Goal: Use online tool/utility: Utilize a website feature to perform a specific function

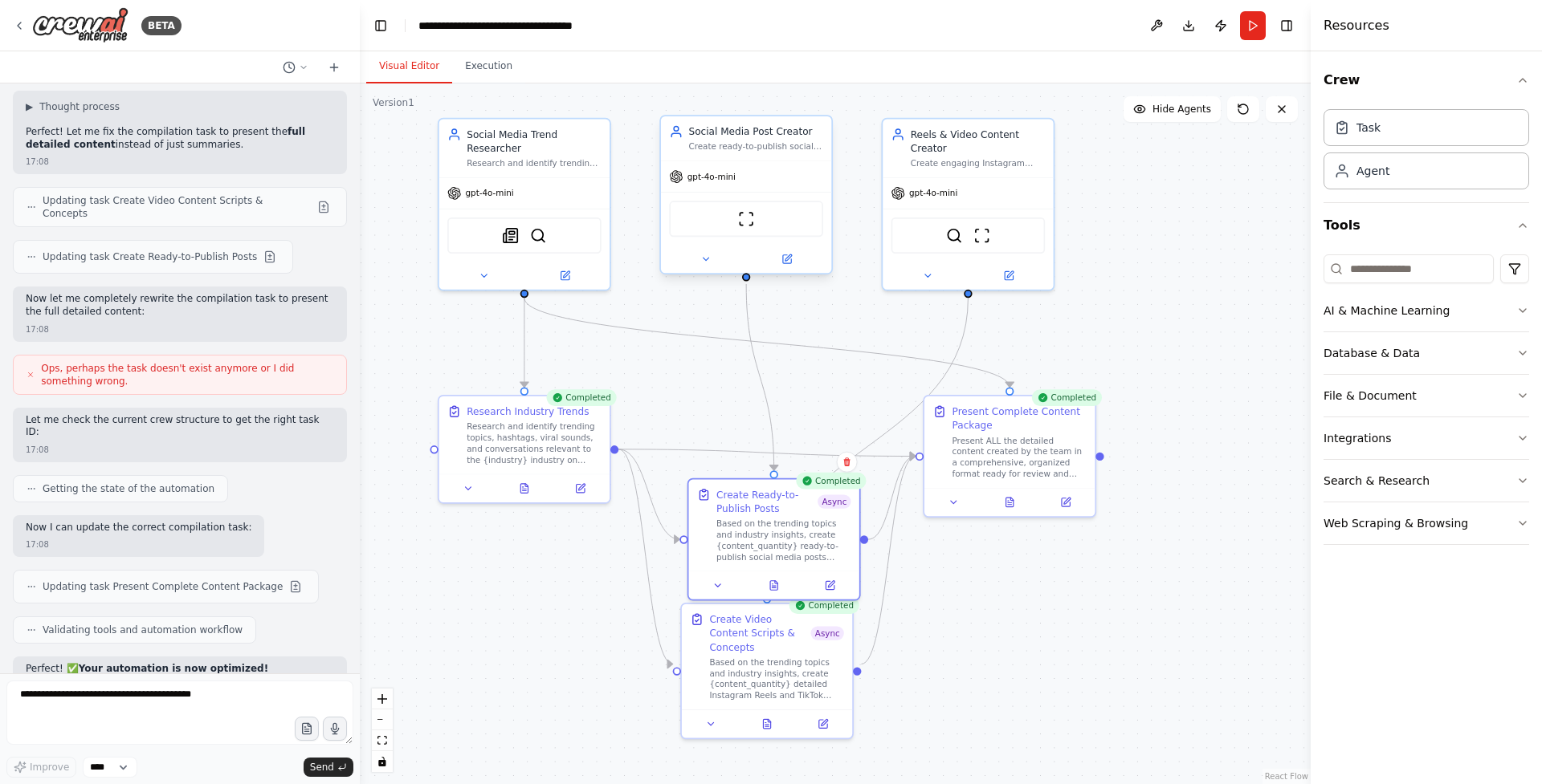
click at [764, 227] on div "ScrapeWebsiteTool" at bounding box center [746, 219] width 154 height 36
click at [789, 254] on icon at bounding box center [787, 257] width 6 height 6
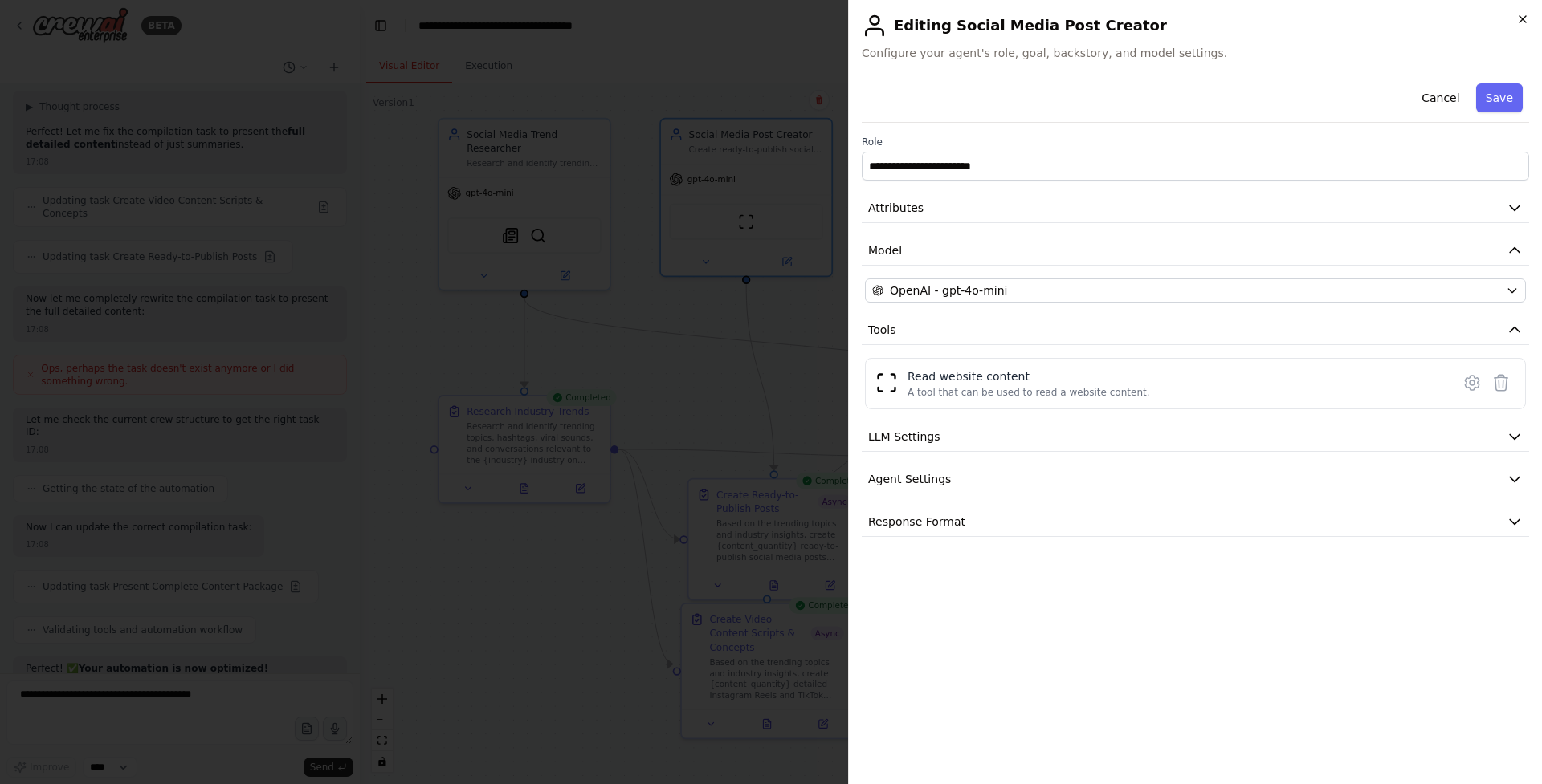
click at [1521, 19] on icon "button" at bounding box center [1522, 19] width 6 height 6
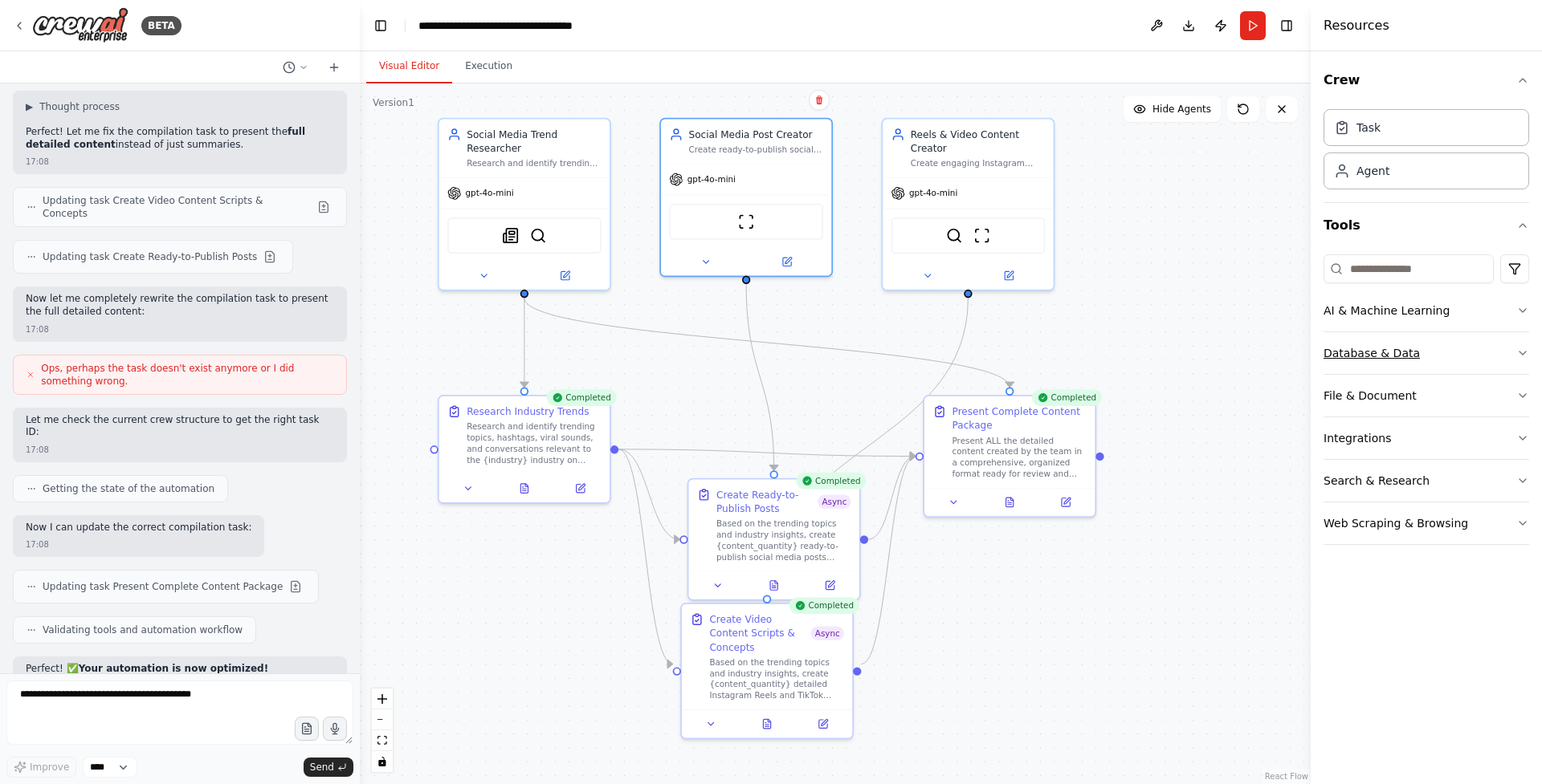
click at [1487, 354] on button "Database & Data" at bounding box center [1426, 353] width 206 height 42
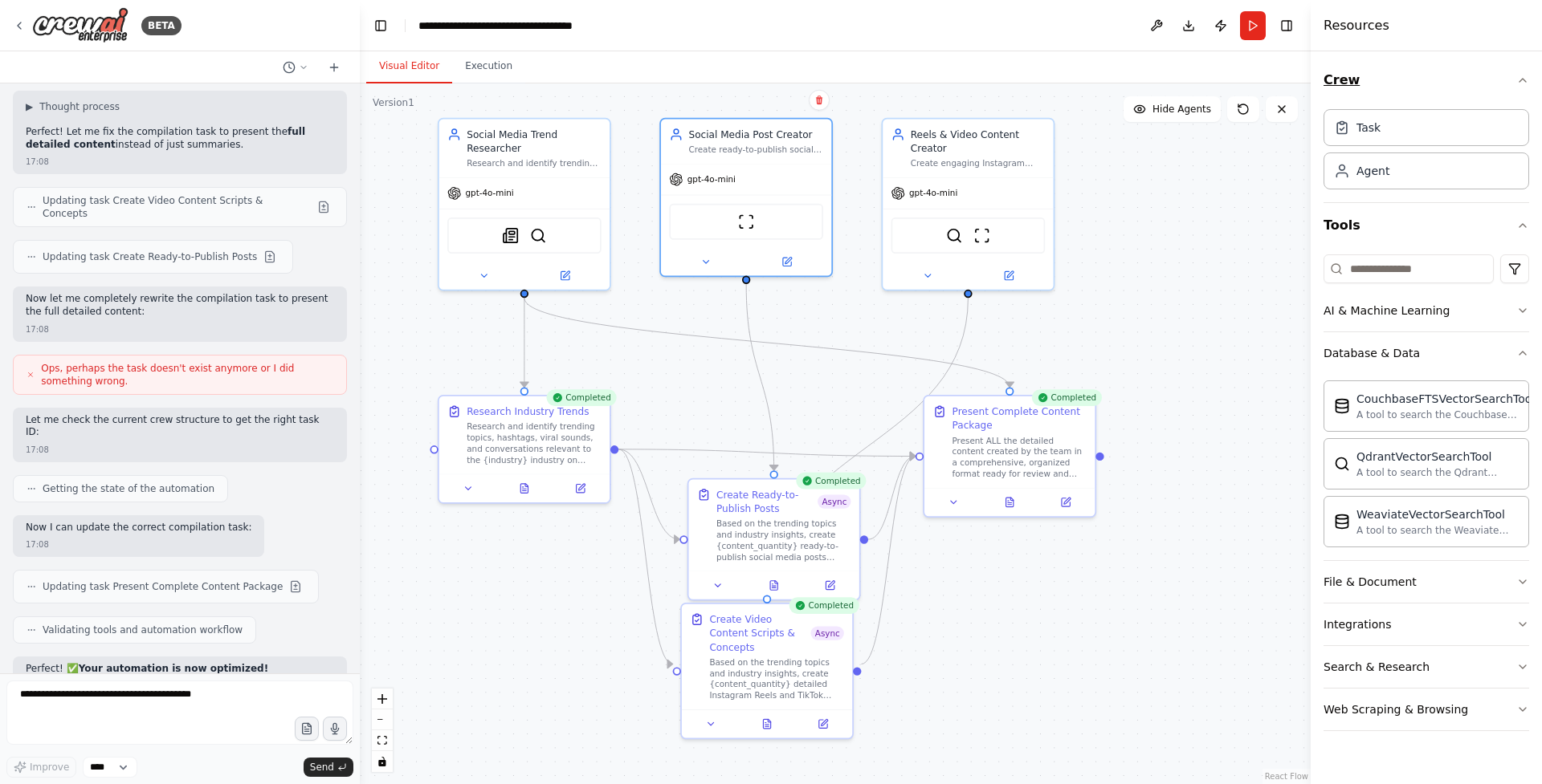
click at [1525, 81] on icon "button" at bounding box center [1522, 79] width 6 height 3
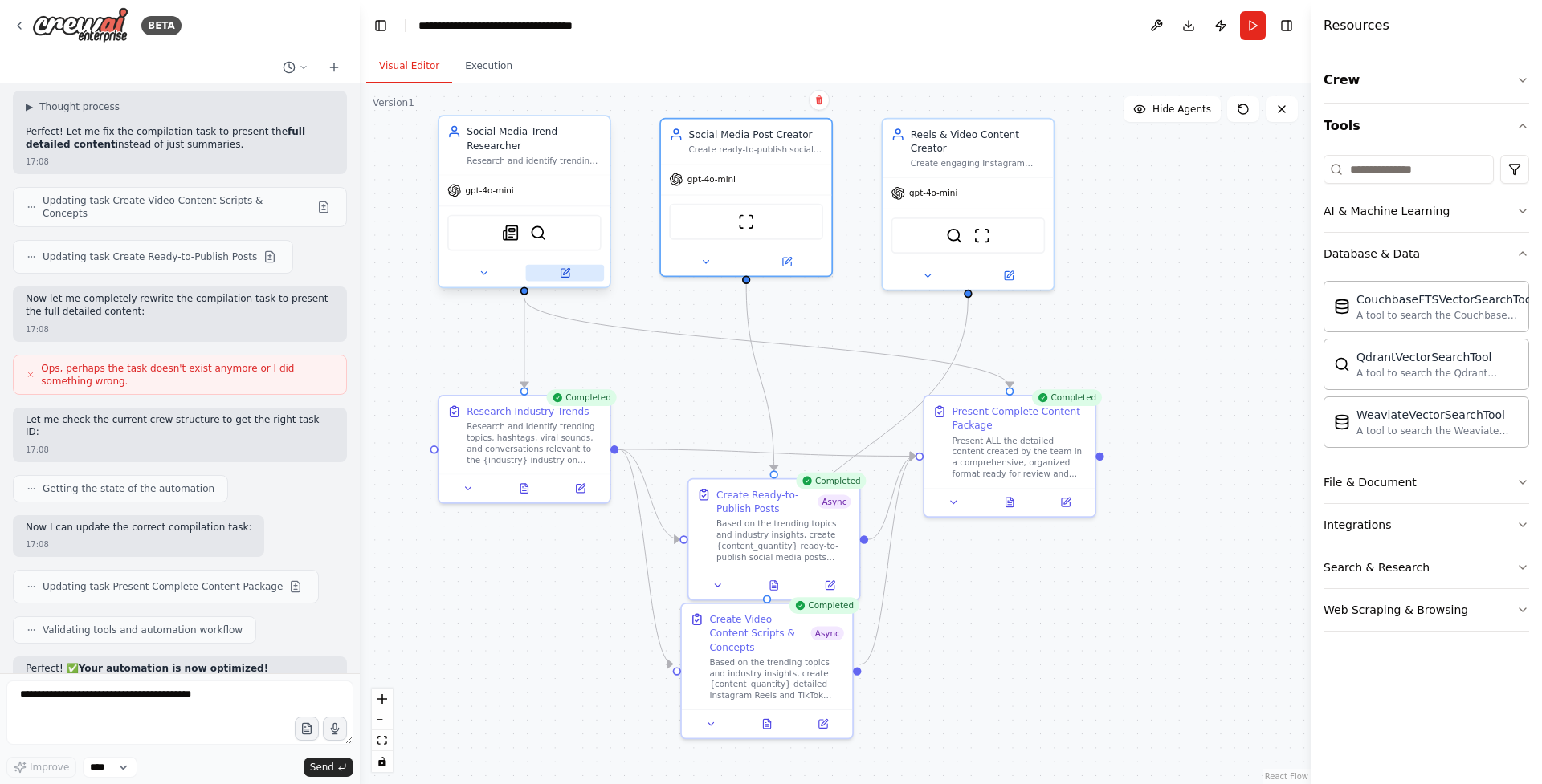
click at [570, 278] on icon at bounding box center [564, 272] width 11 height 11
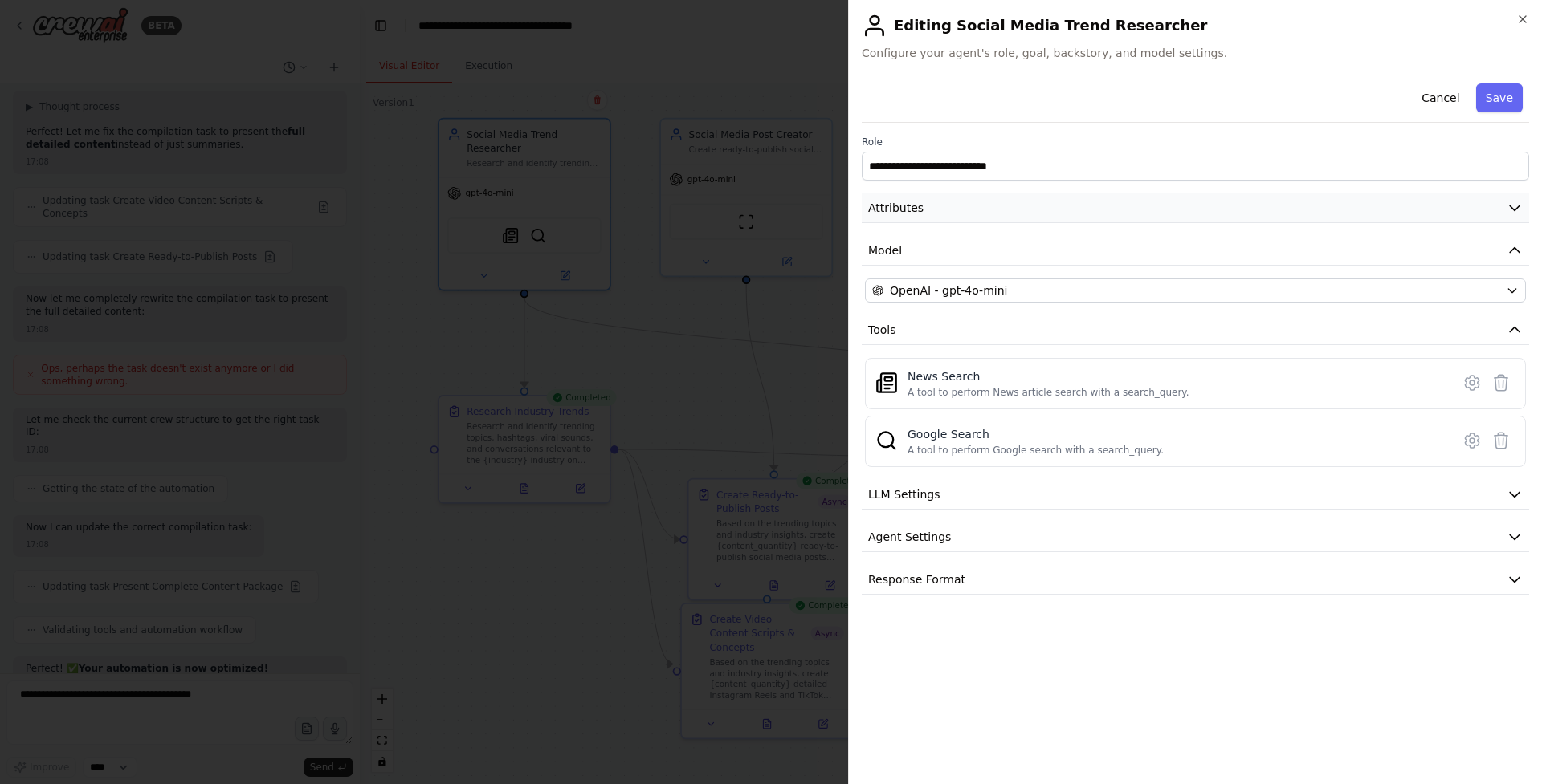
click at [1080, 210] on button "Attributes" at bounding box center [1195, 208] width 668 height 30
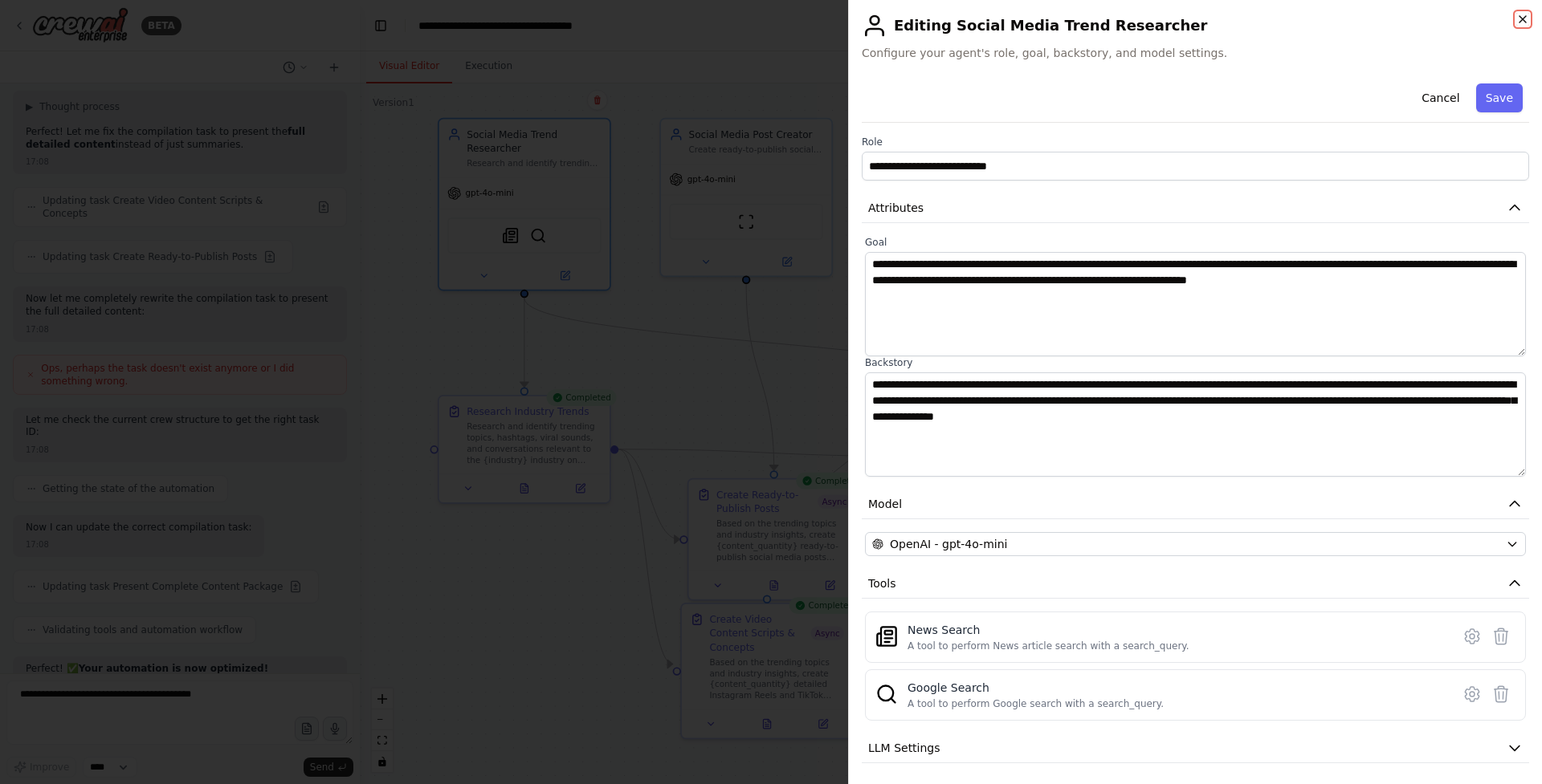
click at [1521, 13] on icon "button" at bounding box center [1522, 19] width 13 height 13
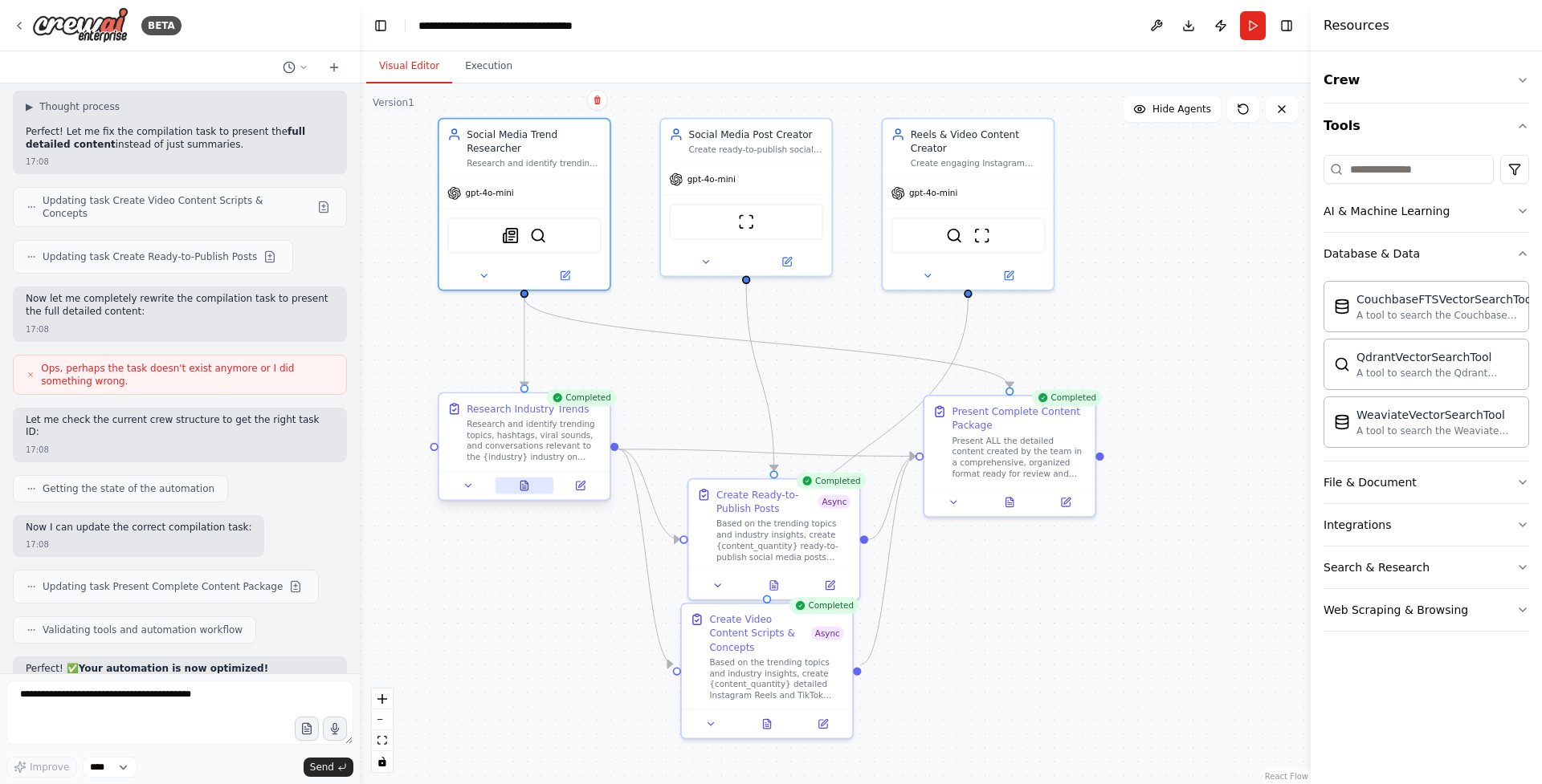
click at [525, 486] on icon at bounding box center [523, 486] width 7 height 10
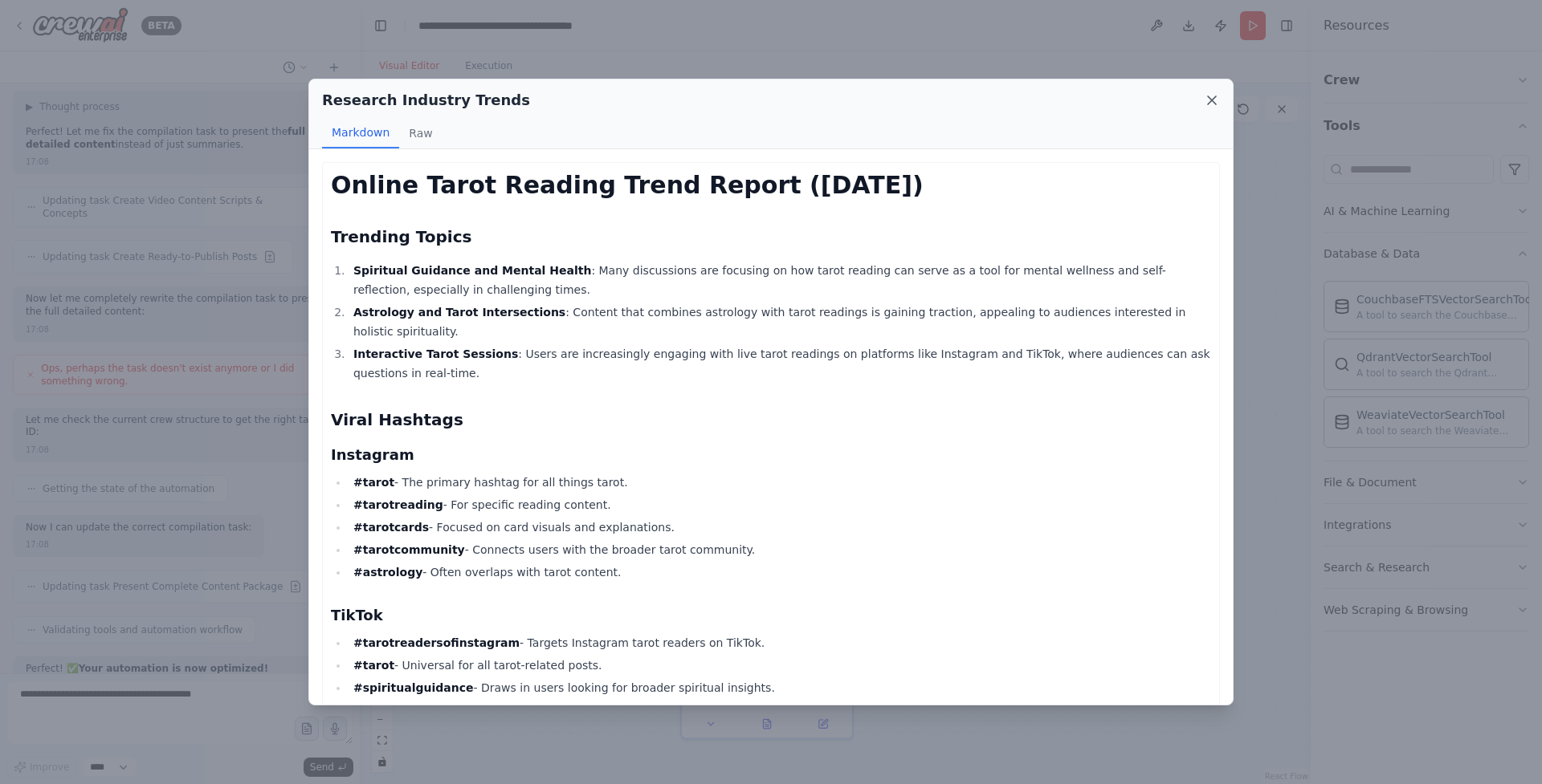
click at [1207, 100] on icon at bounding box center [1211, 100] width 16 height 16
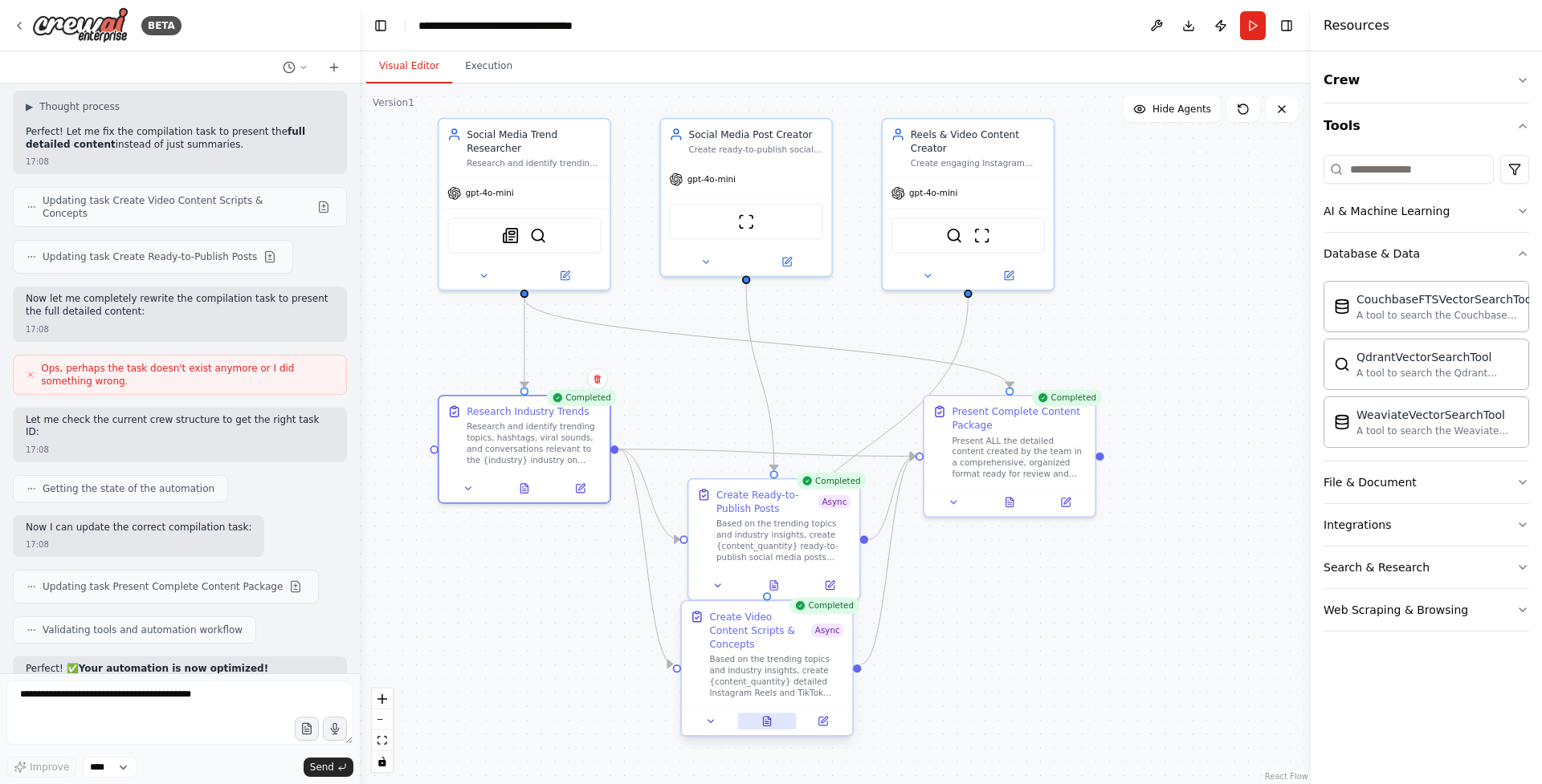
click at [766, 724] on icon at bounding box center [768, 724] width 4 height 0
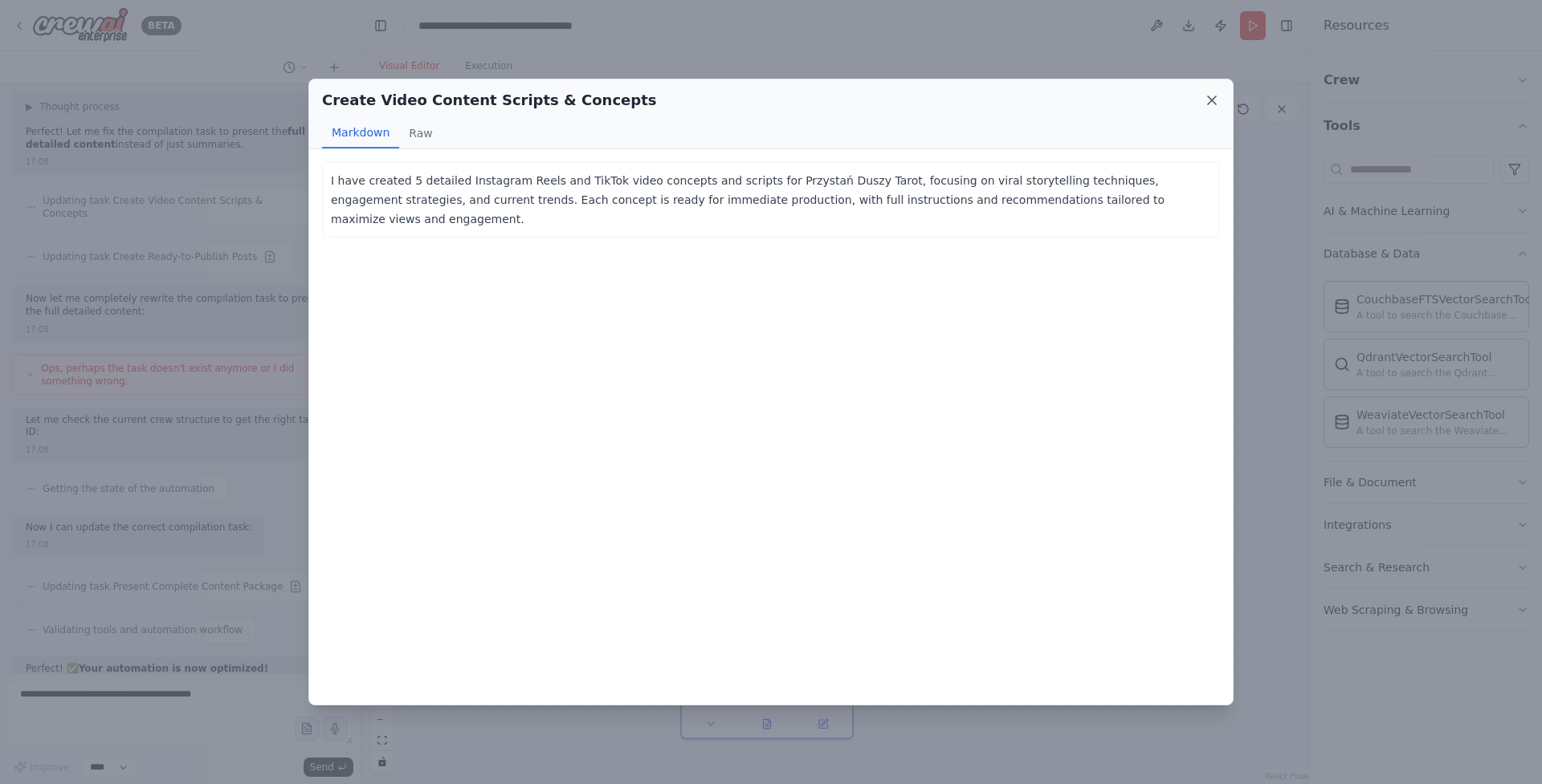
click at [1215, 99] on icon at bounding box center [1211, 100] width 16 height 16
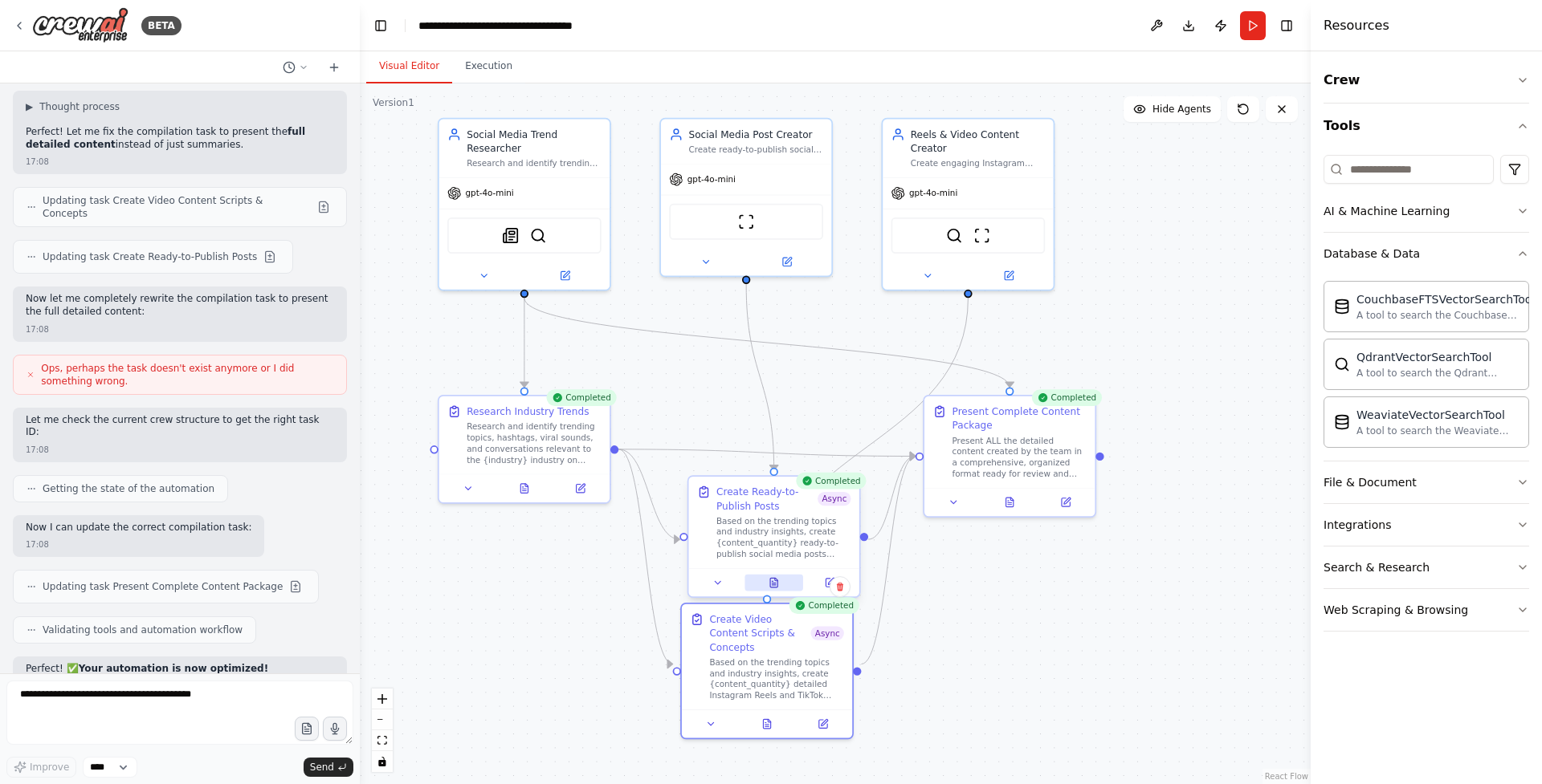
click at [778, 583] on icon at bounding box center [773, 582] width 11 height 11
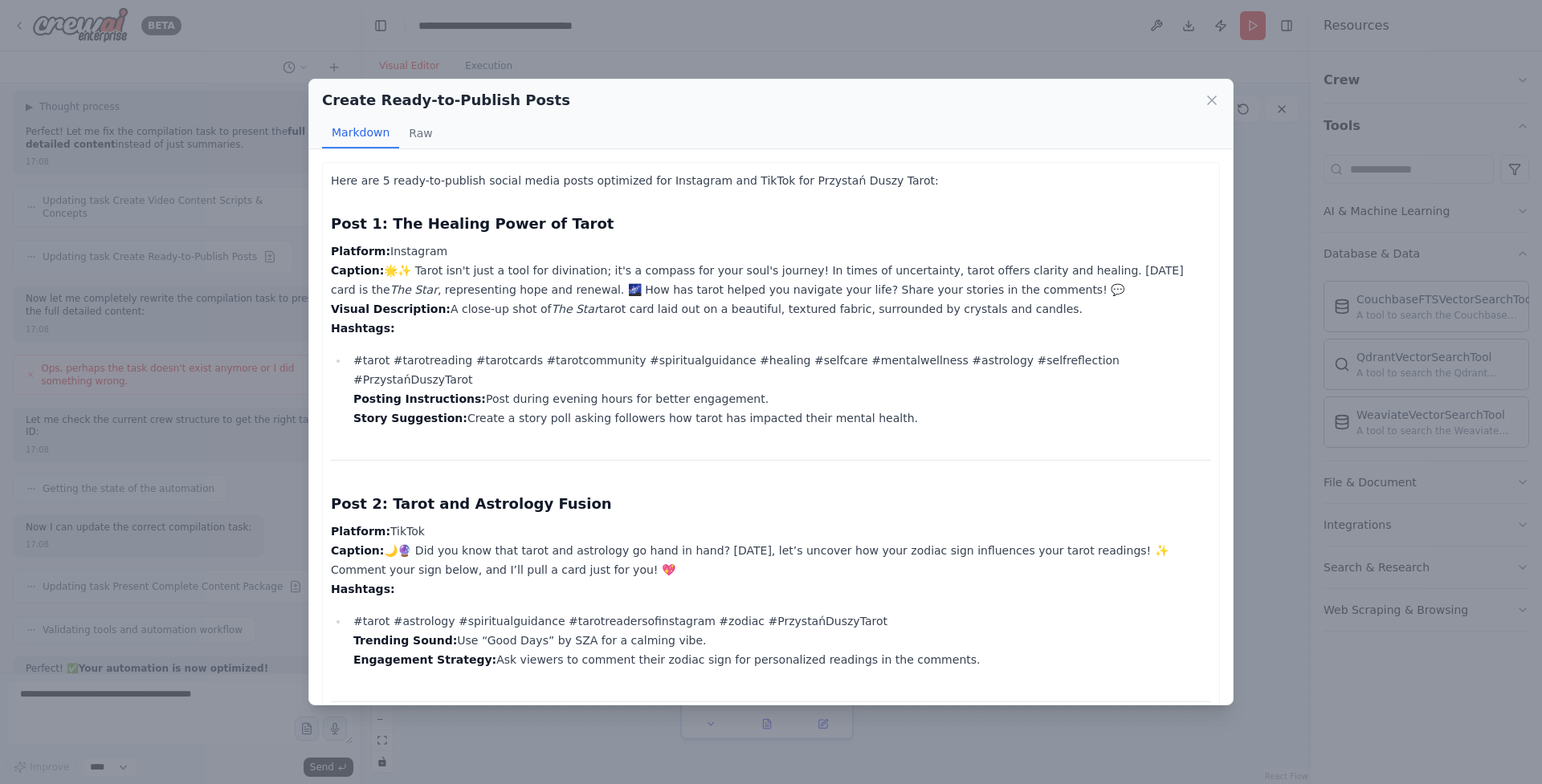
drag, startPoint x: 364, startPoint y: 223, endPoint x: 404, endPoint y: 276, distance: 66.4
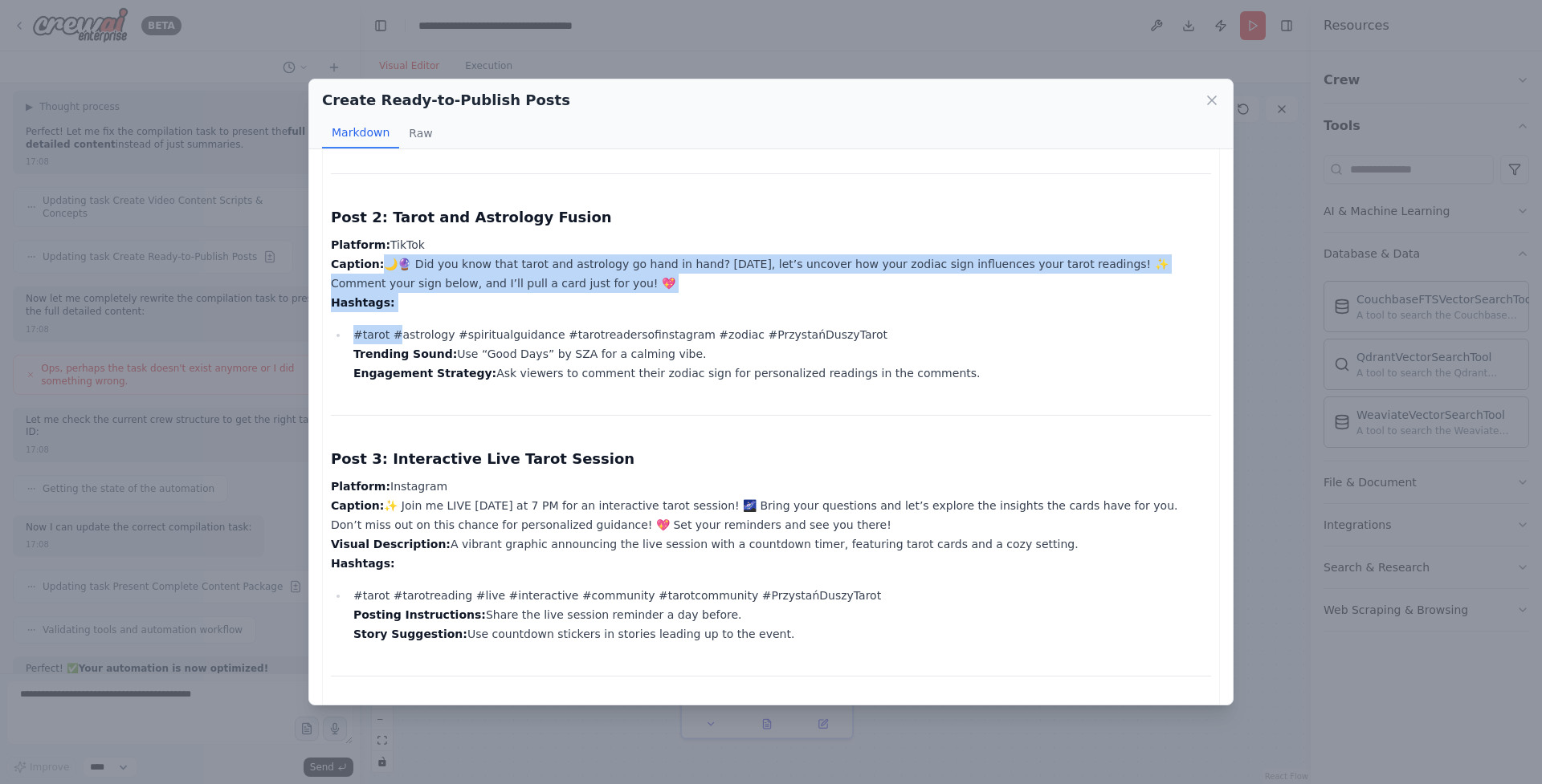
drag, startPoint x: 375, startPoint y: 236, endPoint x: 435, endPoint y: 391, distance: 166.2
click at [435, 391] on div "Here are 5 ready-to-publish social media posts optimized for Instagram and TikT…" at bounding box center [771, 540] width 880 height 1313
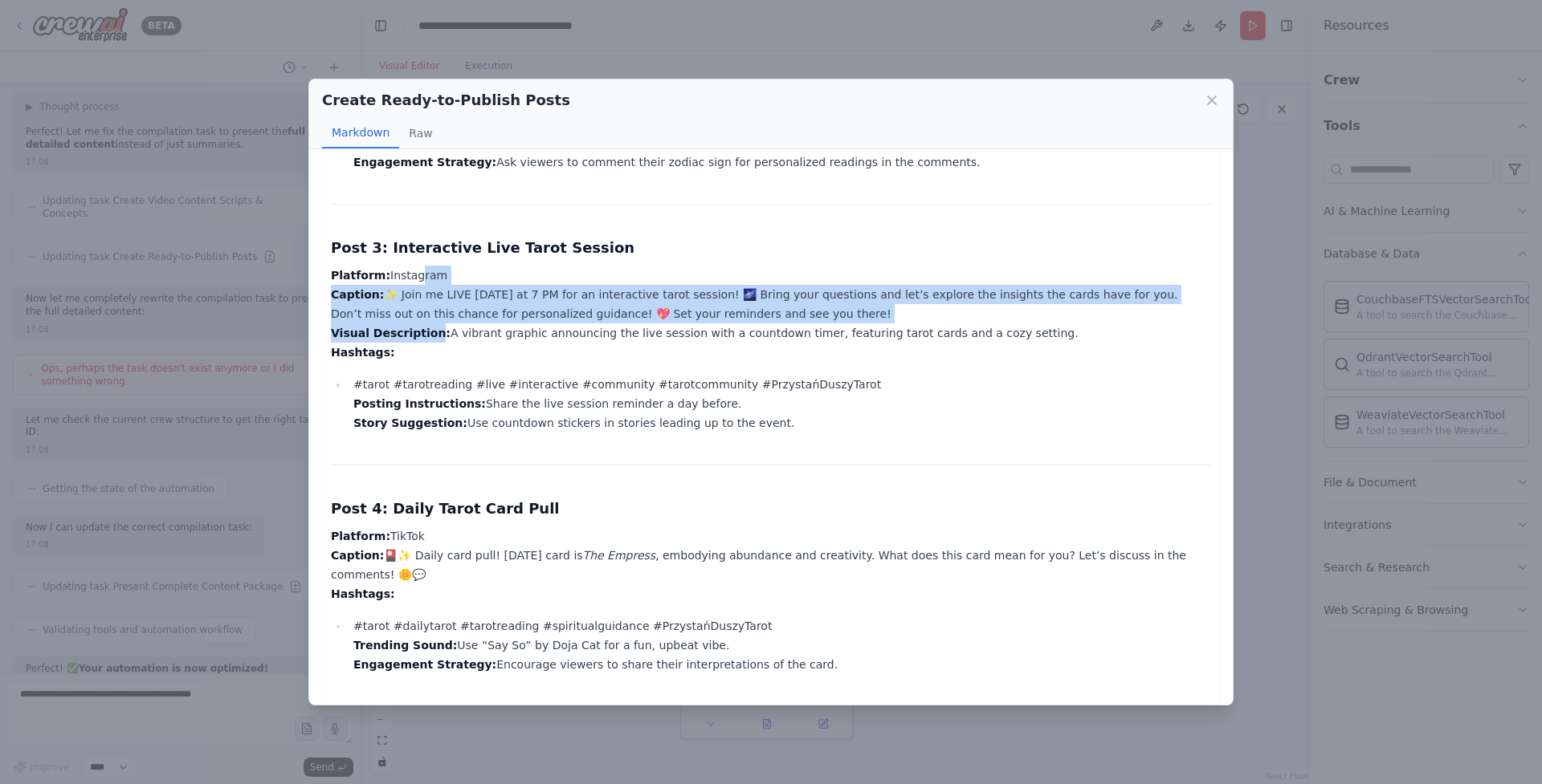
drag, startPoint x: 413, startPoint y: 256, endPoint x: 461, endPoint y: 401, distance: 152.7
click at [461, 401] on div "Here are 5 ready-to-publish social media posts optimized for Instagram and TikT…" at bounding box center [771, 330] width 880 height 1313
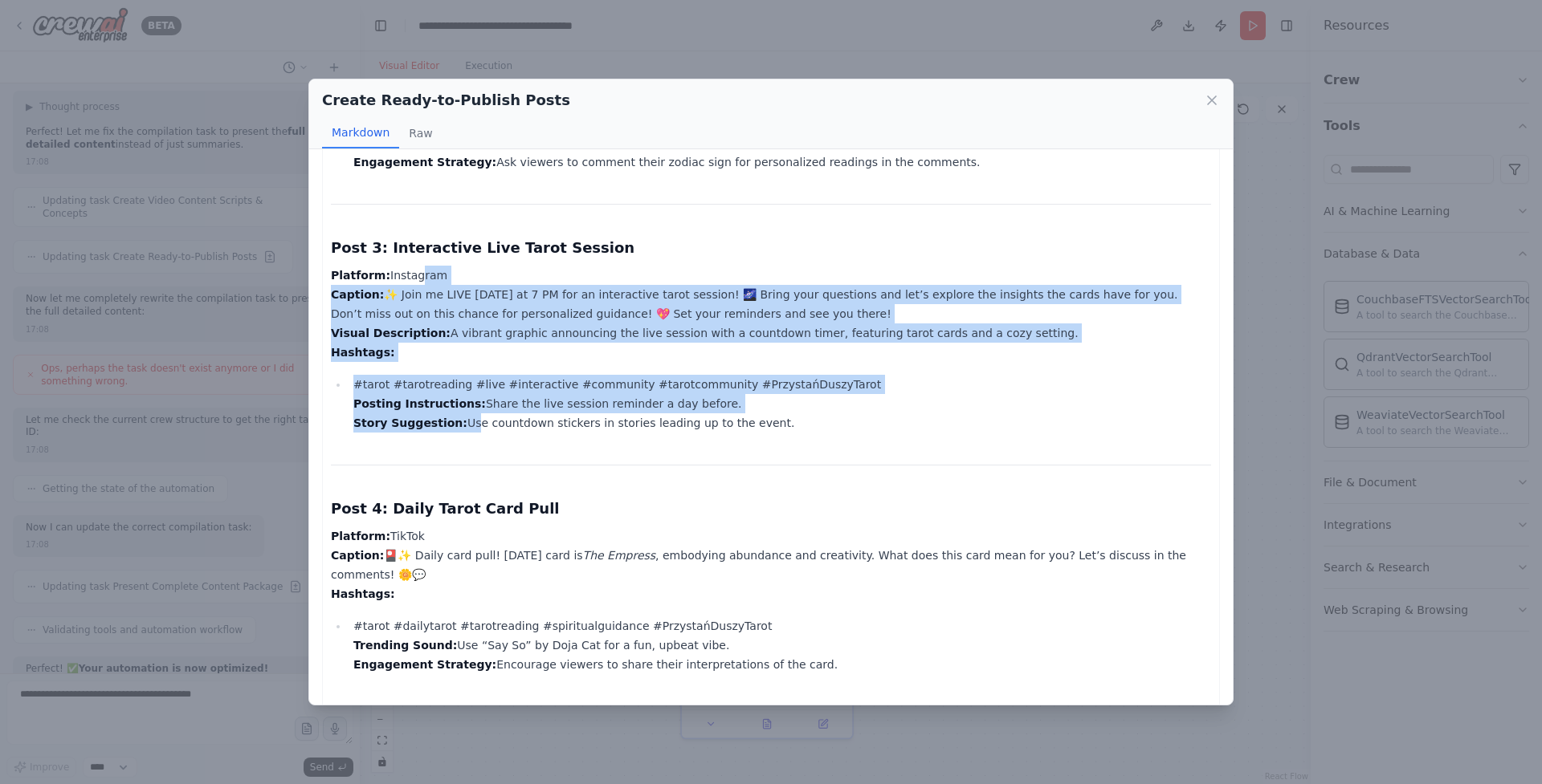
scroll to position [742, 0]
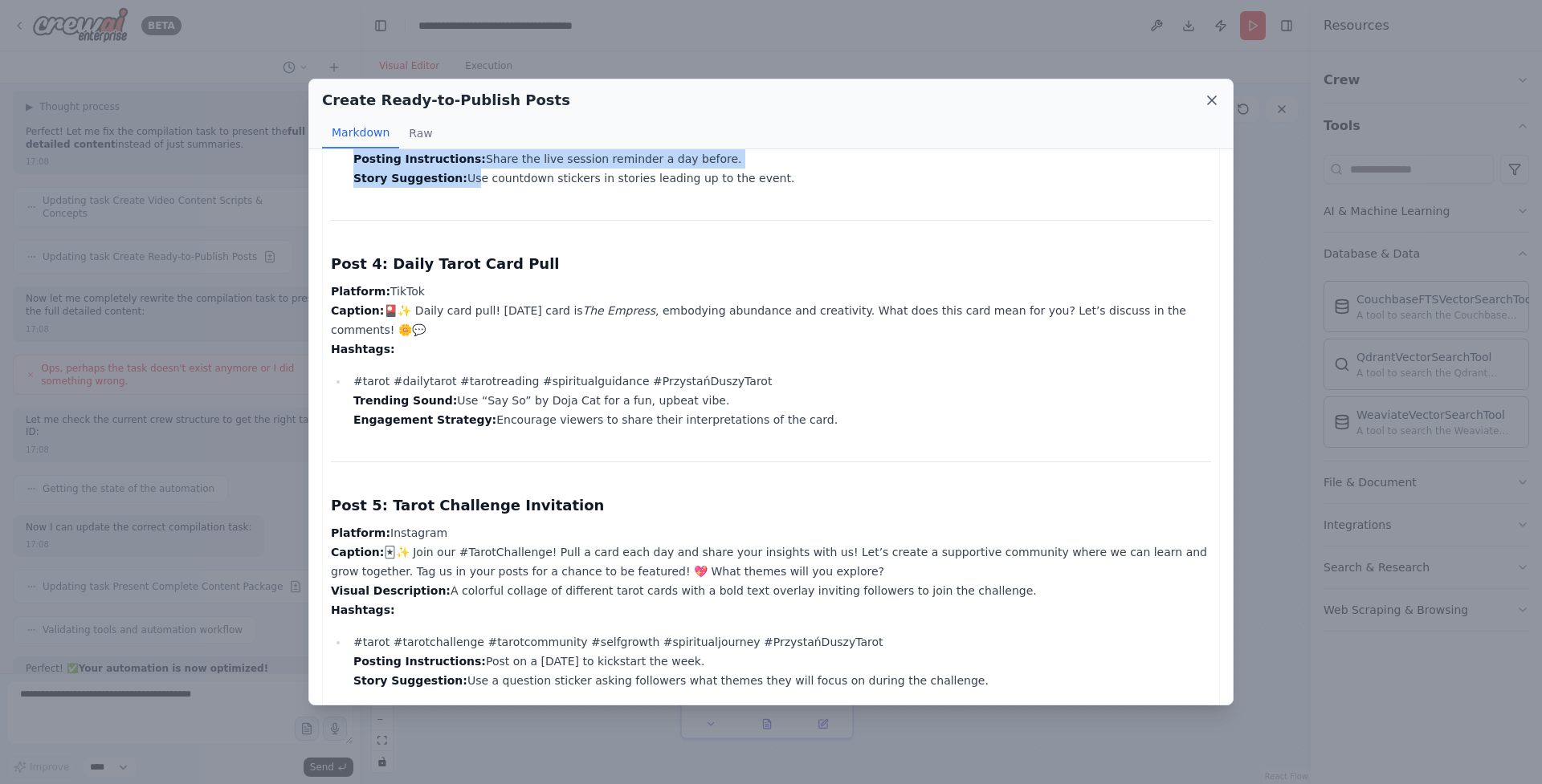
click at [1211, 104] on icon at bounding box center [1211, 100] width 16 height 16
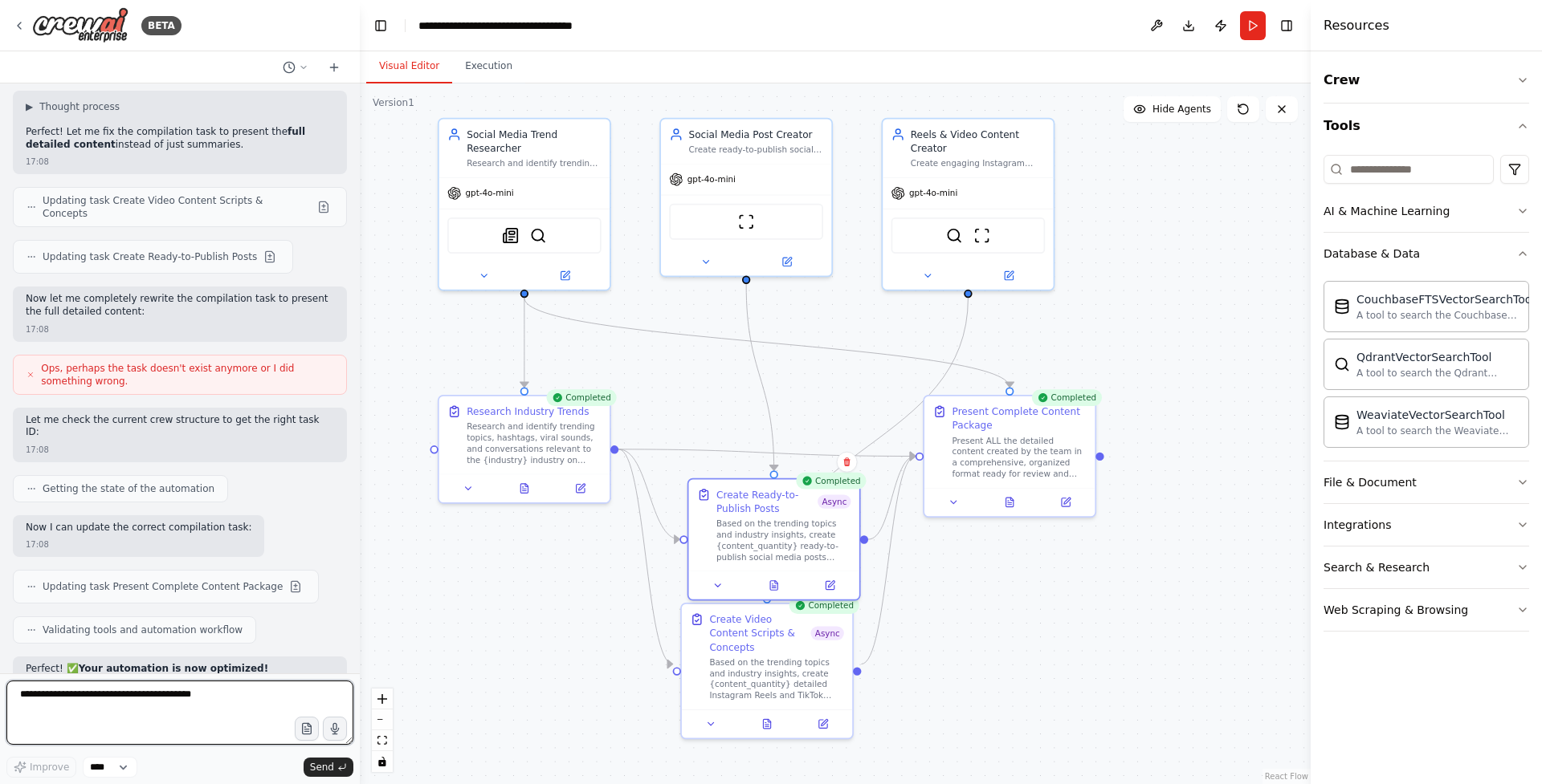
click at [91, 706] on textarea at bounding box center [179, 713] width 347 height 64
type textarea "**********"
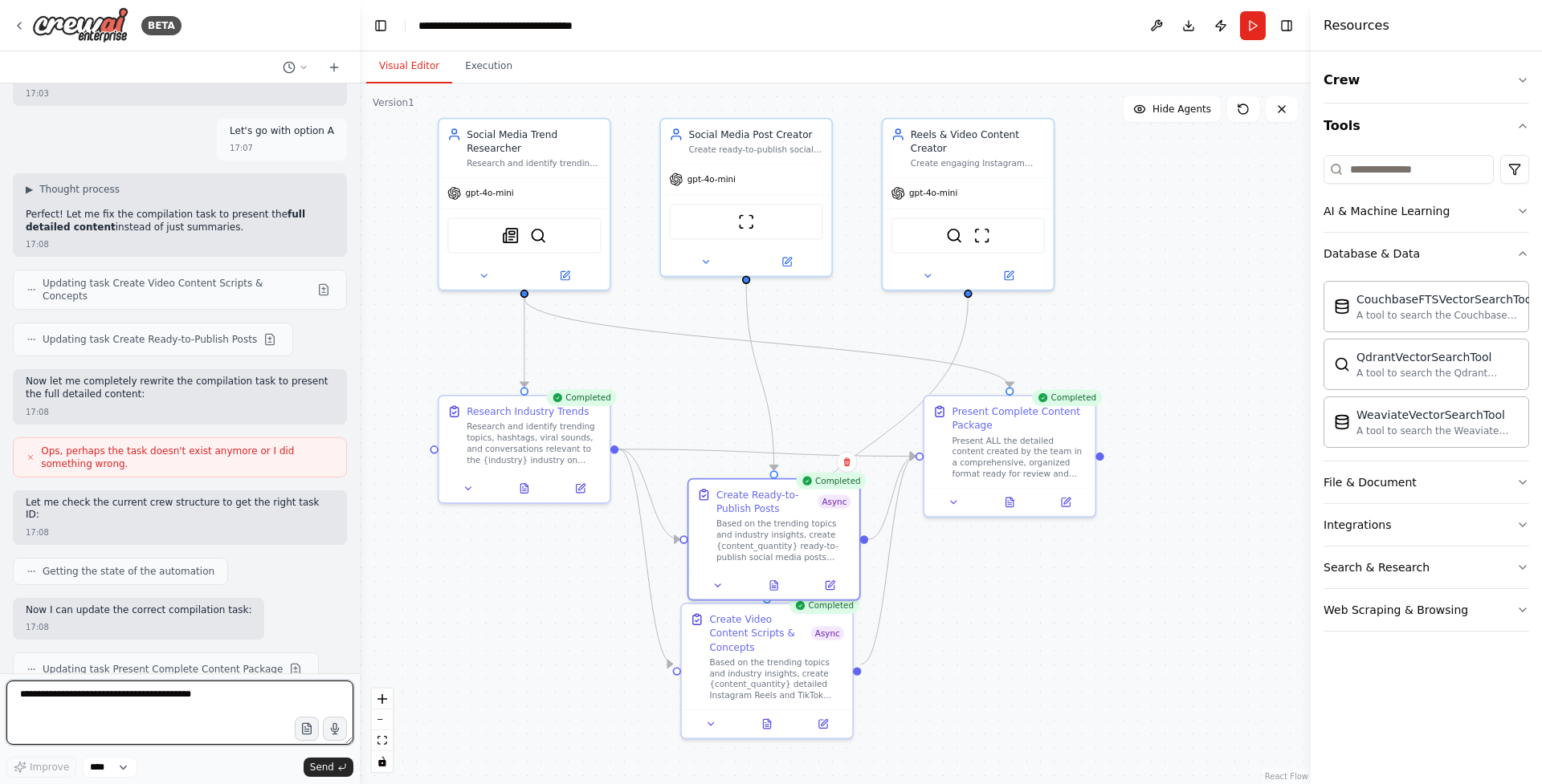
scroll to position [22333, 0]
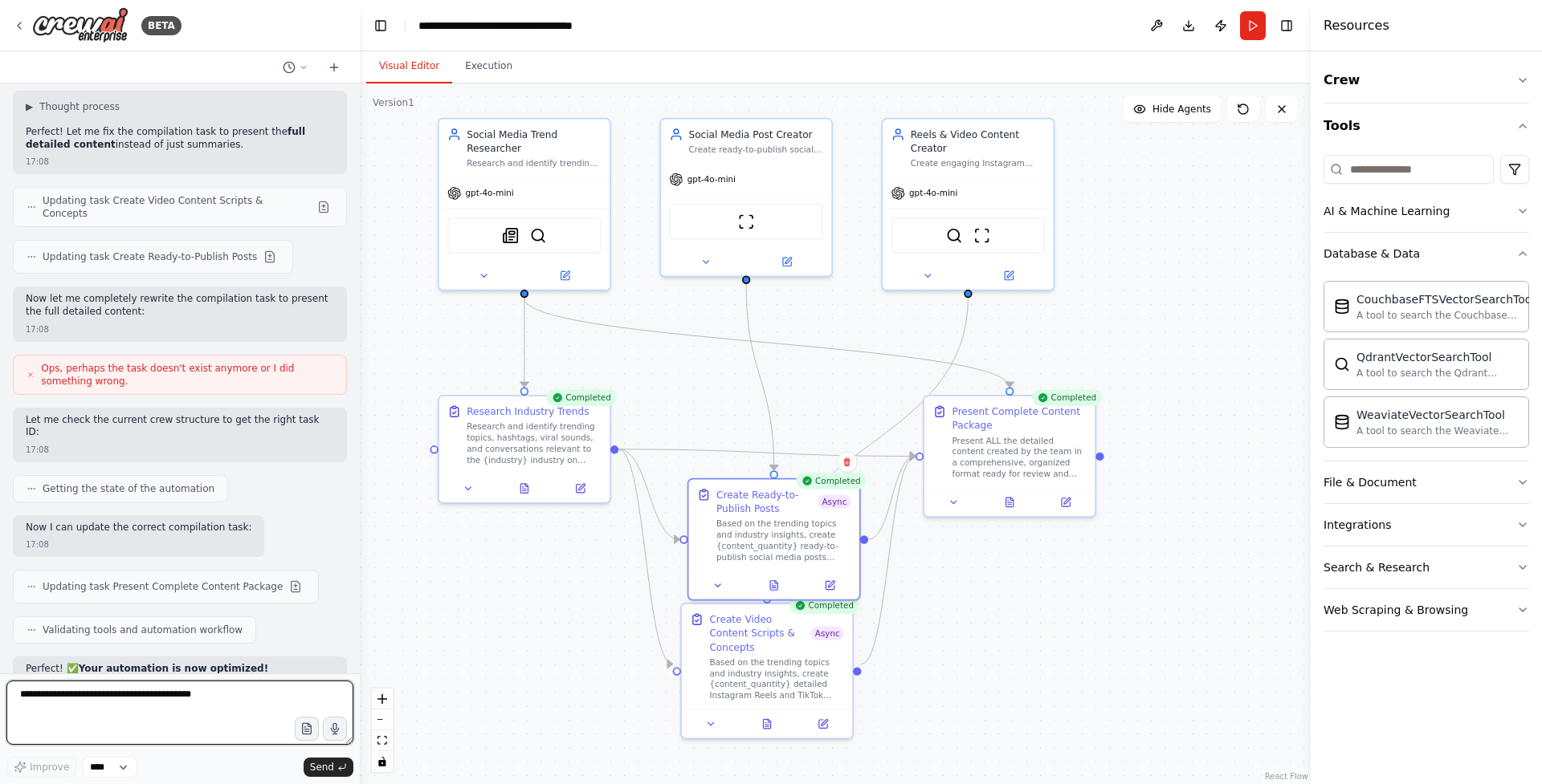
click at [147, 714] on textarea at bounding box center [179, 713] width 347 height 64
type textarea "**********"
click at [315, 760] on button "Send" at bounding box center [328, 766] width 50 height 19
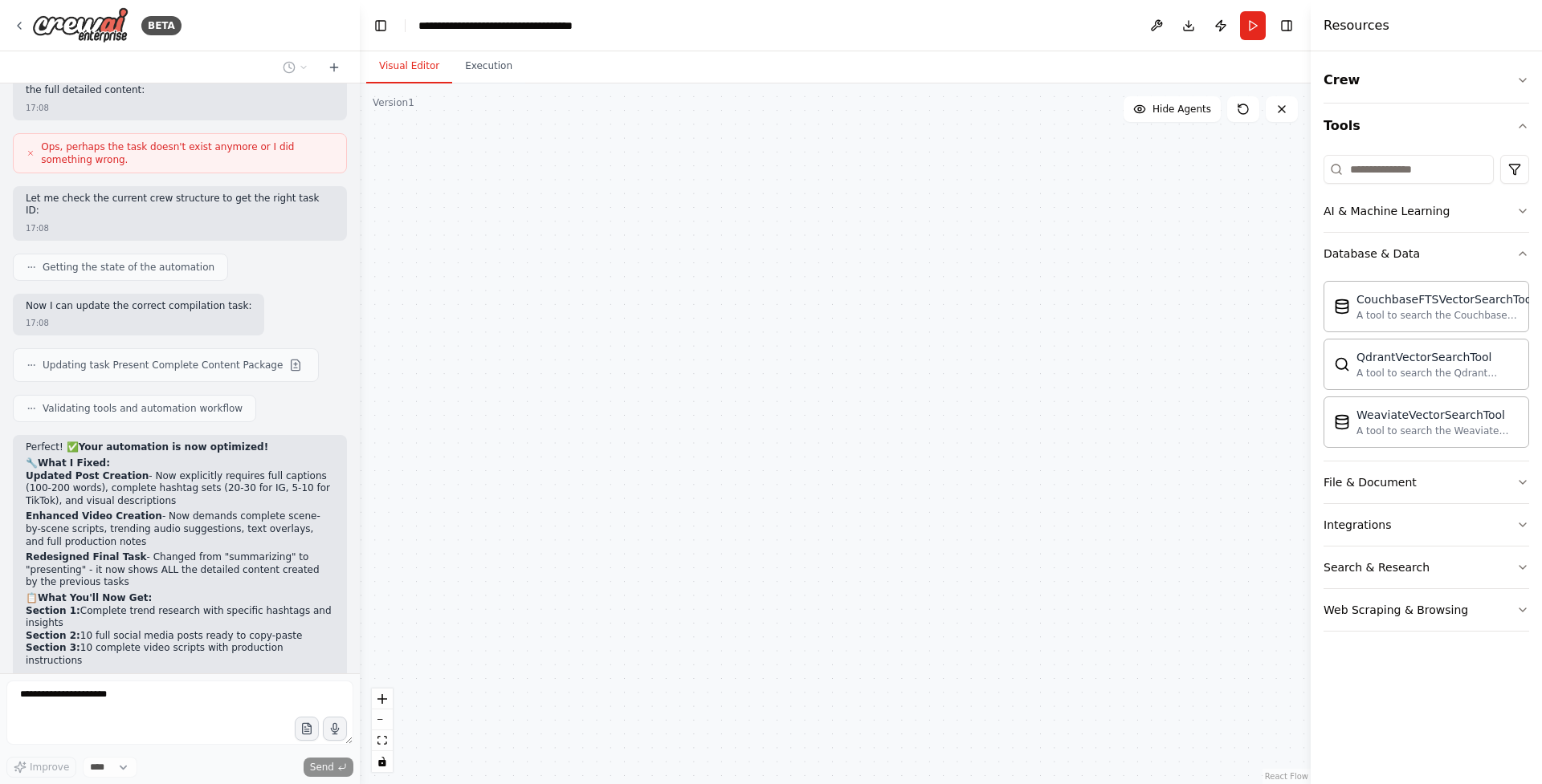
scroll to position [22567, 0]
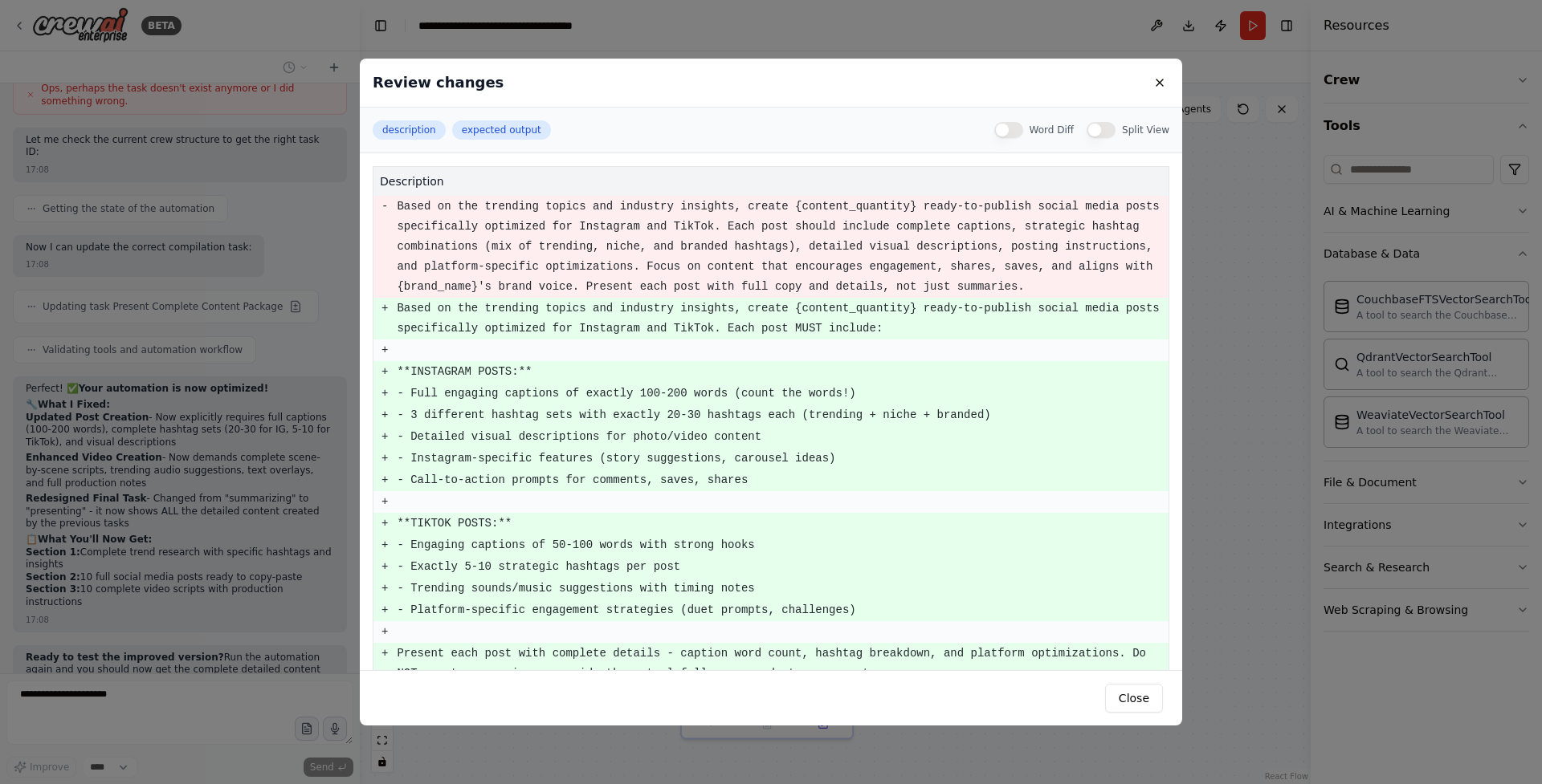
scroll to position [22660, 0]
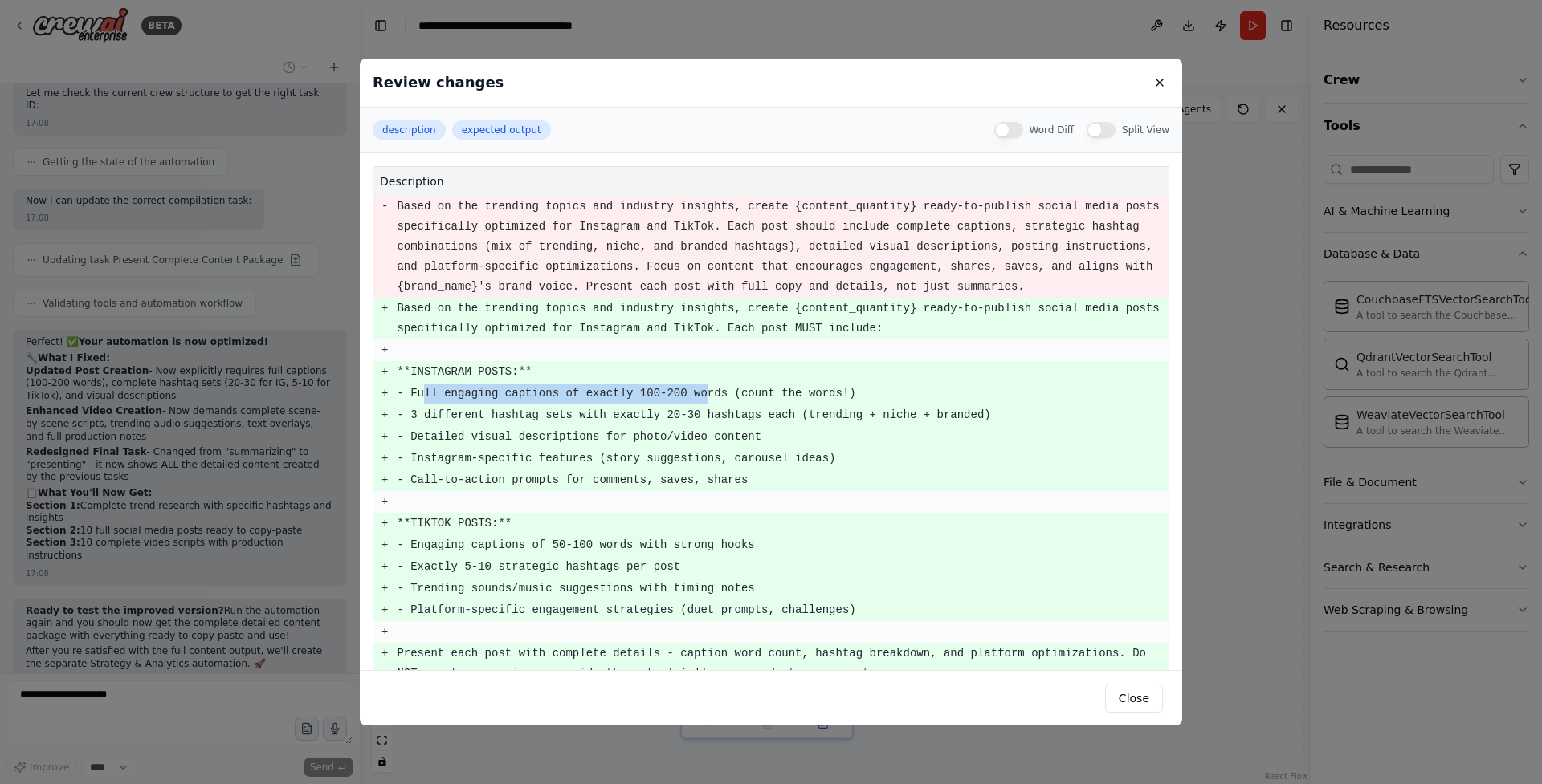
drag, startPoint x: 423, startPoint y: 392, endPoint x: 706, endPoint y: 386, distance: 283.1
click at [706, 386] on pre "- Full engaging captions of exactly 100-200 words (count the words!)" at bounding box center [782, 394] width 771 height 20
click at [672, 409] on pre "- 3 different hashtag sets with exactly 20-30 hashtags each (trending + niche +…" at bounding box center [782, 415] width 771 height 20
click at [1161, 82] on button at bounding box center [1159, 82] width 19 height 19
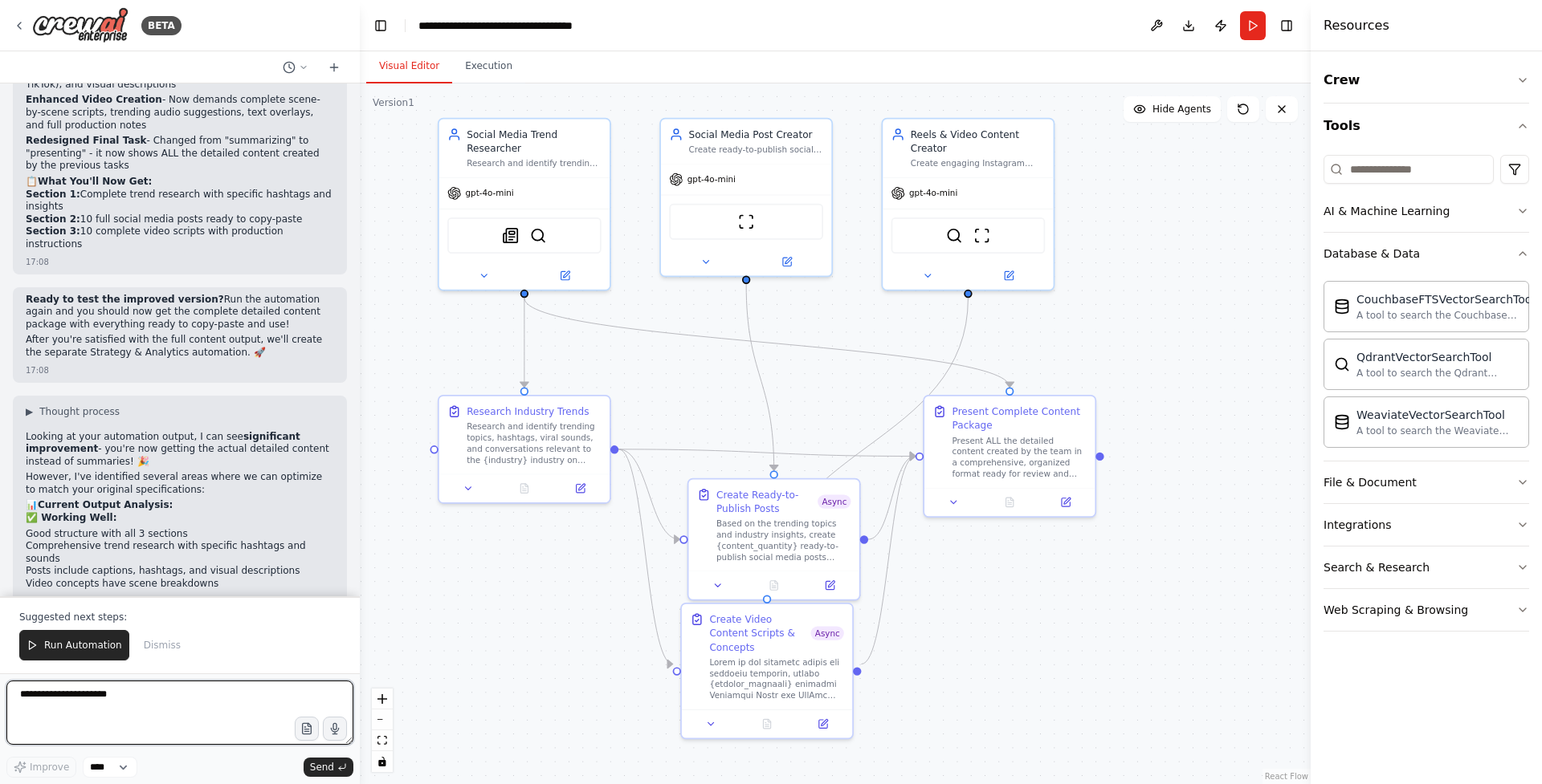
scroll to position [22942, 0]
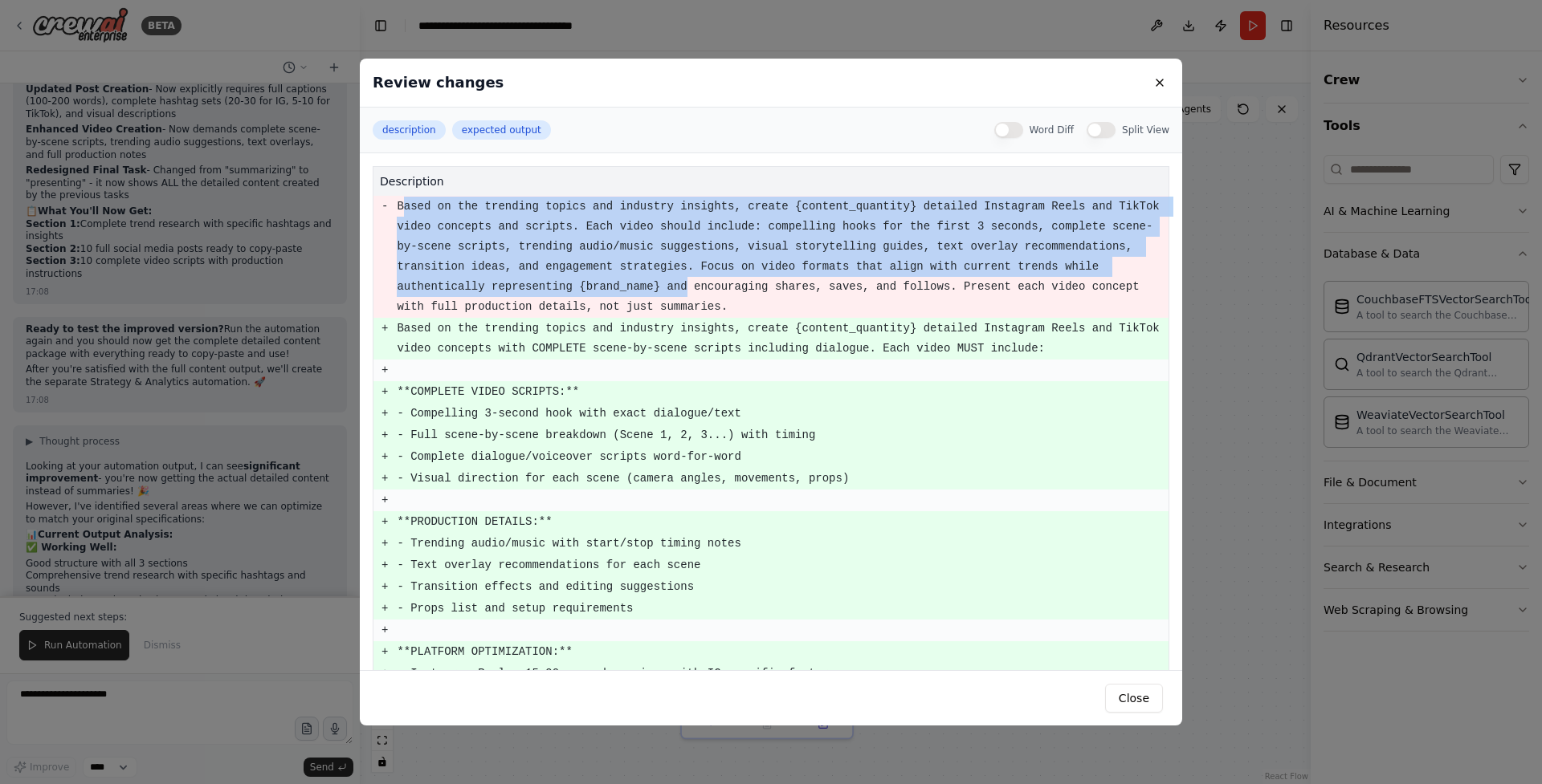
drag, startPoint x: 404, startPoint y: 204, endPoint x: 692, endPoint y: 290, distance: 300.6
click at [692, 290] on pre "Based on the trending topics and industry insights, create {content_quantity} d…" at bounding box center [782, 257] width 771 height 121
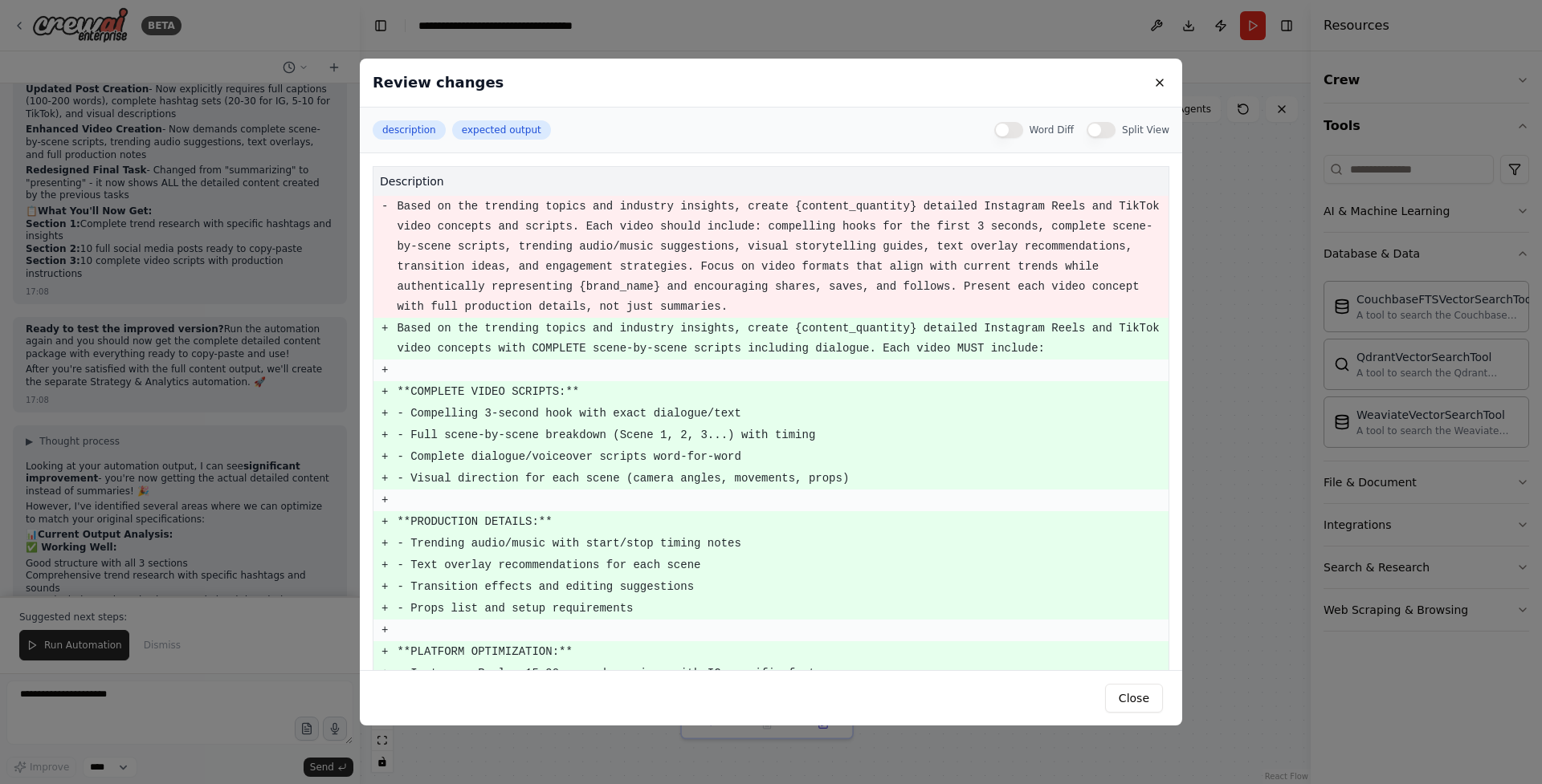
click at [691, 369] on td at bounding box center [782, 370] width 772 height 22
click at [1158, 83] on button at bounding box center [1159, 82] width 19 height 19
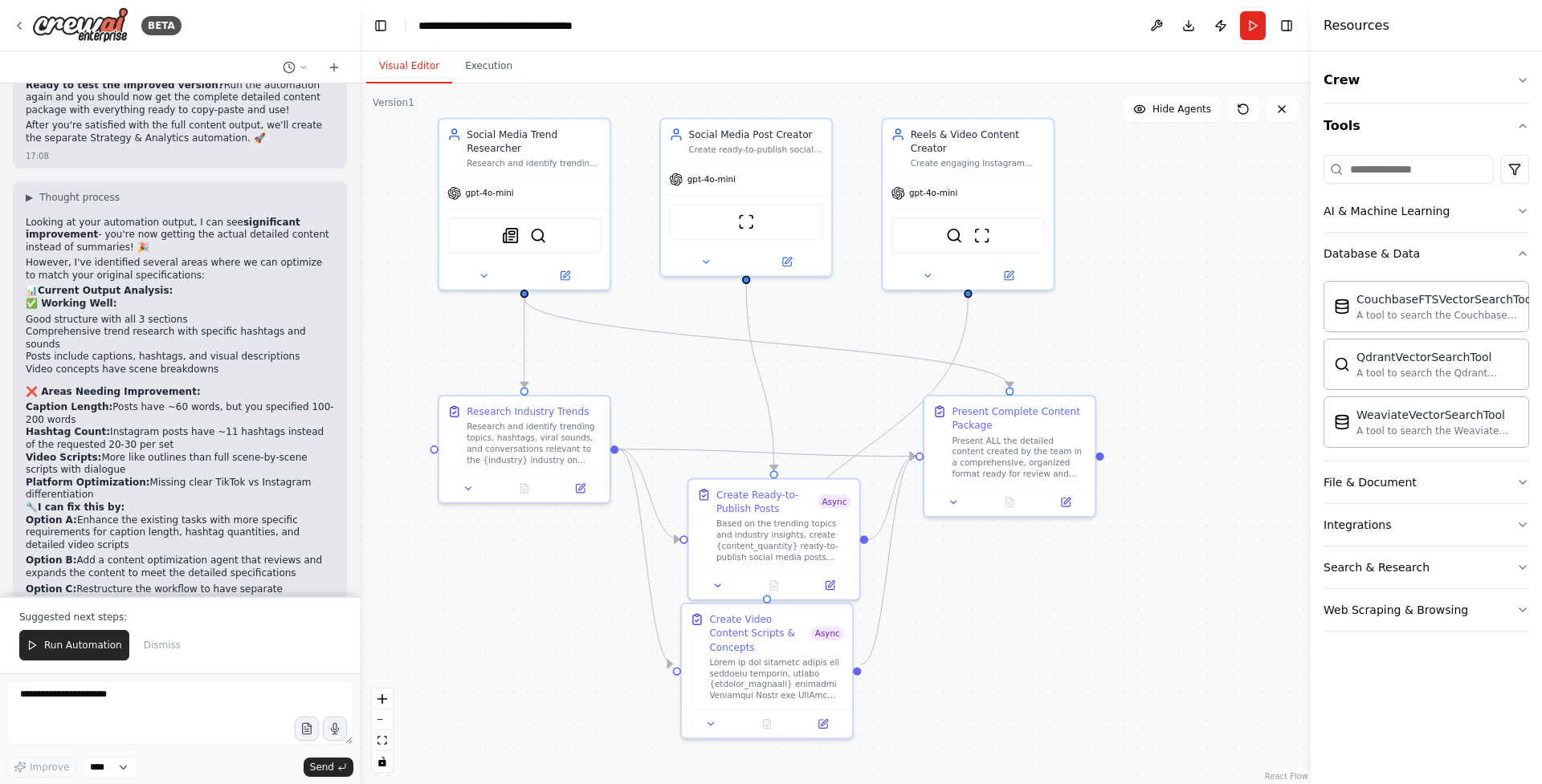
scroll to position [23201, 0]
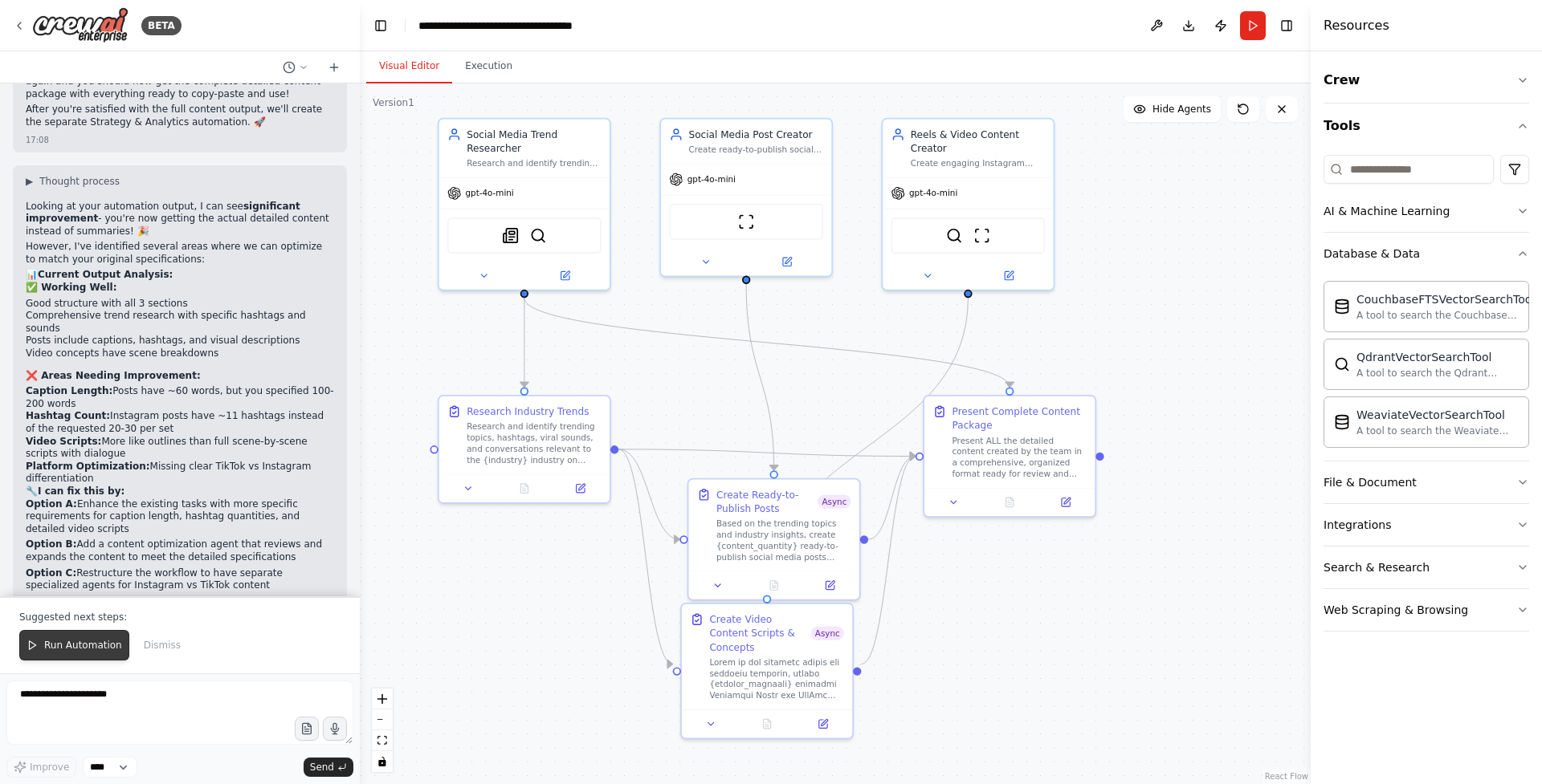
click at [76, 646] on span "Run Automation" at bounding box center [83, 644] width 78 height 13
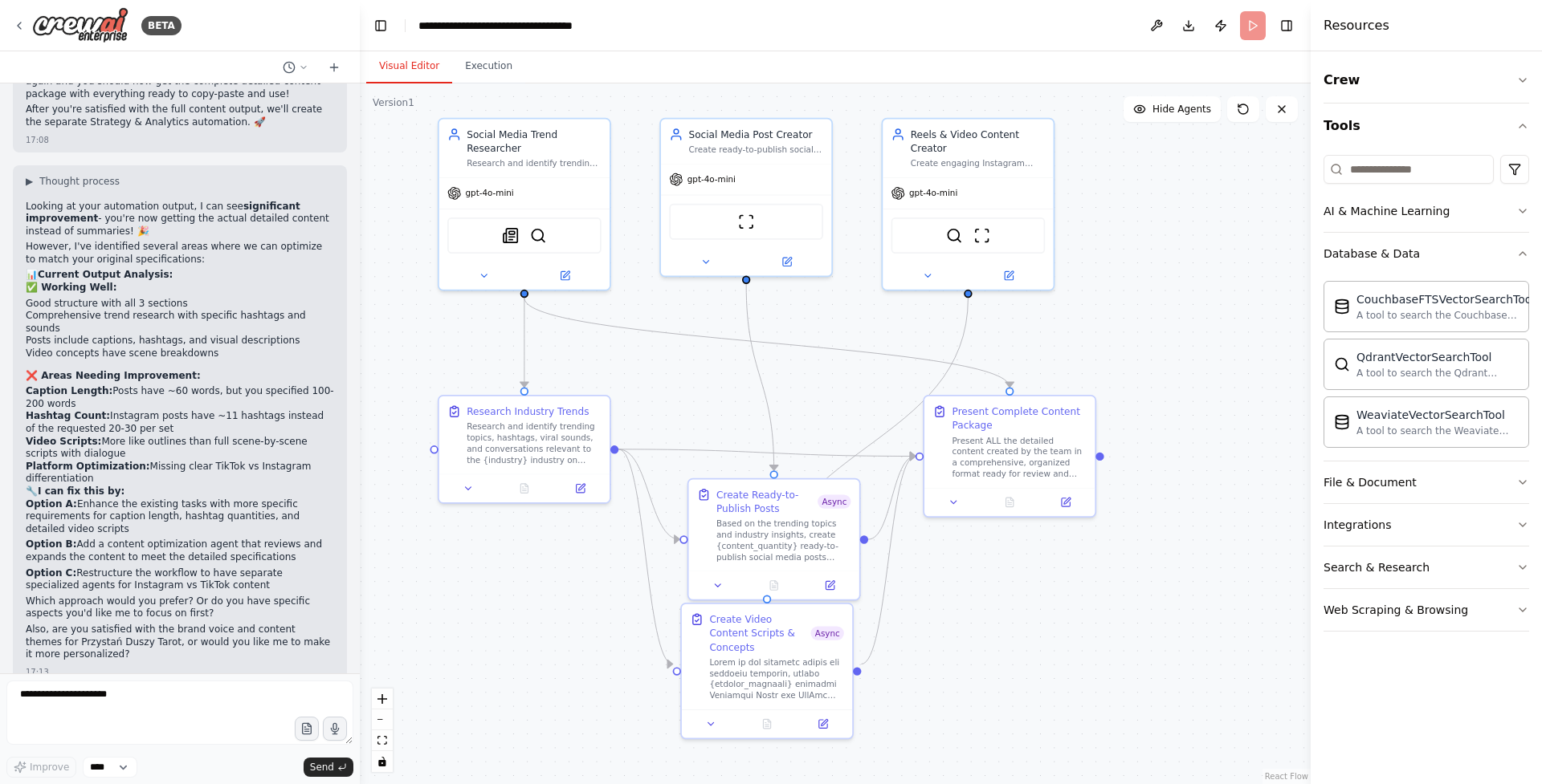
scroll to position [23125, 0]
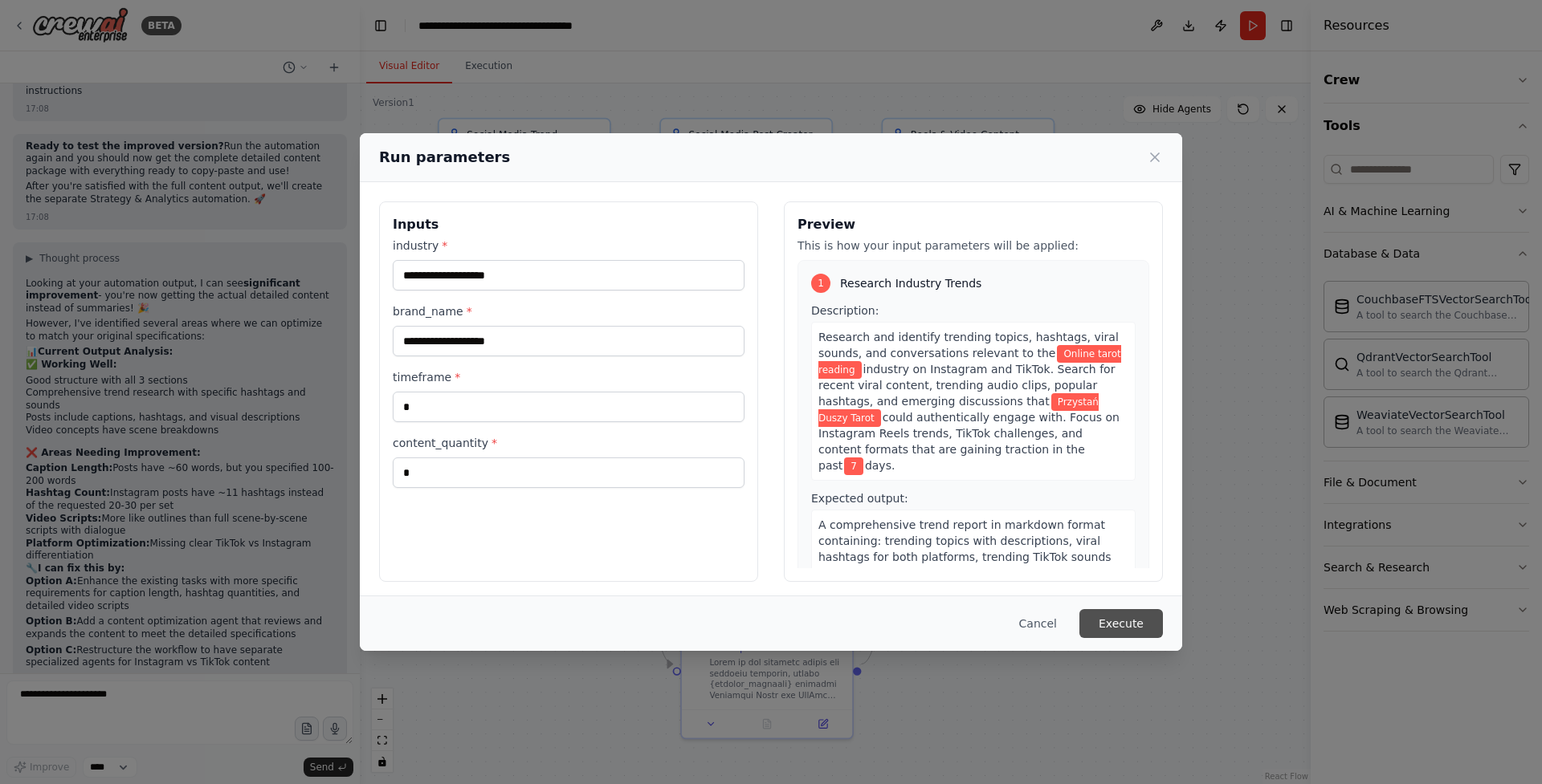
click at [1115, 621] on button "Execute" at bounding box center [1121, 623] width 83 height 29
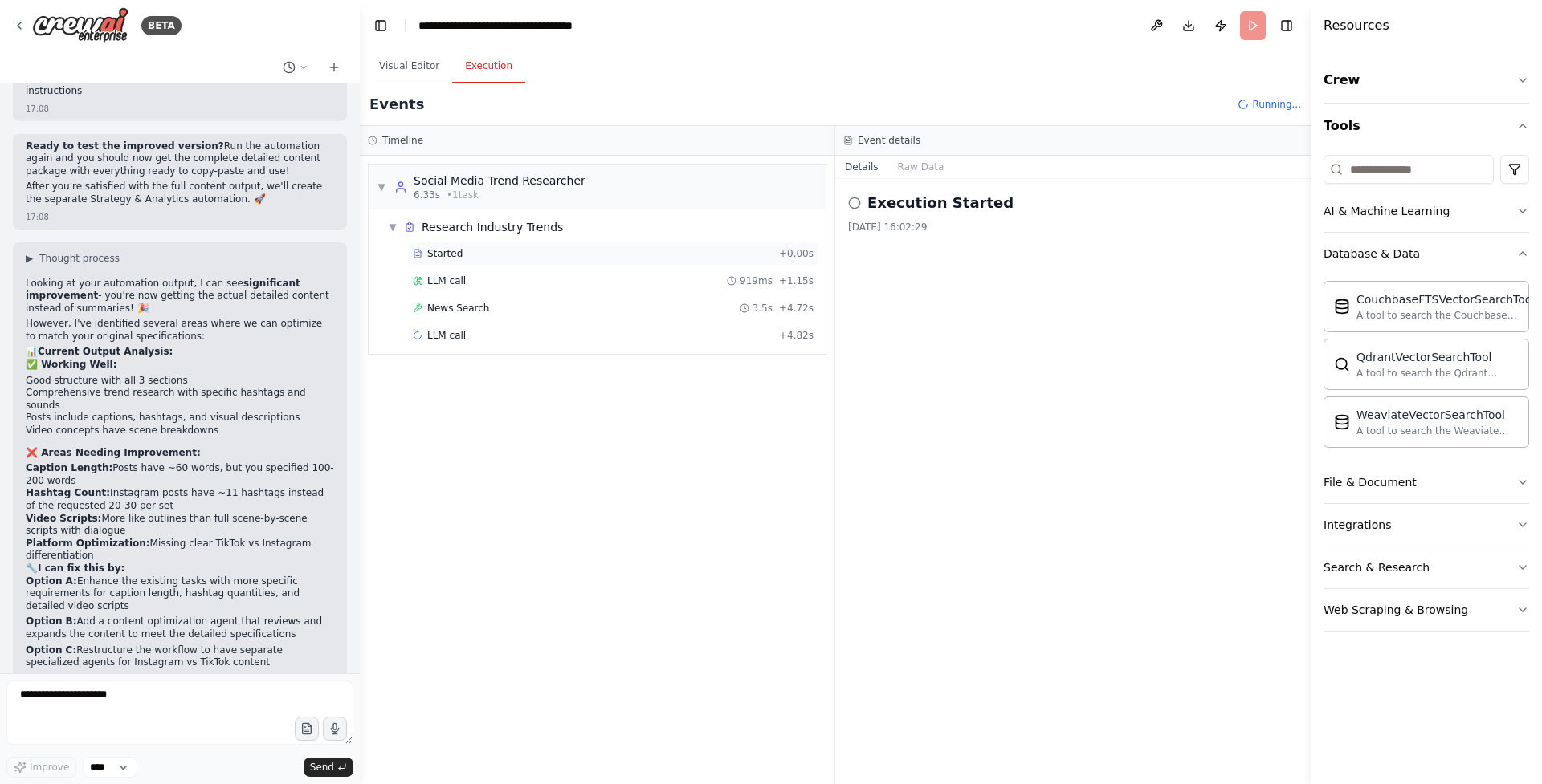
click at [461, 248] on div "Started" at bounding box center [592, 253] width 360 height 13
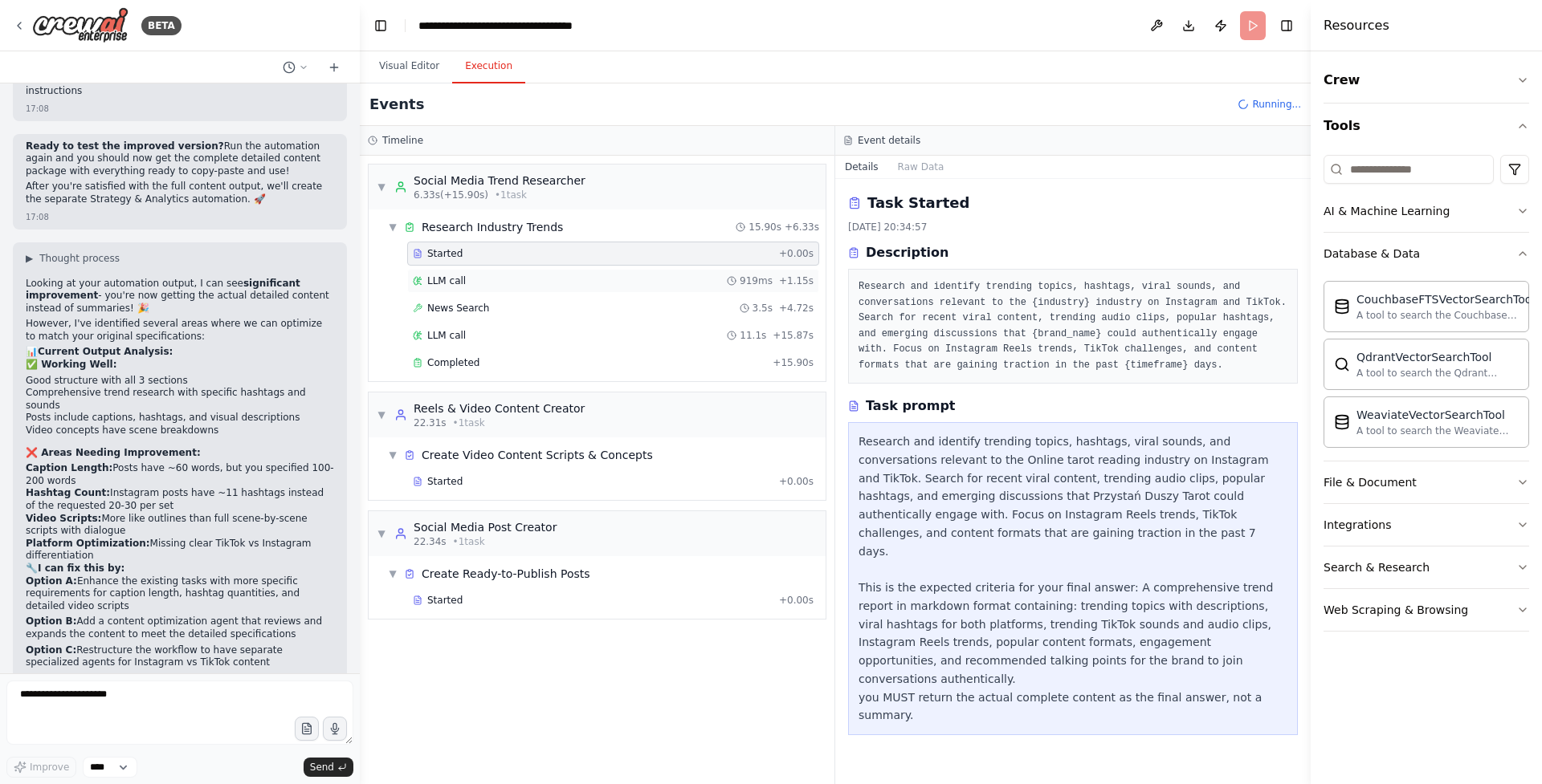
click at [450, 280] on span "LLM call" at bounding box center [446, 280] width 39 height 13
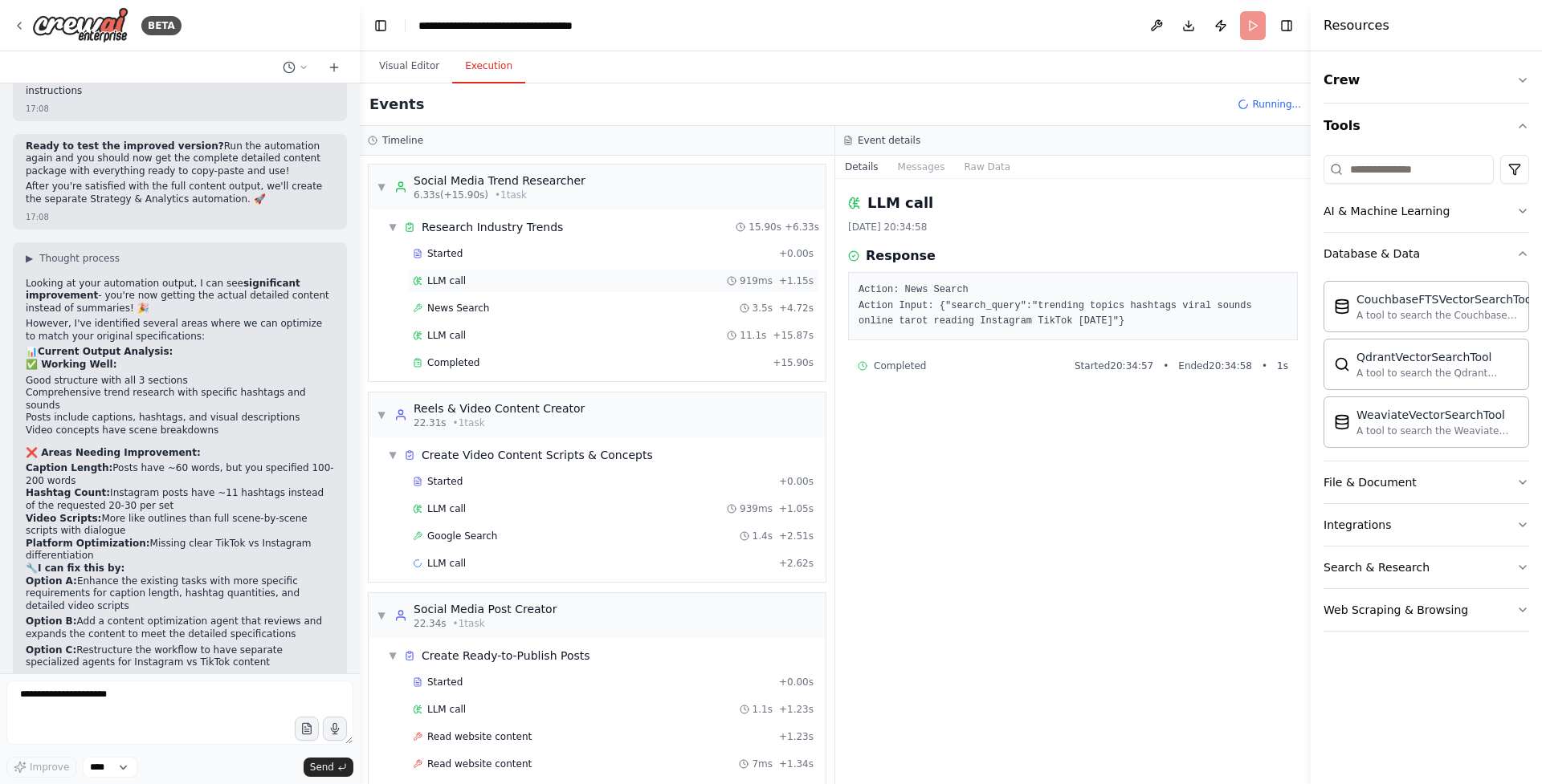
click at [466, 282] on div "LLM call 919ms + 1.15s" at bounding box center [613, 280] width 401 height 13
click at [469, 309] on span "News Search" at bounding box center [458, 308] width 61 height 13
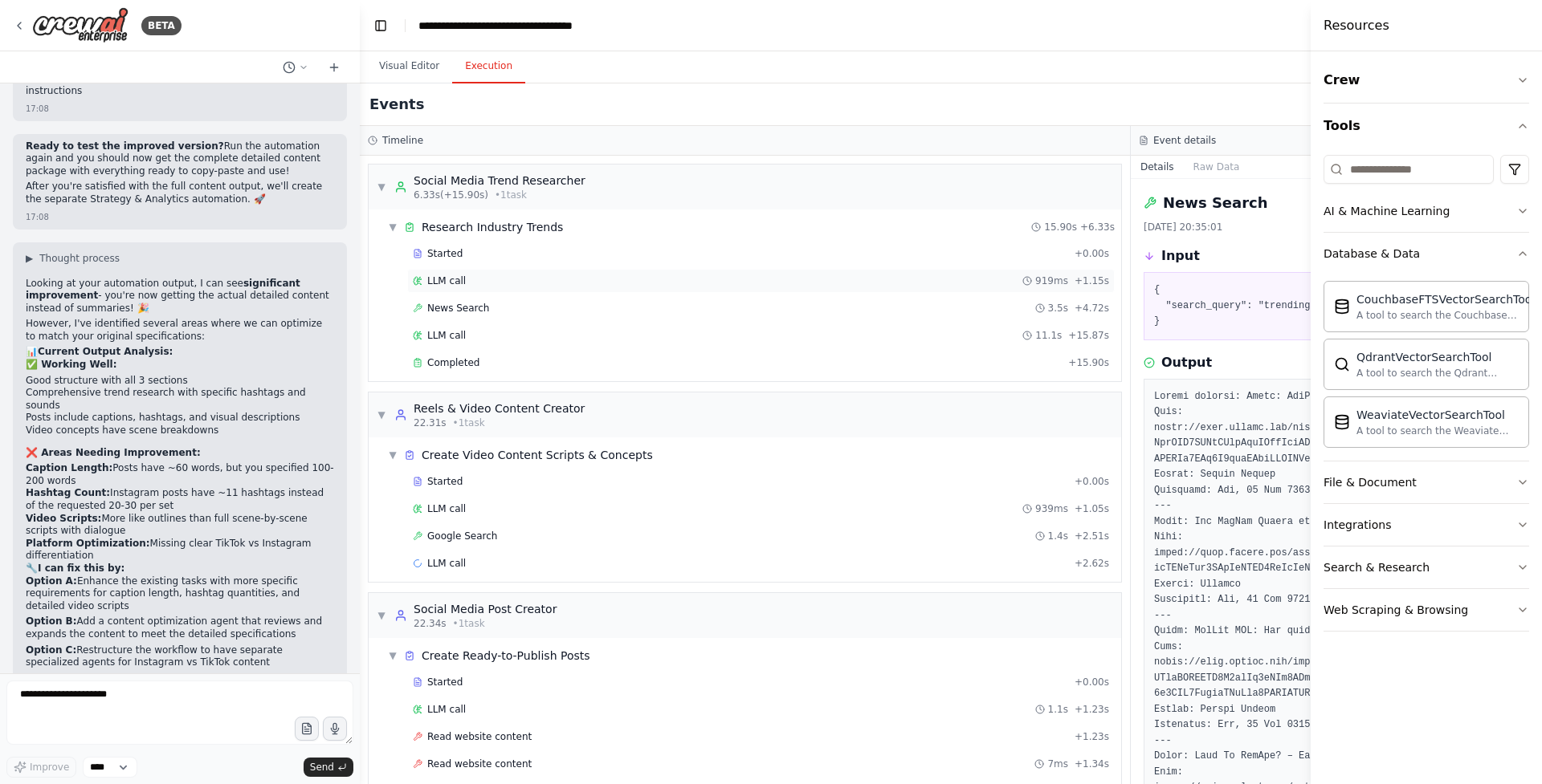
click at [470, 283] on div "LLM call 919ms + 1.15s" at bounding box center [761, 280] width 696 height 13
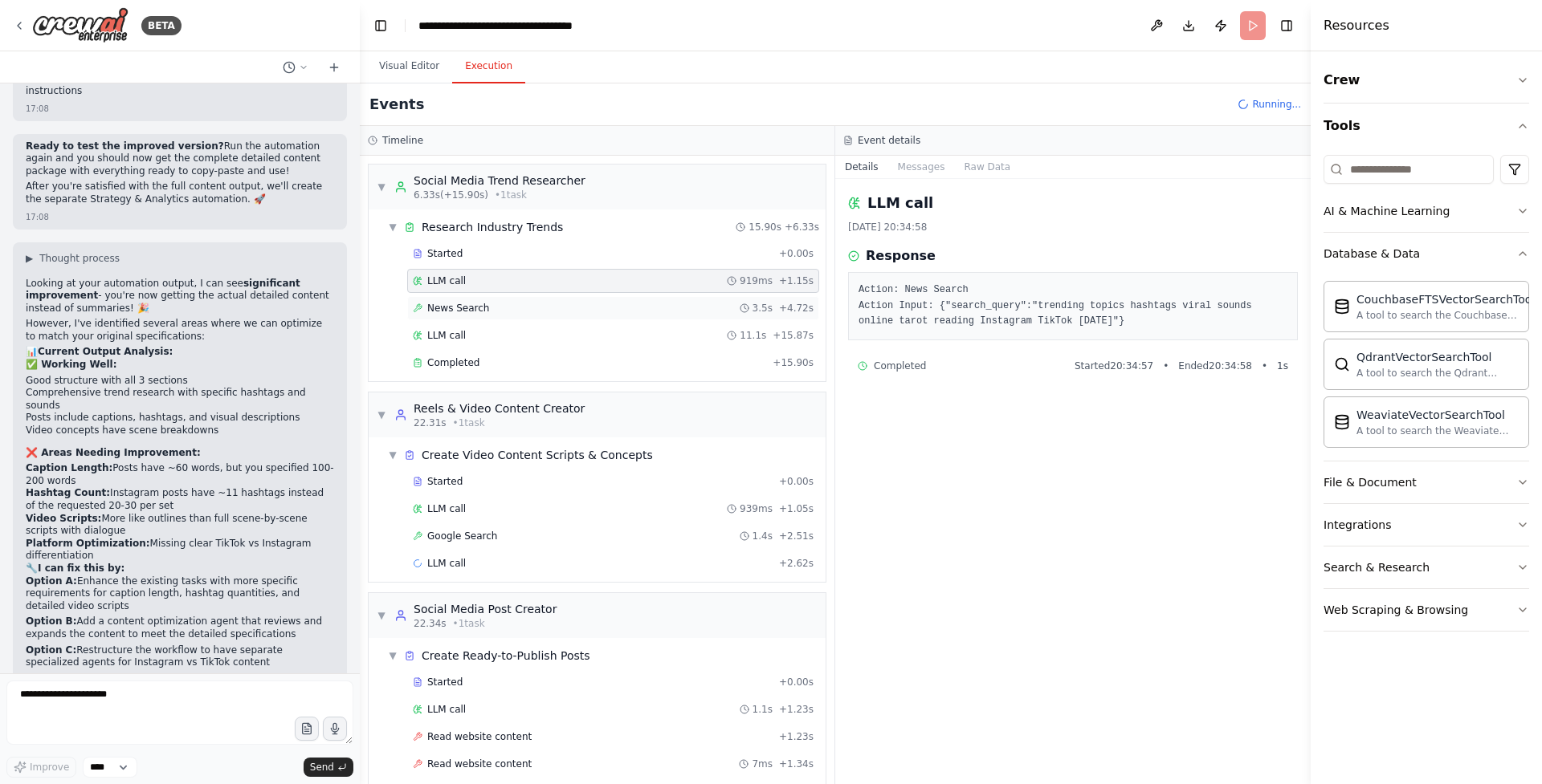
click at [471, 300] on div "News Search 3.5s + 4.72s" at bounding box center [613, 308] width 412 height 24
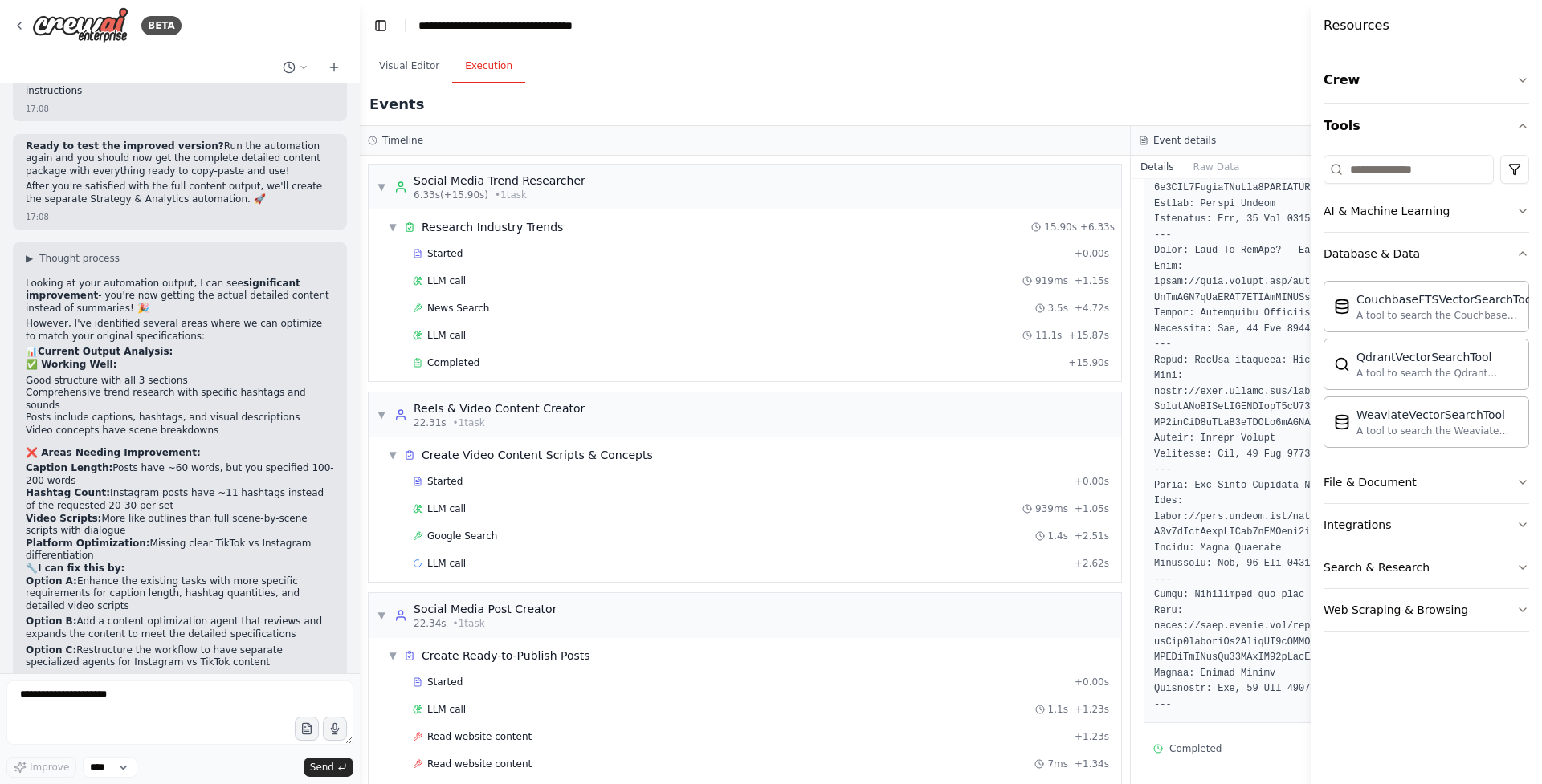
scroll to position [537, 0]
click at [468, 350] on div "Completed + 15.90s" at bounding box center [761, 362] width 707 height 24
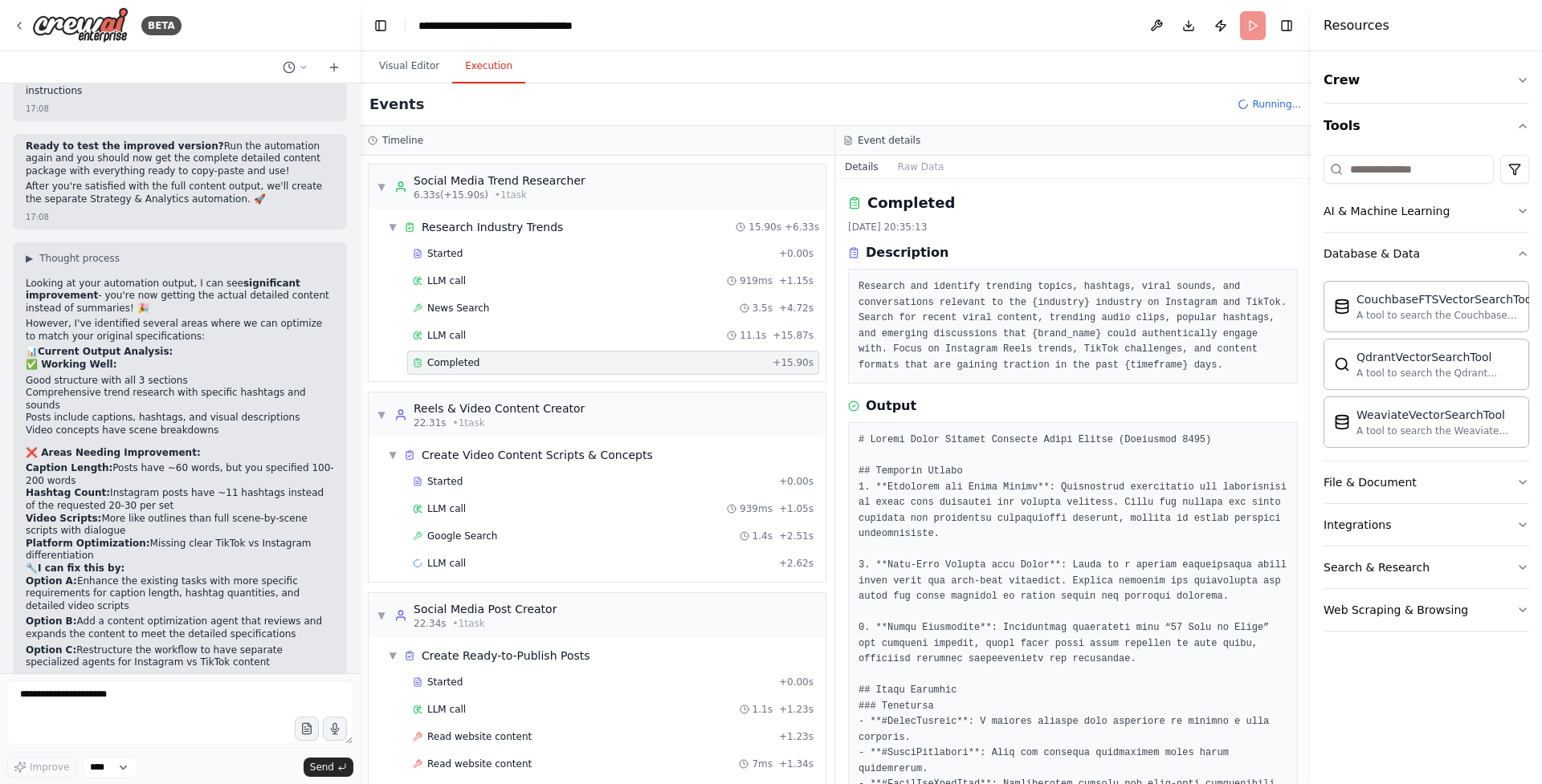
click at [468, 350] on div "Completed + 15.90s" at bounding box center [613, 362] width 412 height 24
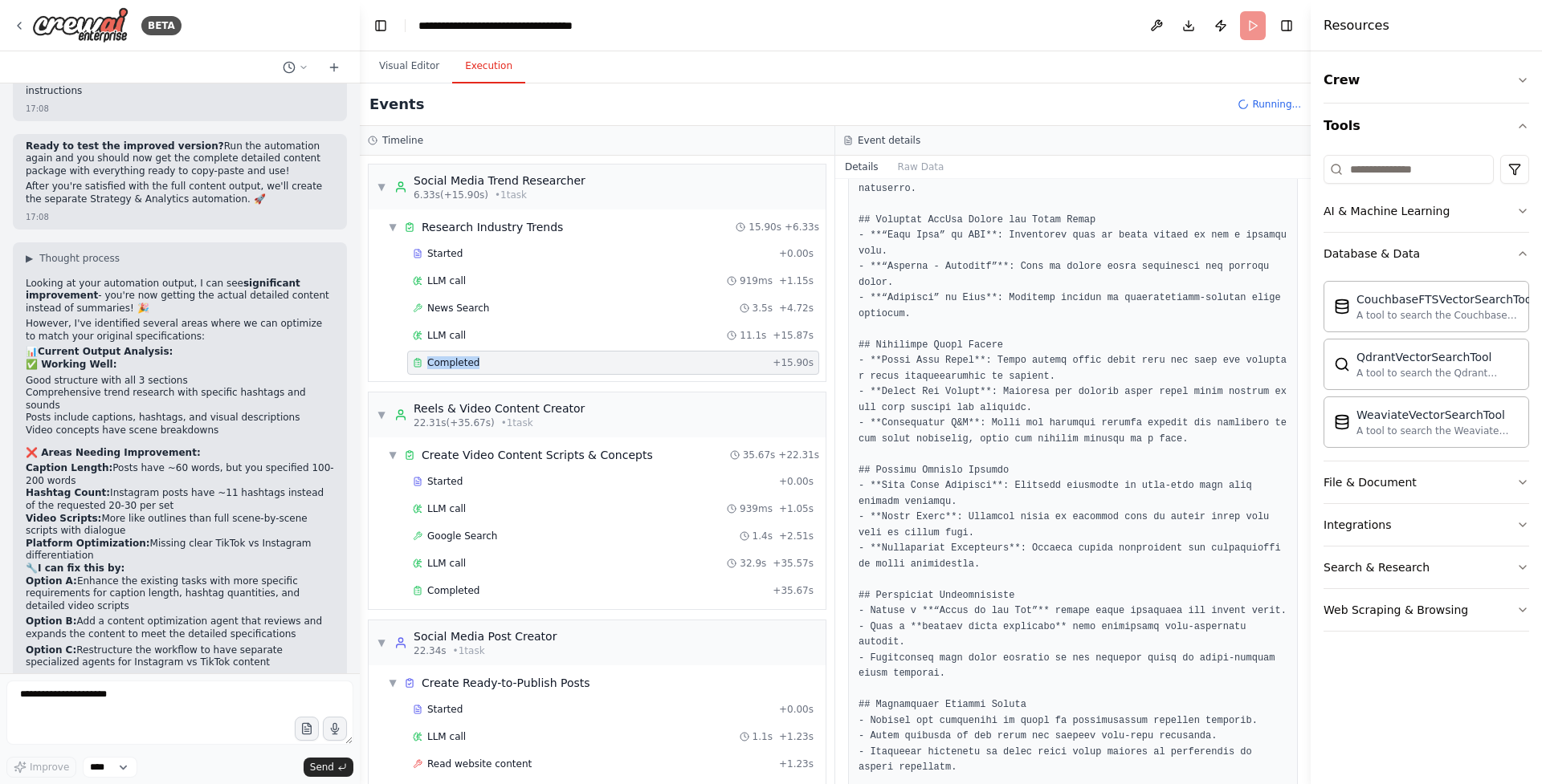
scroll to position [741, 0]
click at [461, 481] on div "Started" at bounding box center [592, 481] width 360 height 13
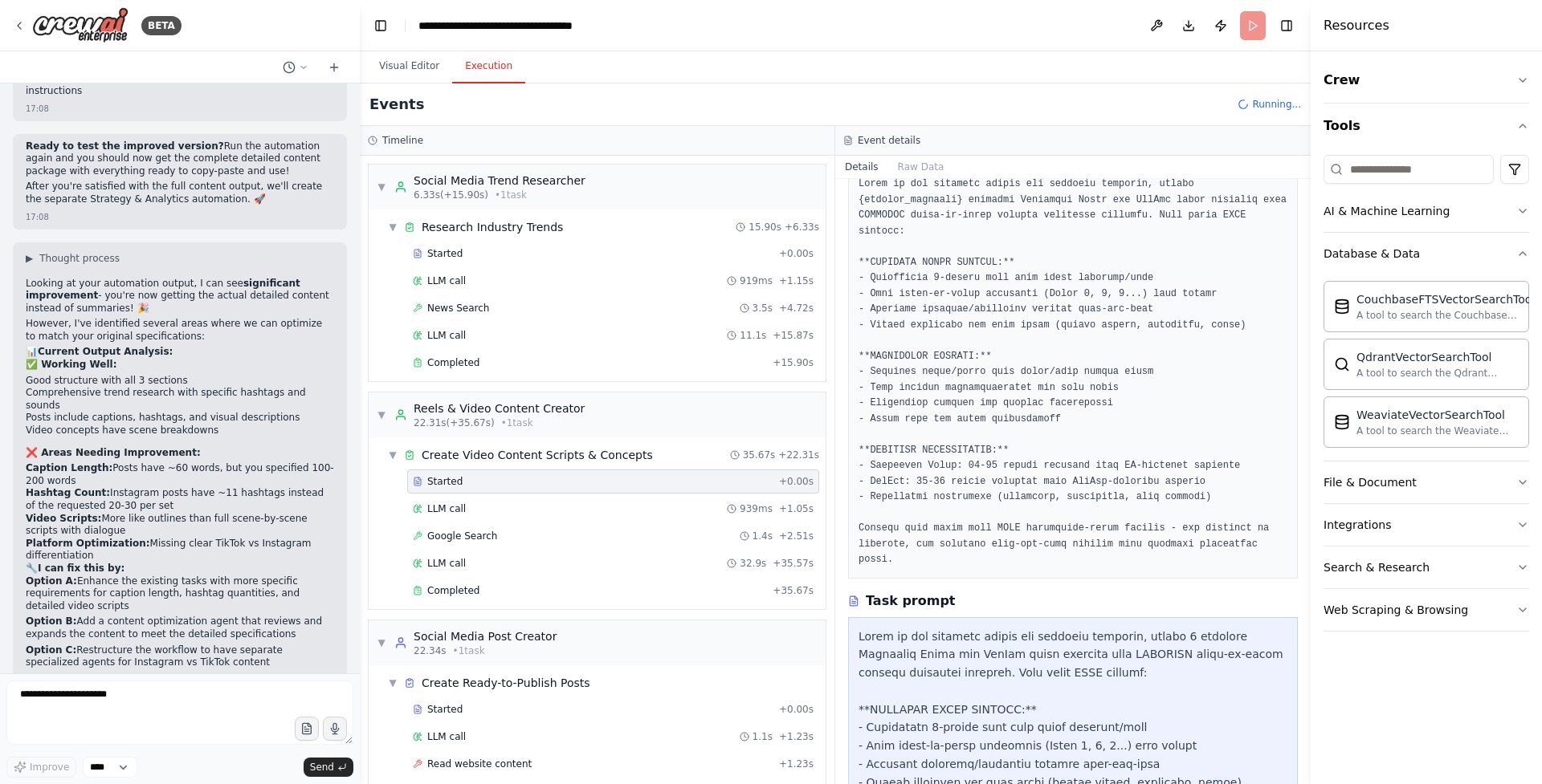
scroll to position [20, 0]
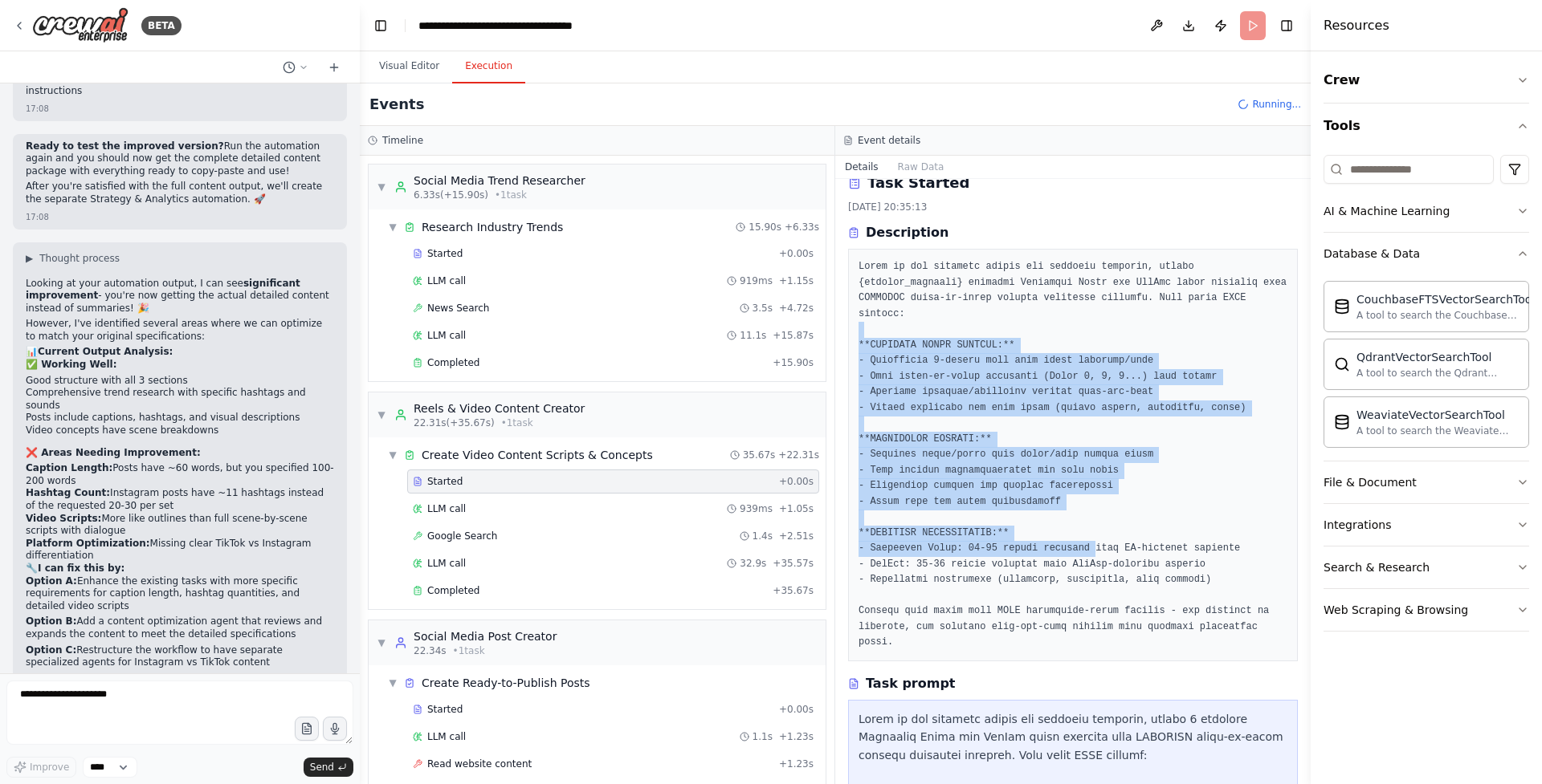
drag, startPoint x: 874, startPoint y: 330, endPoint x: 1093, endPoint y: 542, distance: 304.8
click at [1093, 542] on pre at bounding box center [1073, 455] width 429 height 392
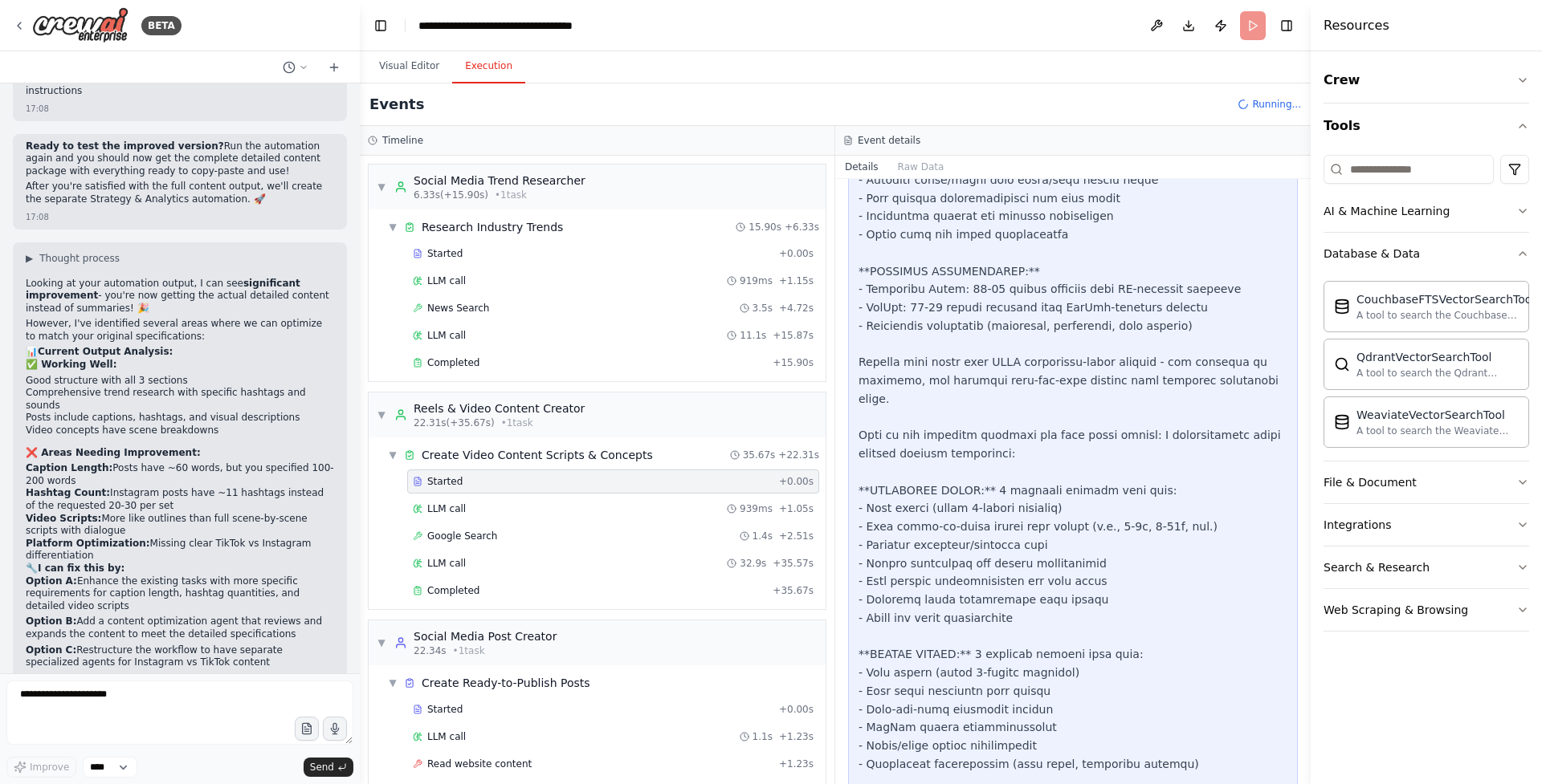
scroll to position [840, 0]
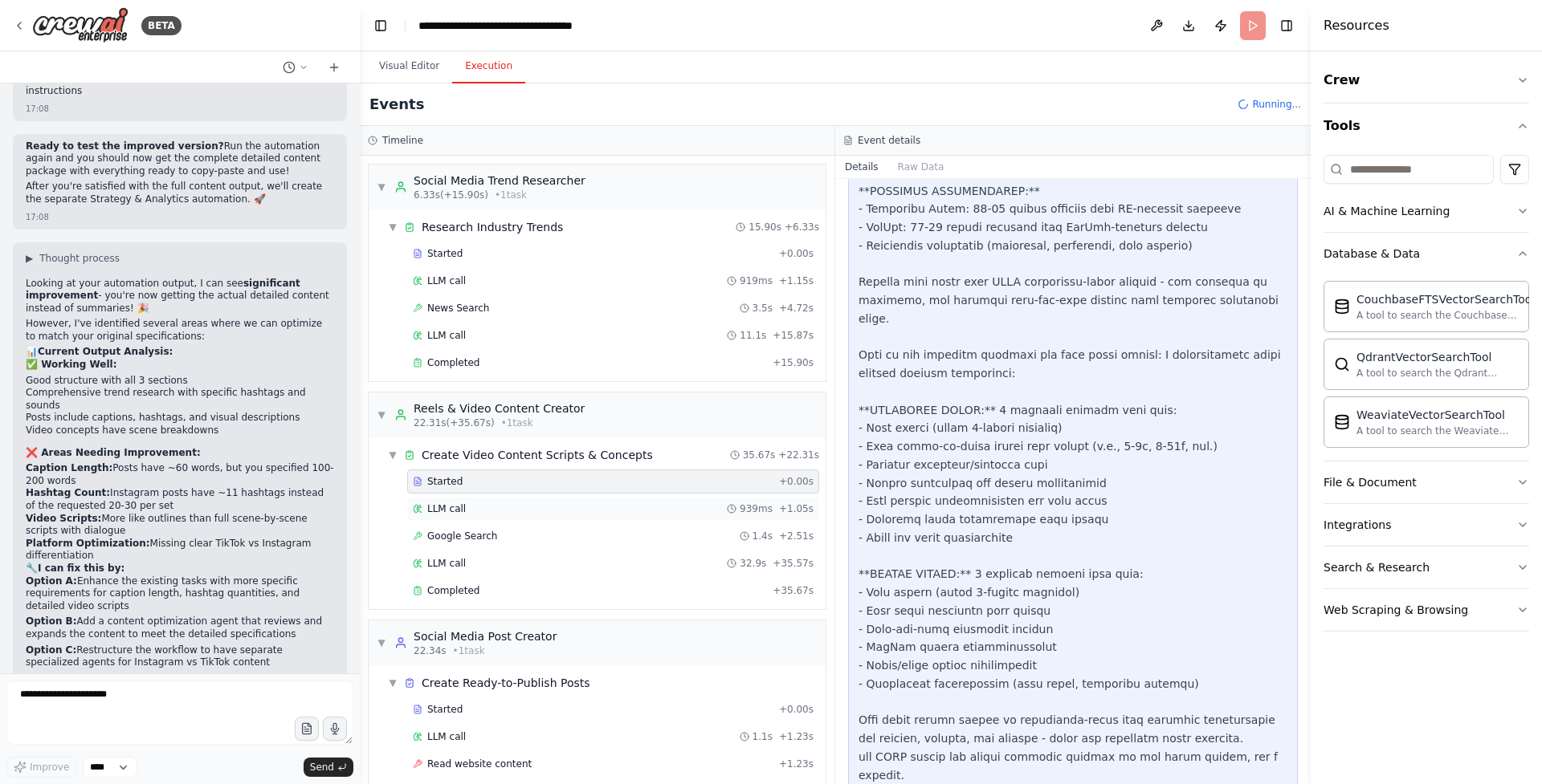
click at [486, 511] on div "LLM call 939ms + 1.05s" at bounding box center [613, 509] width 401 height 13
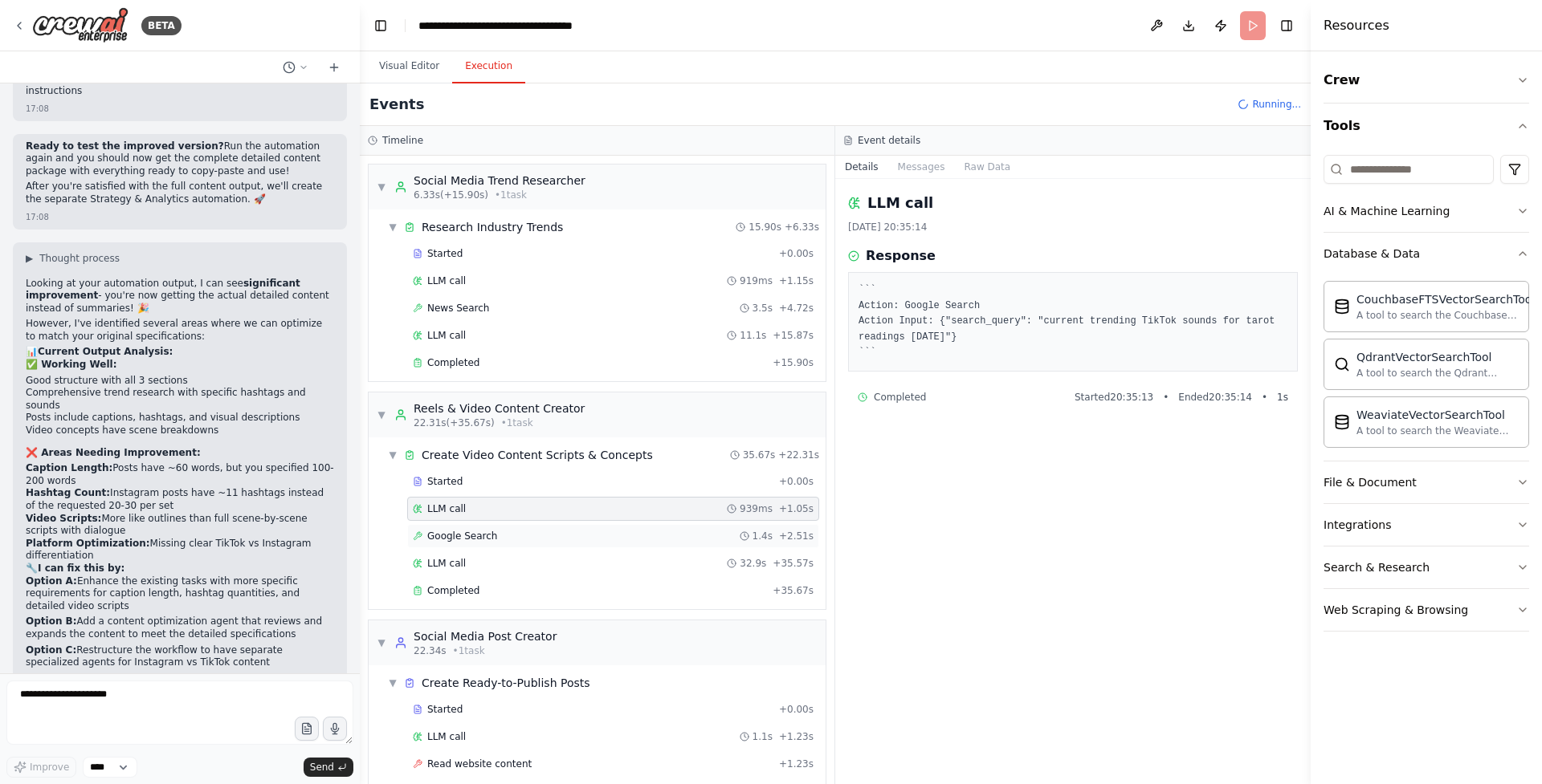
click at [516, 536] on div "Google Search 1.4s + 2.51s" at bounding box center [613, 536] width 401 height 13
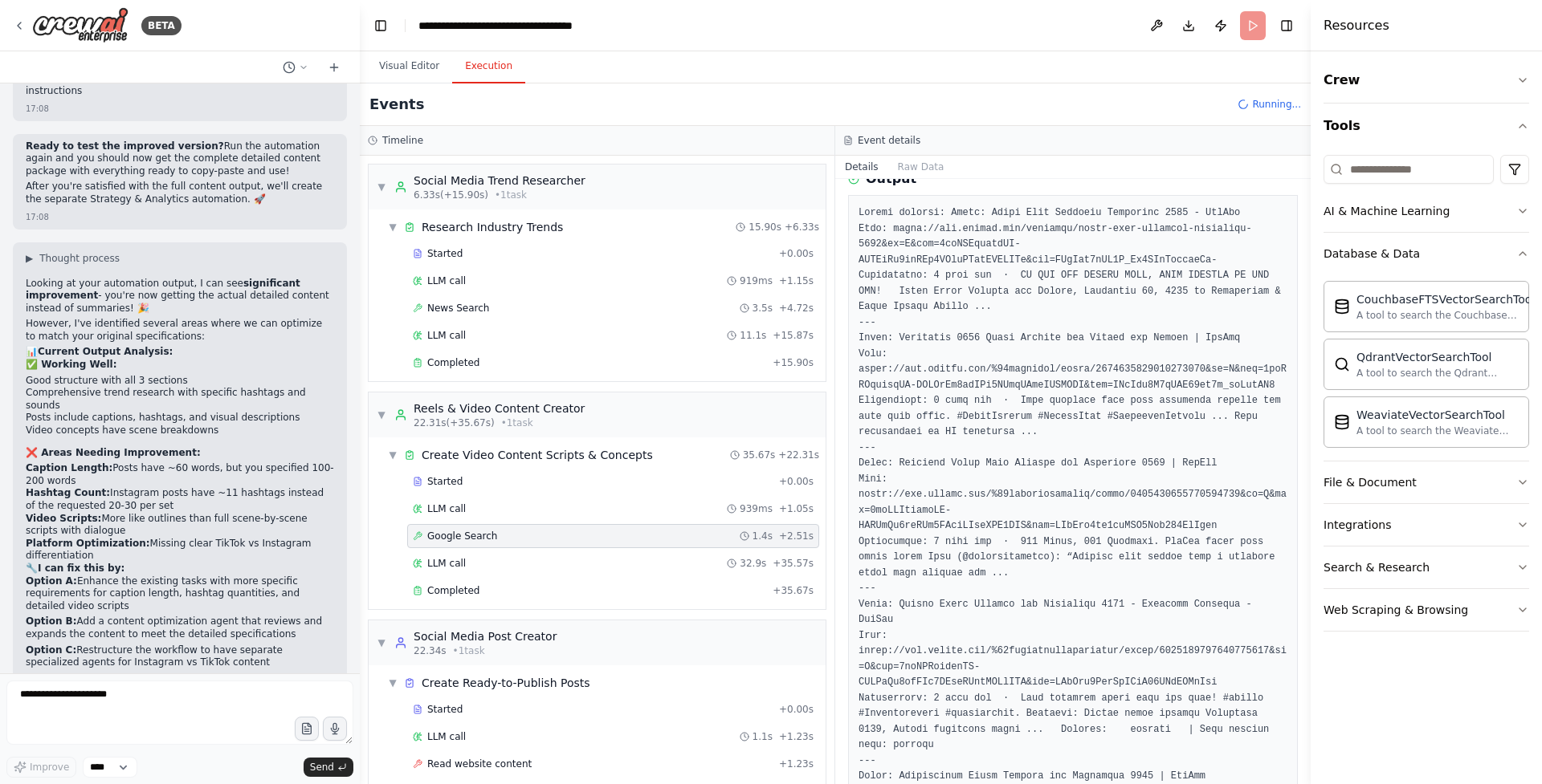
scroll to position [0, 0]
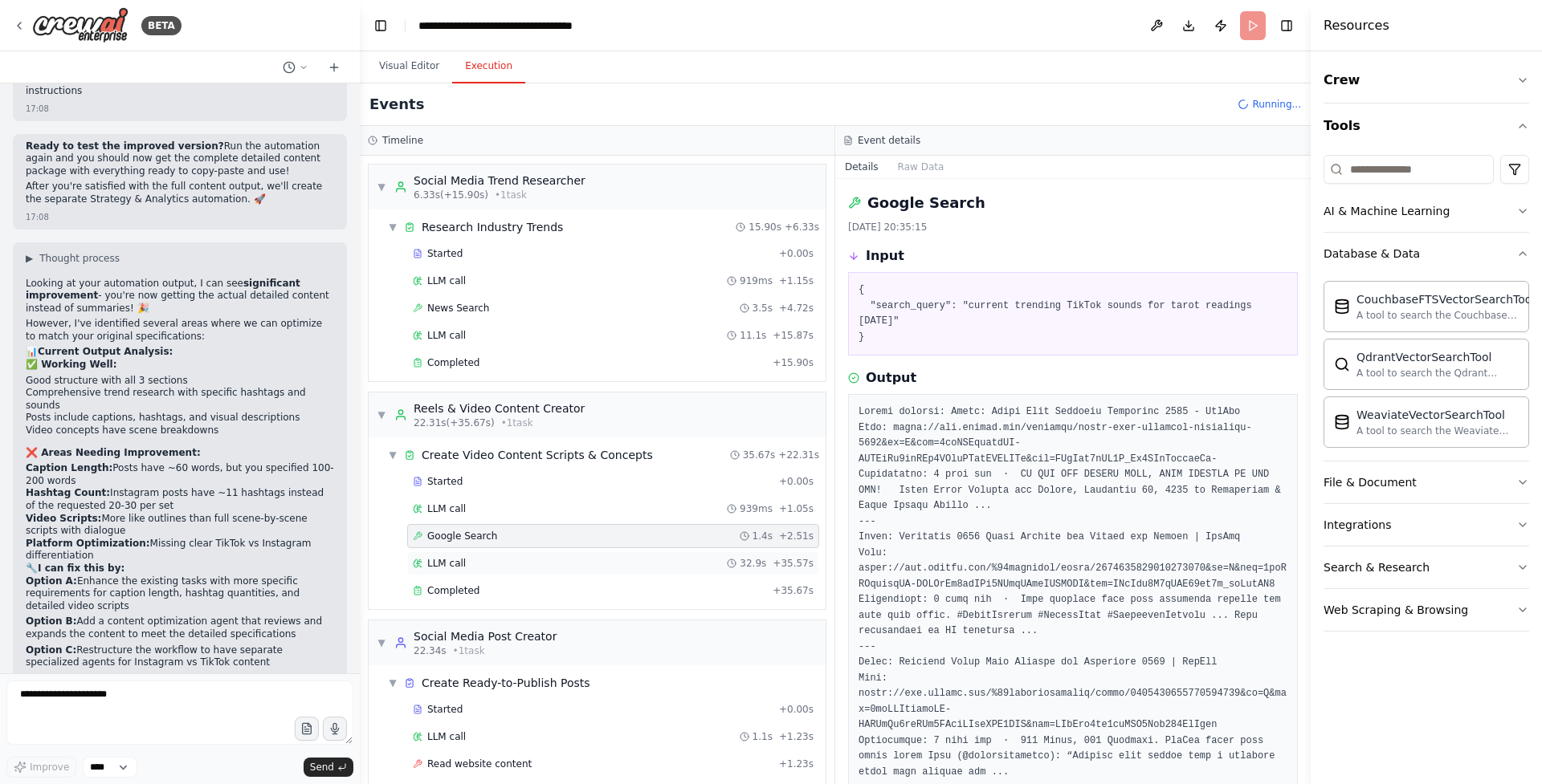
click at [461, 568] on span "LLM call" at bounding box center [446, 563] width 39 height 13
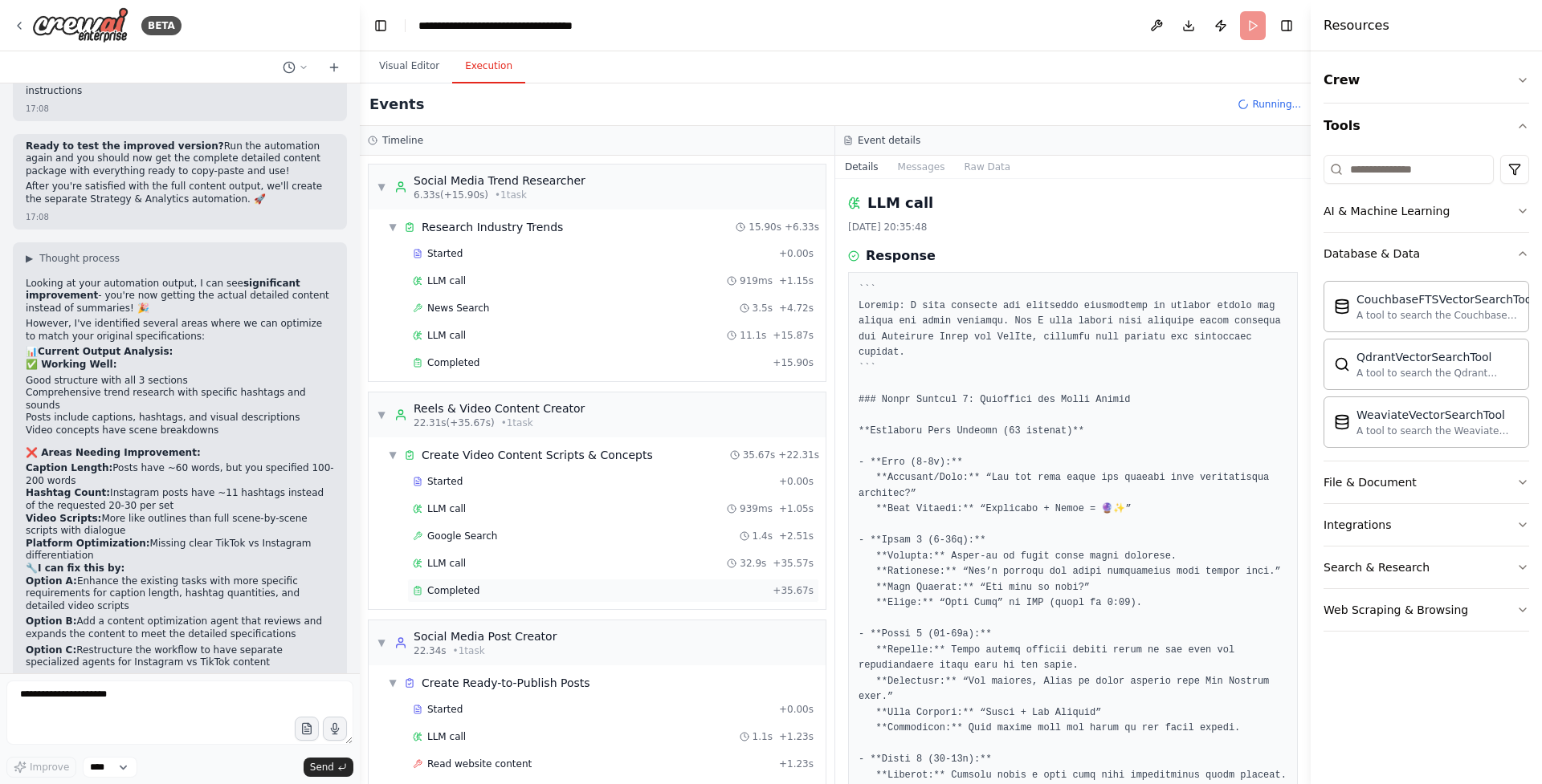
click at [475, 593] on span "Completed" at bounding box center [453, 590] width 52 height 13
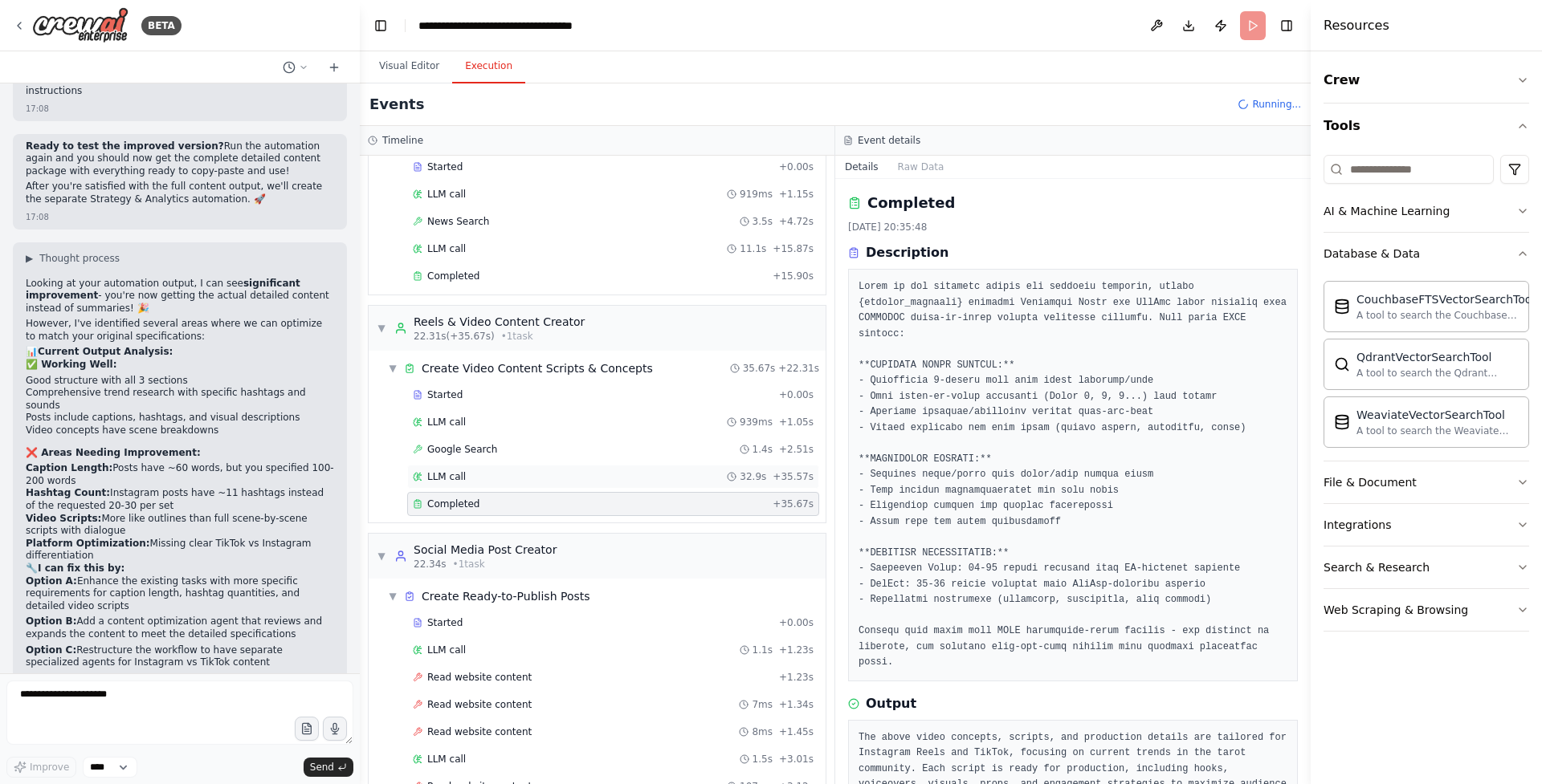
scroll to position [90, 0]
click at [520, 640] on div "LLM call 1.1s + 1.23s" at bounding box center [613, 646] width 401 height 13
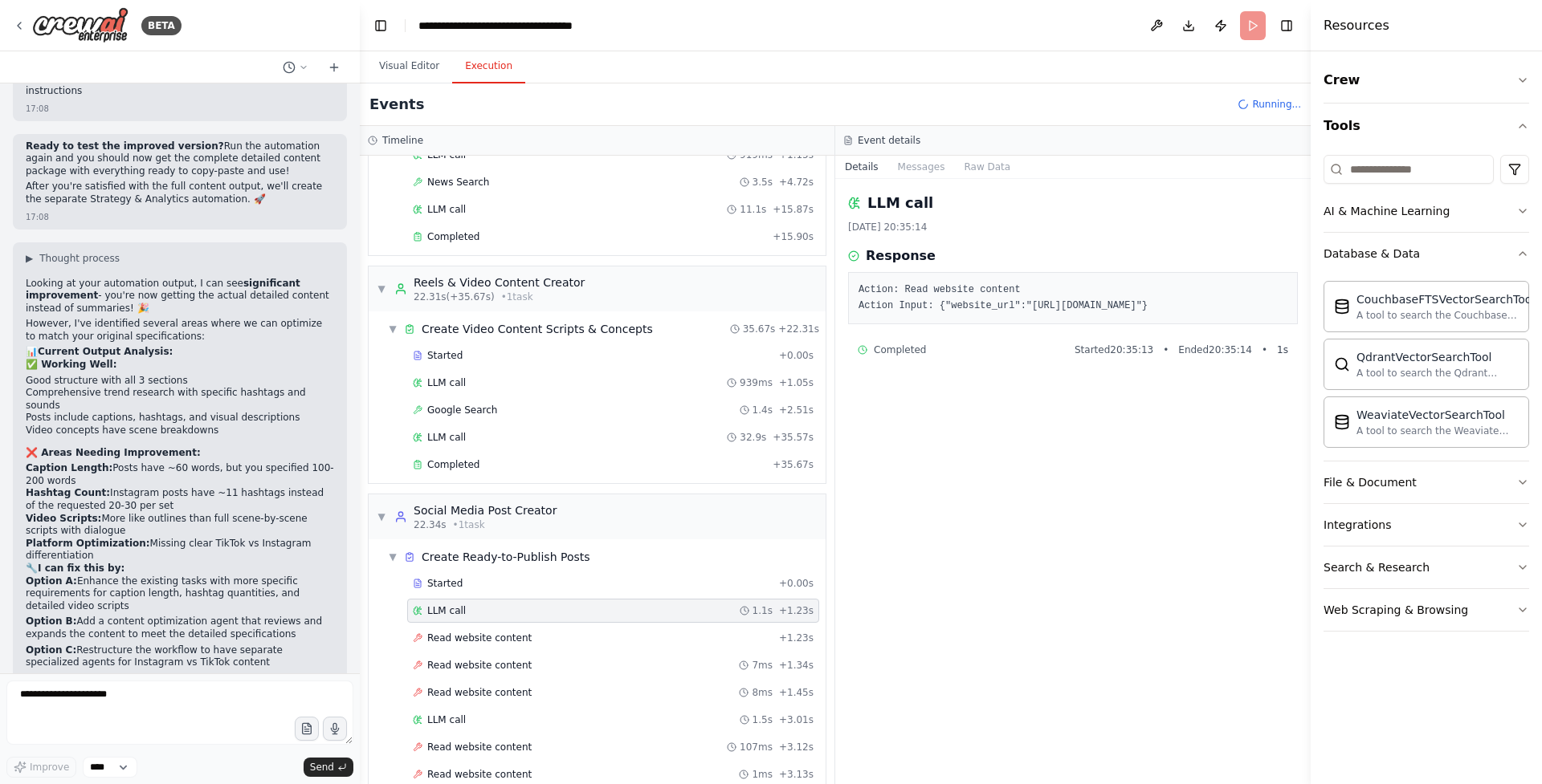
scroll to position [129, 0]
click at [497, 630] on span "Read website content" at bounding box center [478, 636] width 104 height 13
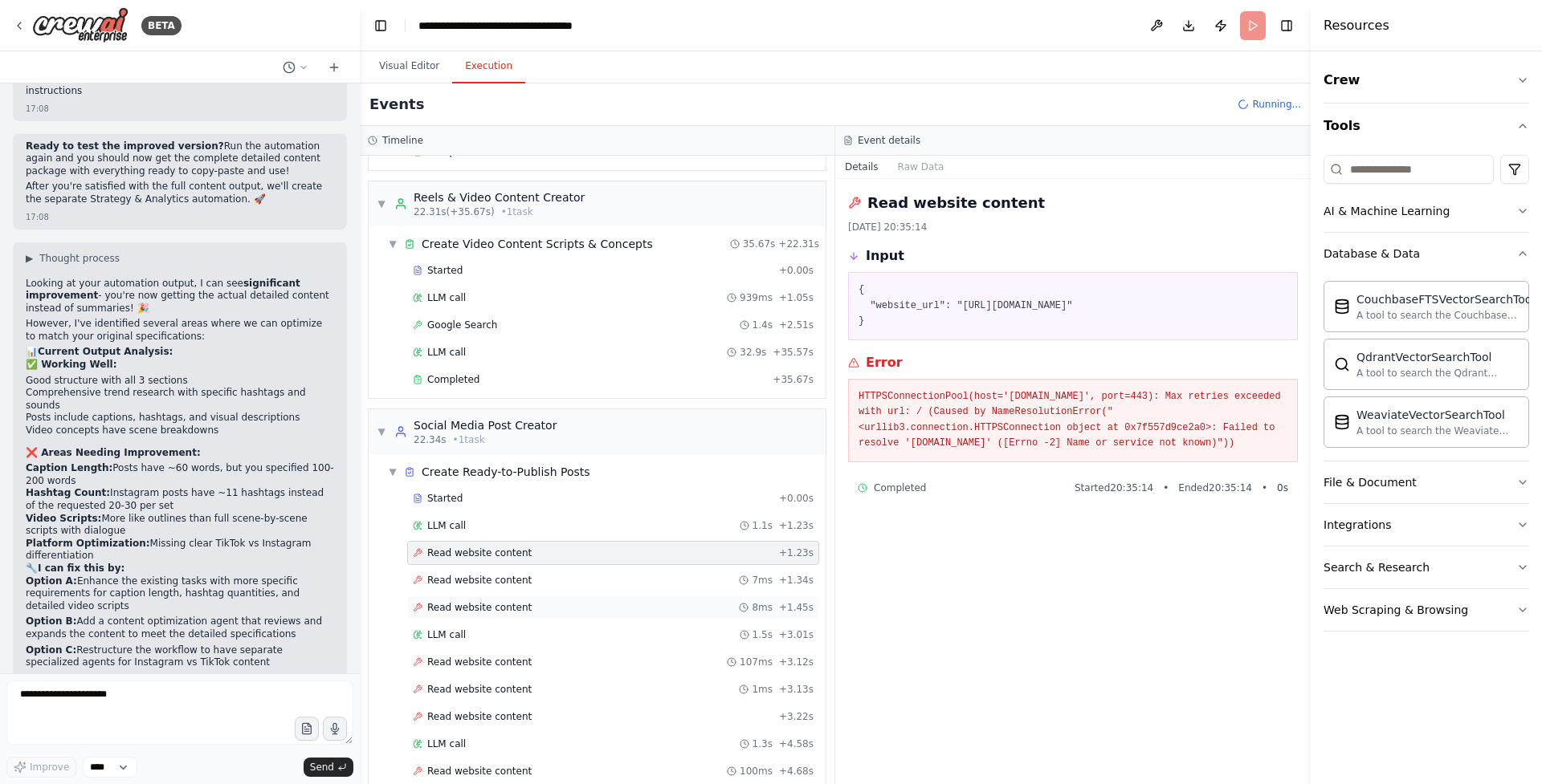
scroll to position [0, 0]
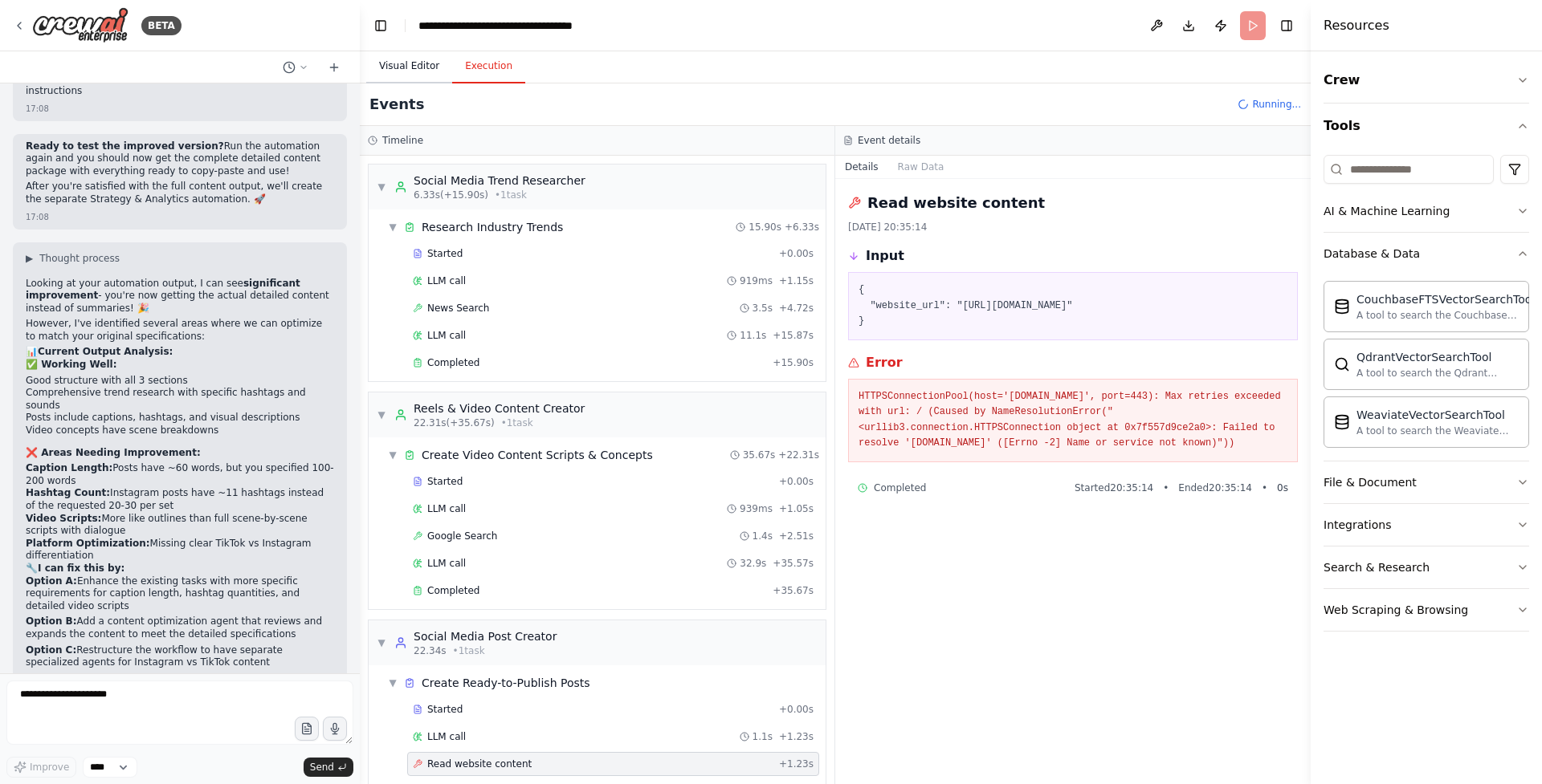
click at [431, 65] on button "Visual Editor" at bounding box center [409, 66] width 86 height 34
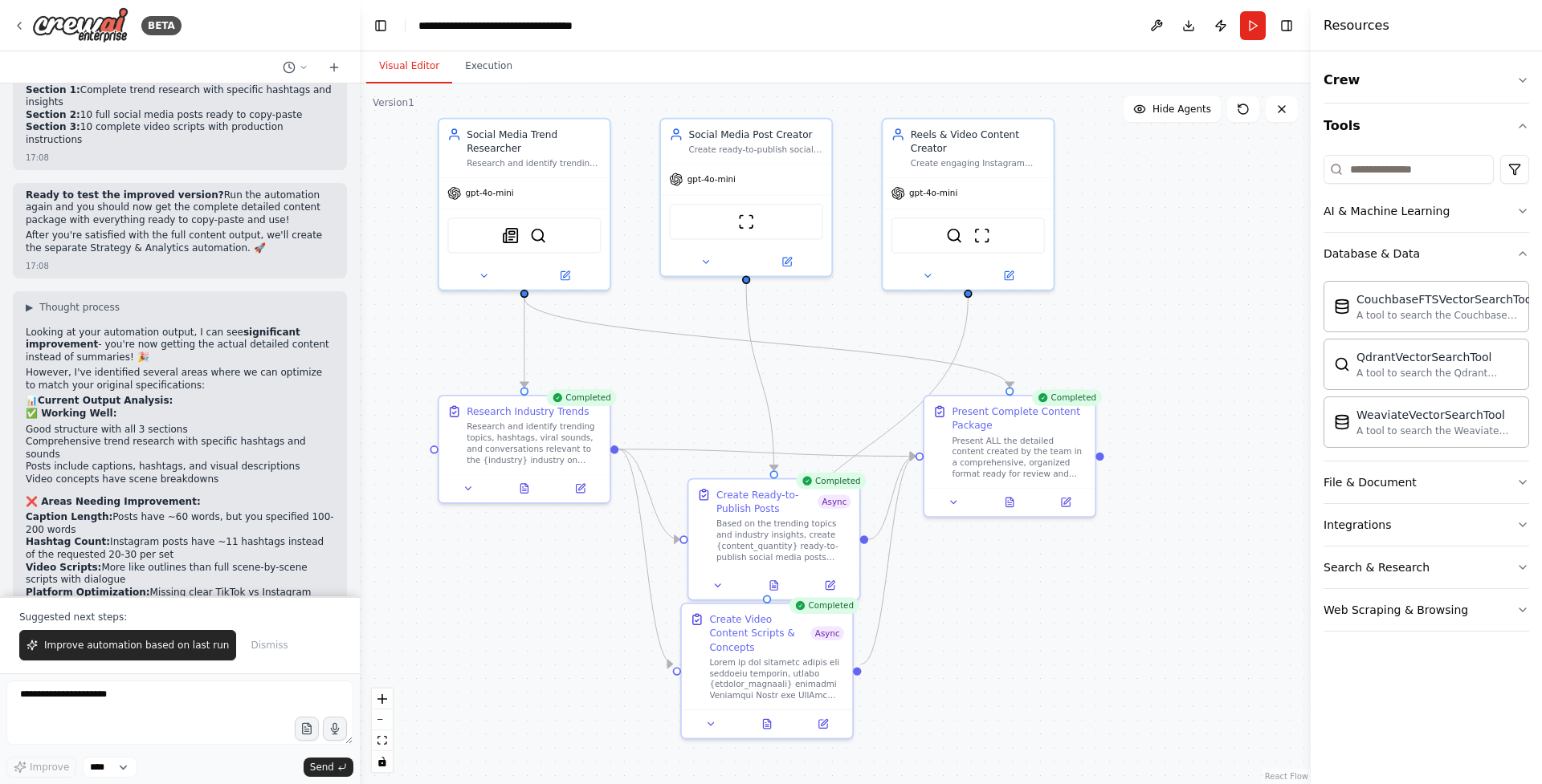
scroll to position [23077, 0]
click at [488, 70] on button "Execution" at bounding box center [488, 66] width 73 height 34
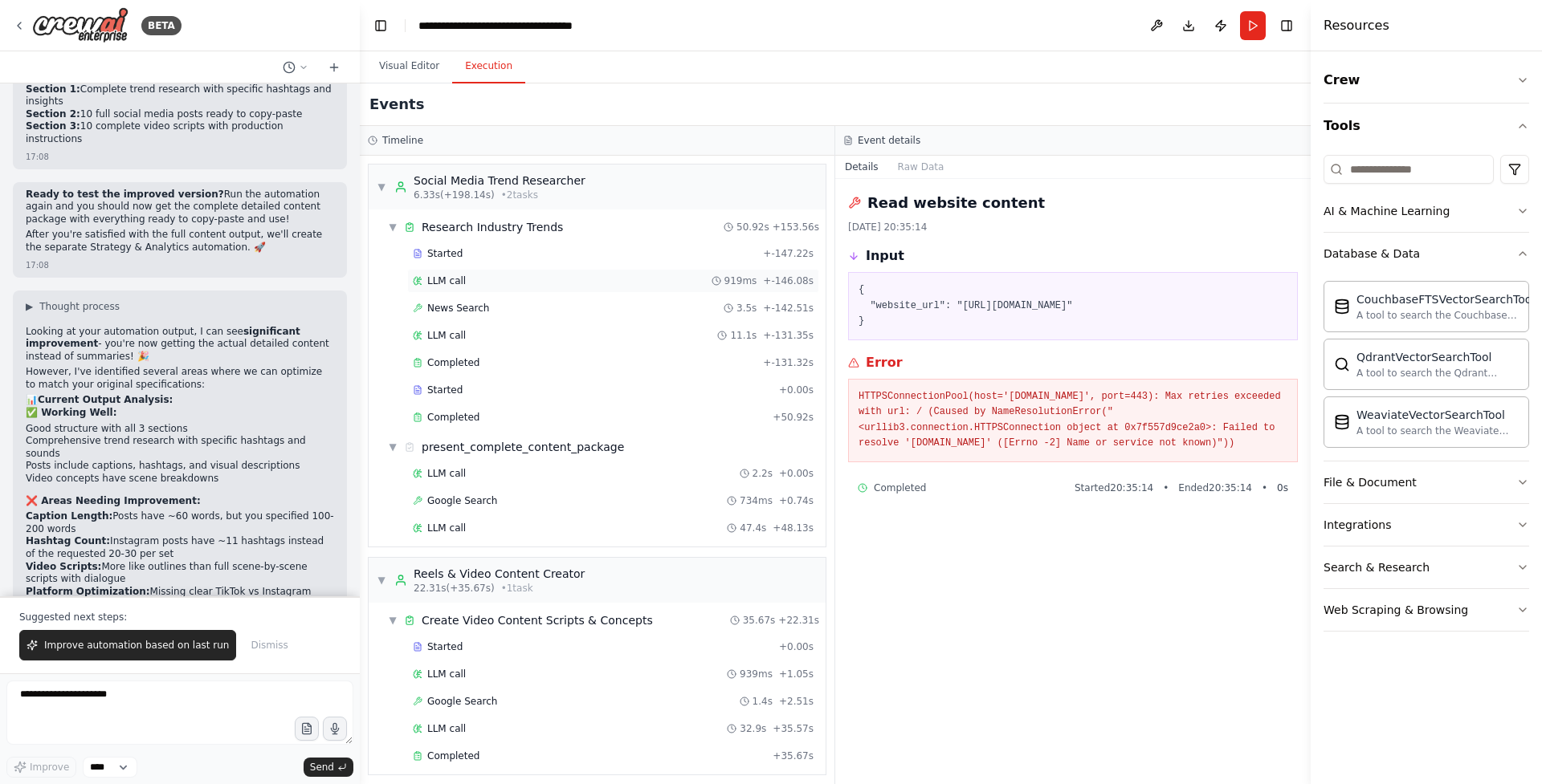
click at [491, 286] on div "LLM call 919ms + -146.08s" at bounding box center [613, 280] width 401 height 13
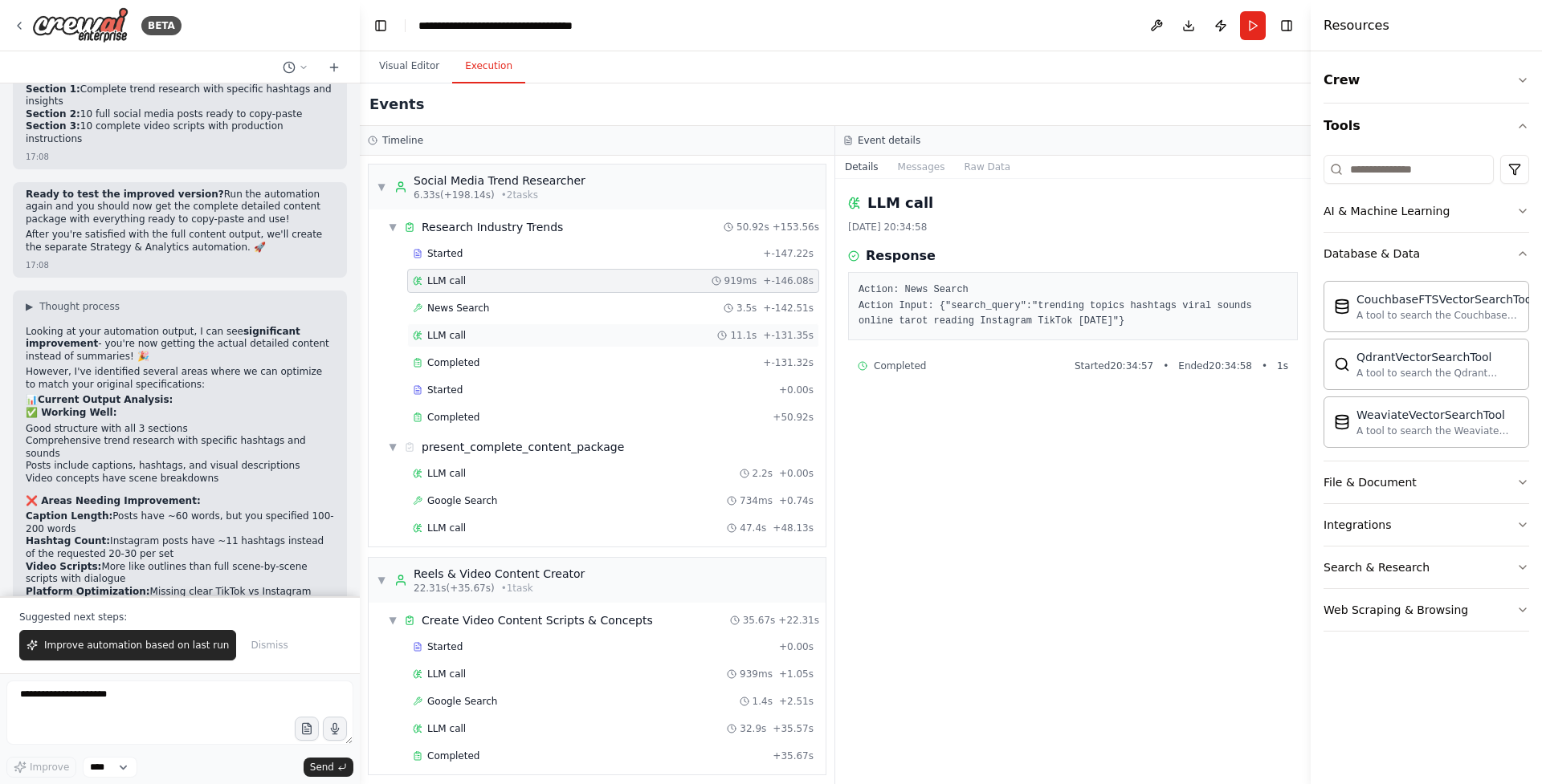
click at [515, 329] on div "LLM call 11.1s + -131.35s" at bounding box center [613, 335] width 401 height 13
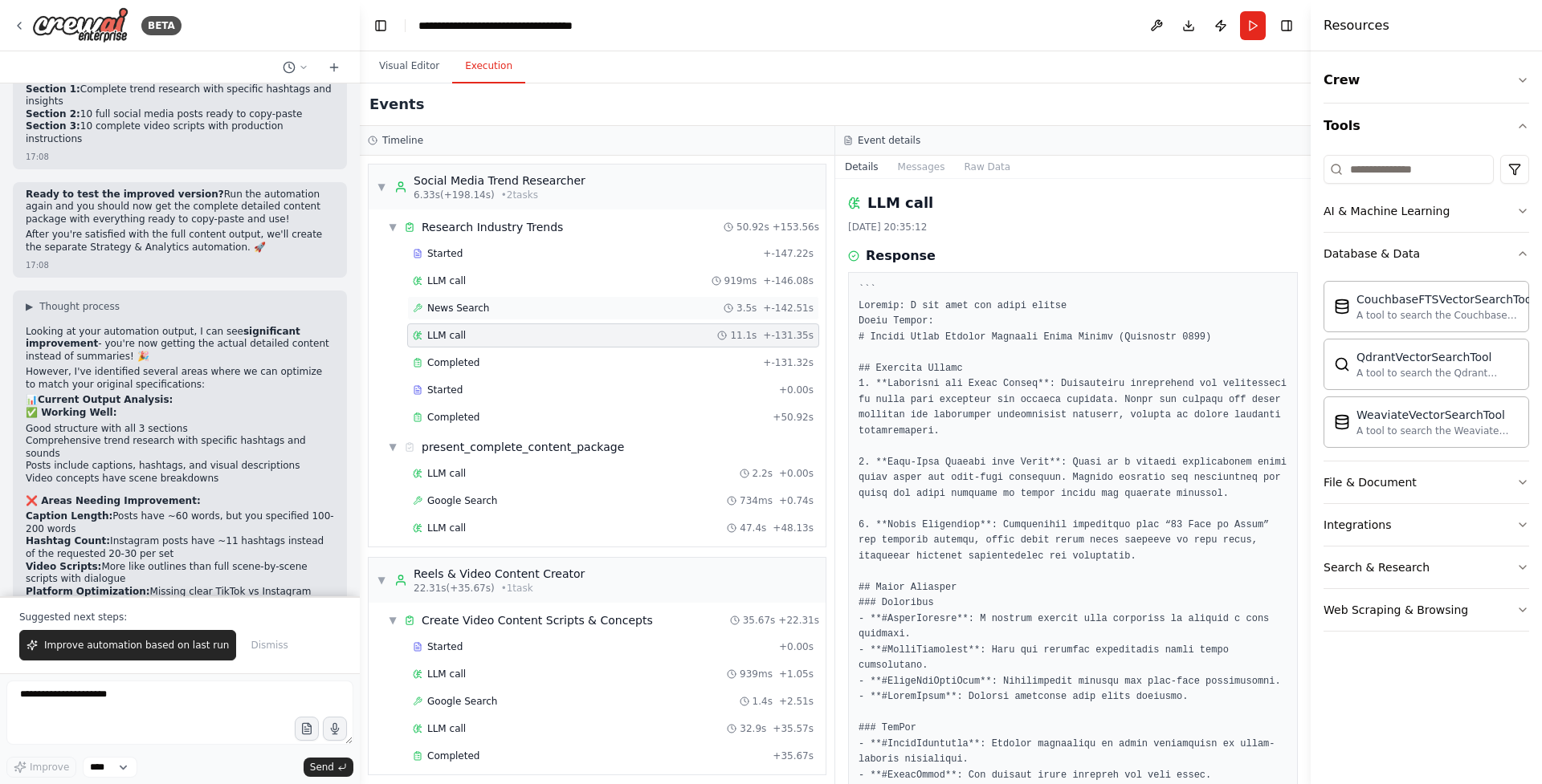
click at [493, 310] on div "News Search 3.5s + -142.51s" at bounding box center [613, 308] width 401 height 13
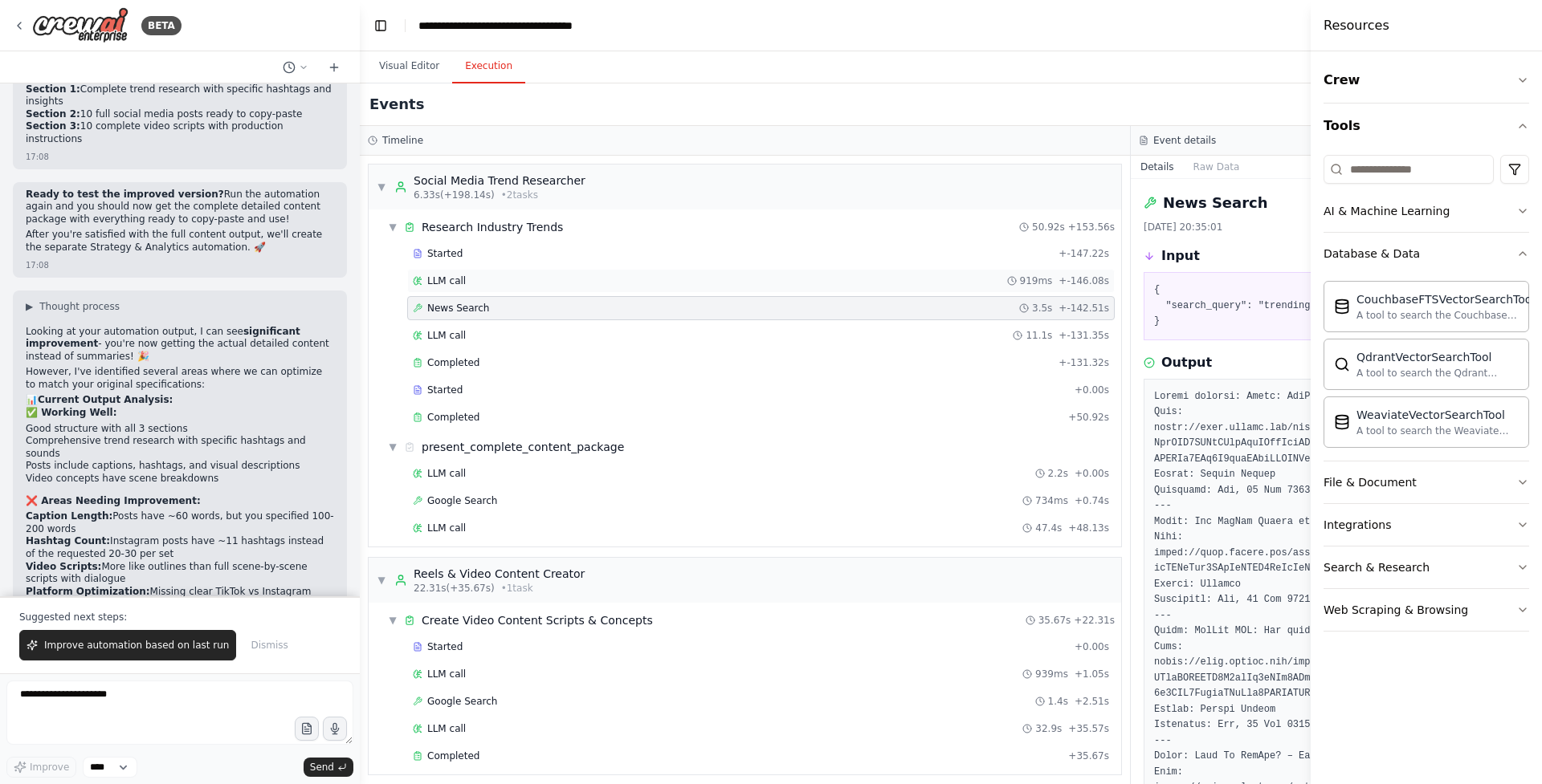
click at [479, 286] on div "LLM call 919ms + -146.08s" at bounding box center [761, 280] width 696 height 13
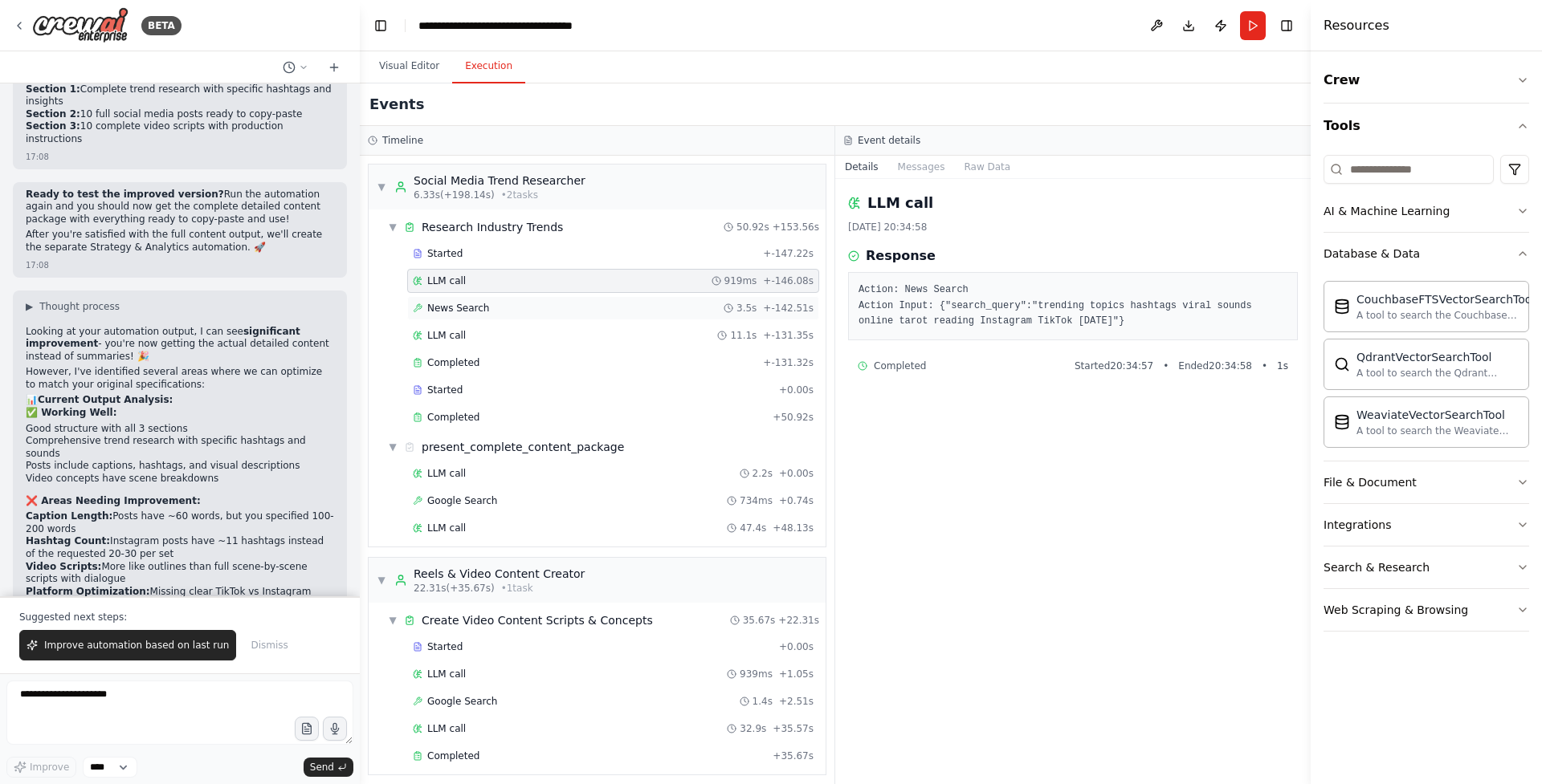
click at [571, 312] on div "News Search 3.5s + -142.51s" at bounding box center [613, 308] width 401 height 13
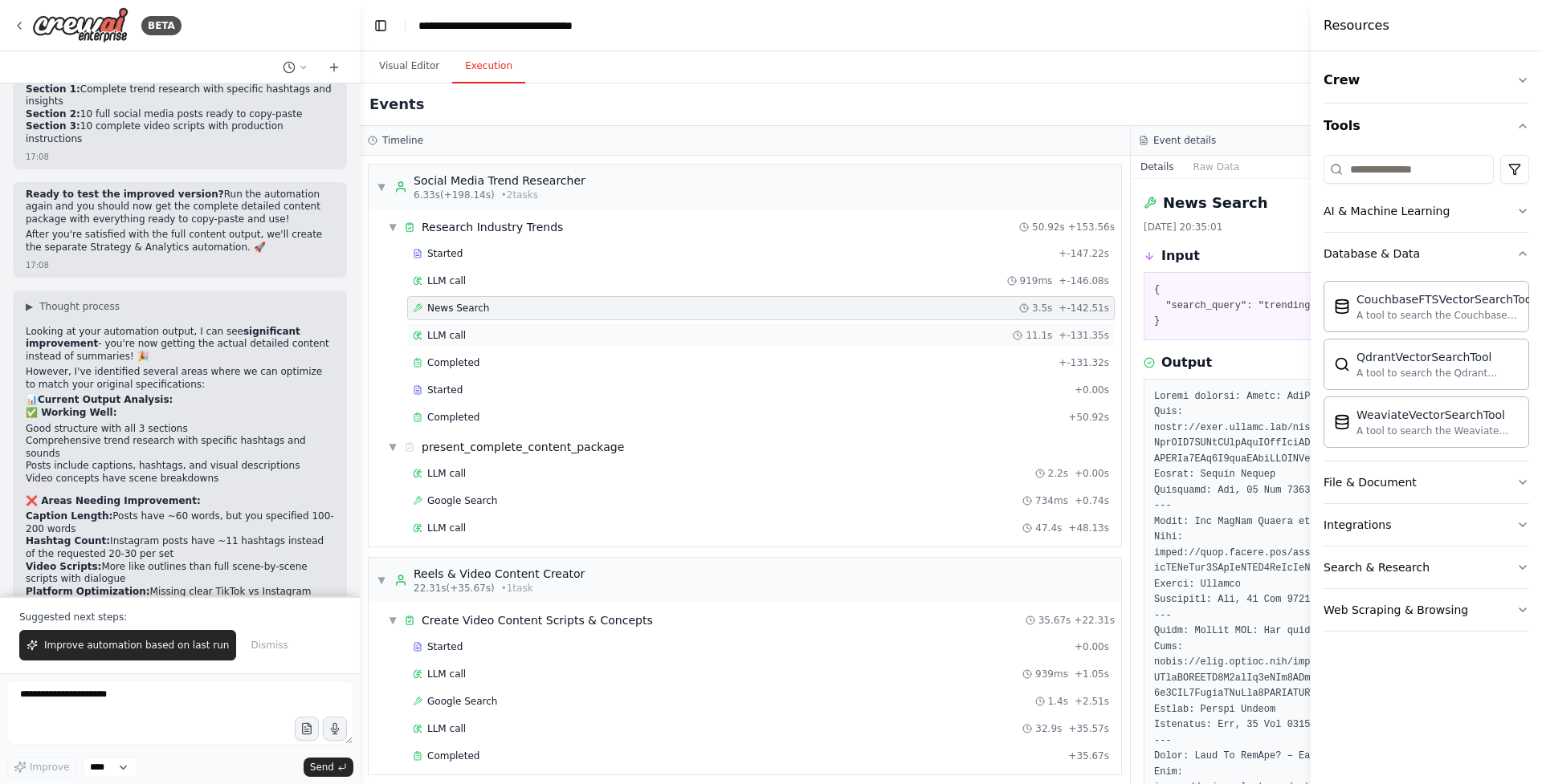
click at [516, 335] on div "LLM call 11.1s + -131.35s" at bounding box center [761, 335] width 696 height 13
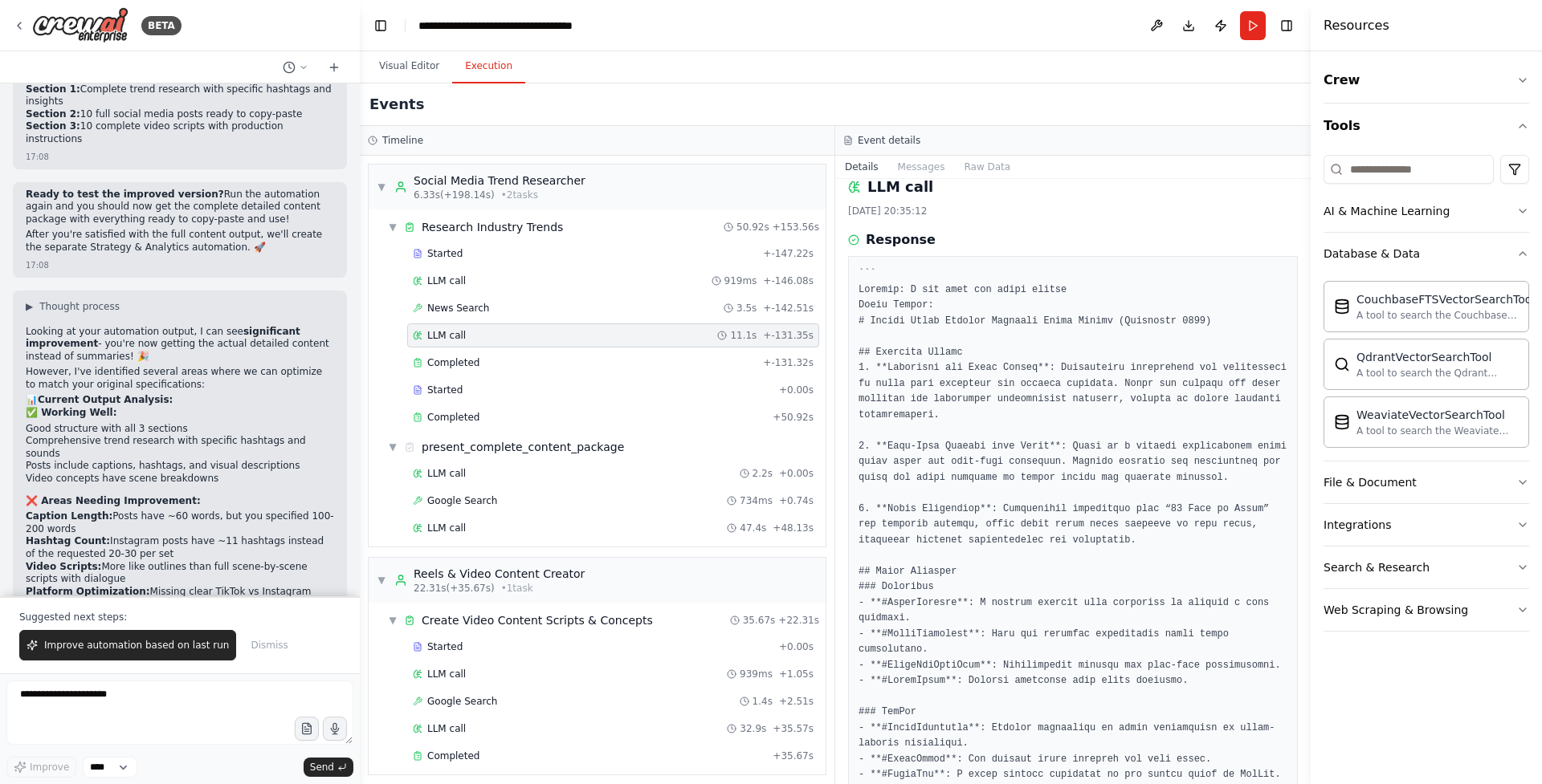
scroll to position [24, 0]
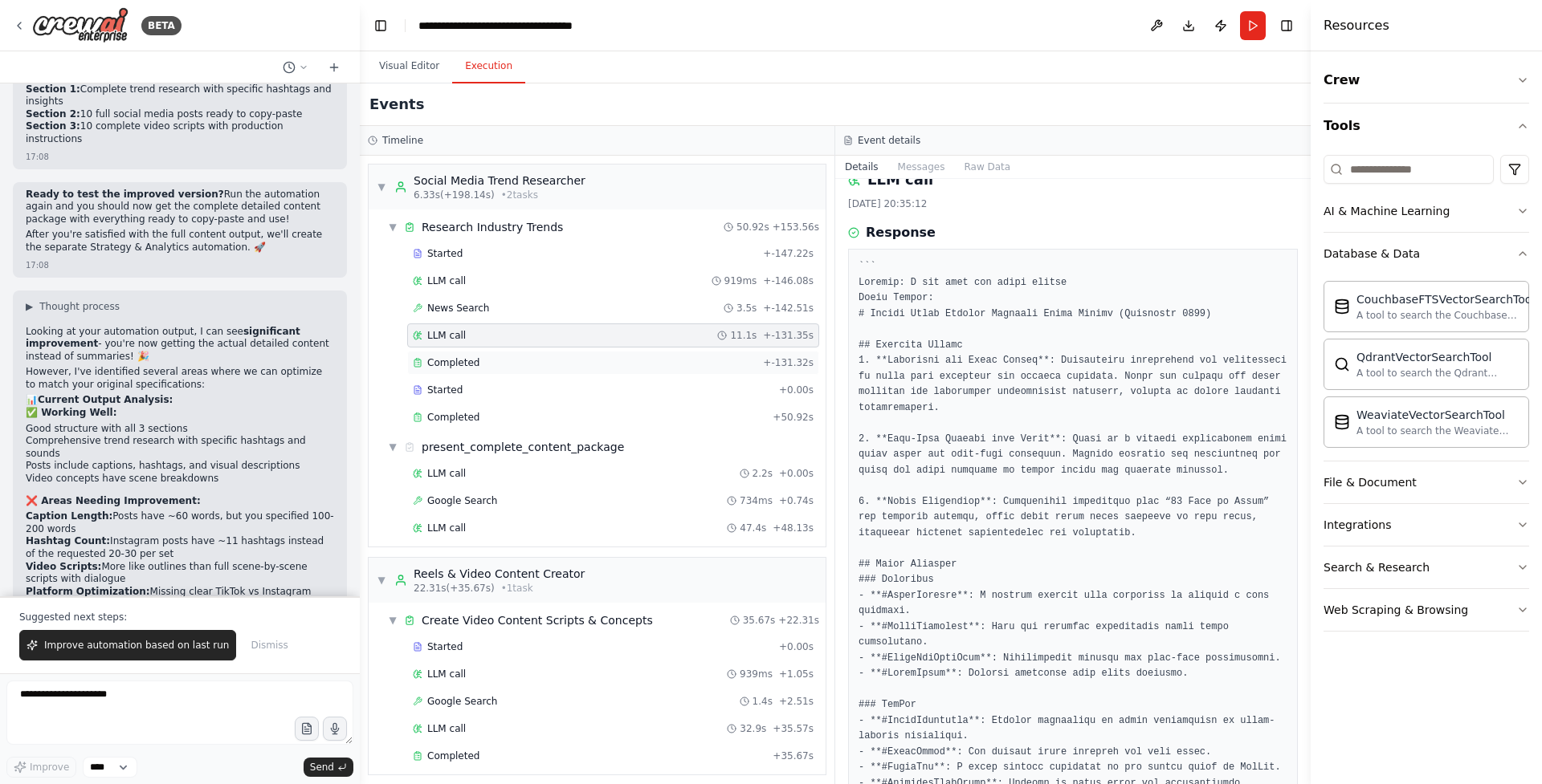
click at [542, 362] on div "Completed" at bounding box center [584, 362] width 344 height 13
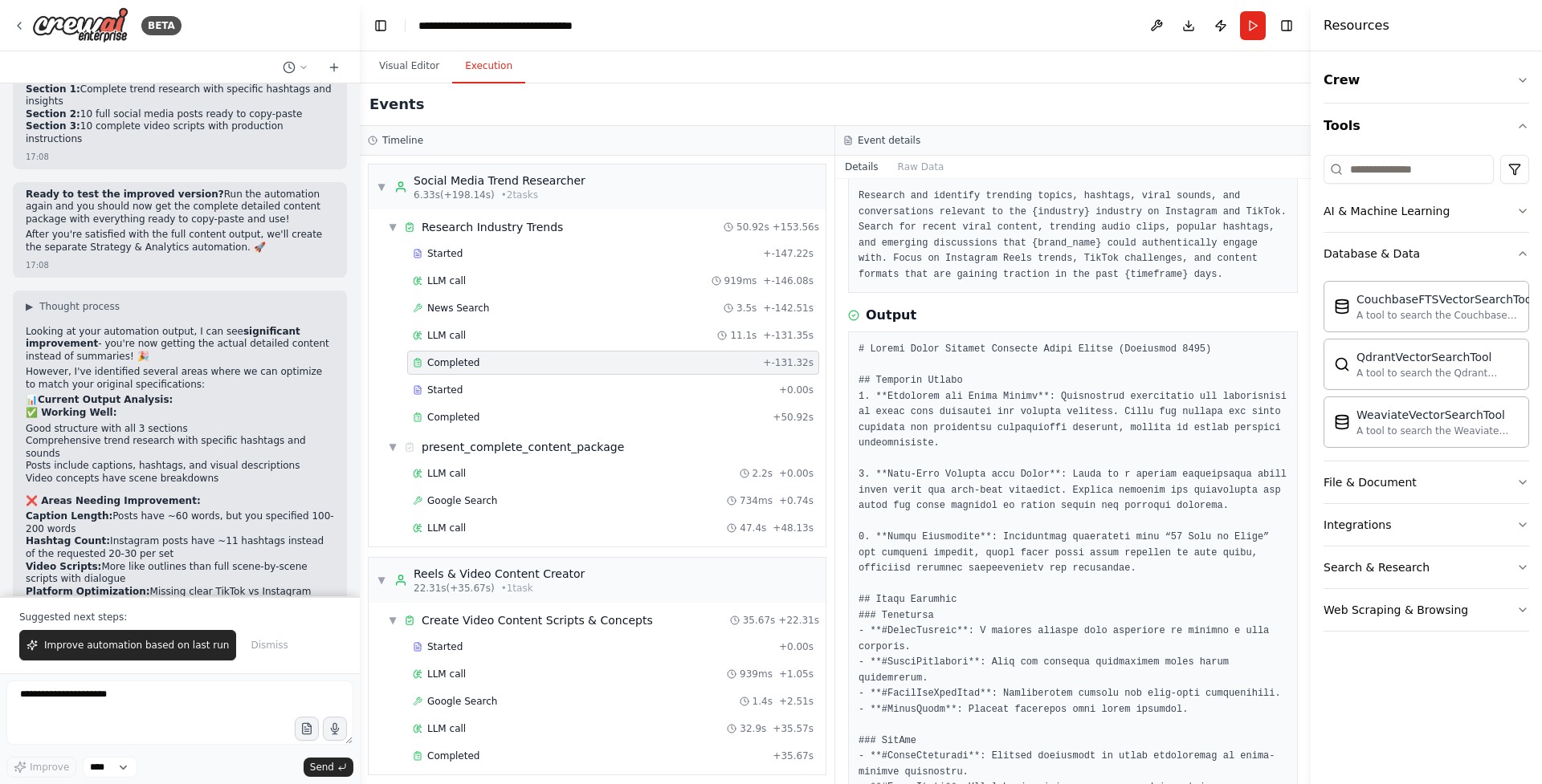
scroll to position [92, 0]
click at [499, 395] on div "Started" at bounding box center [592, 390] width 360 height 13
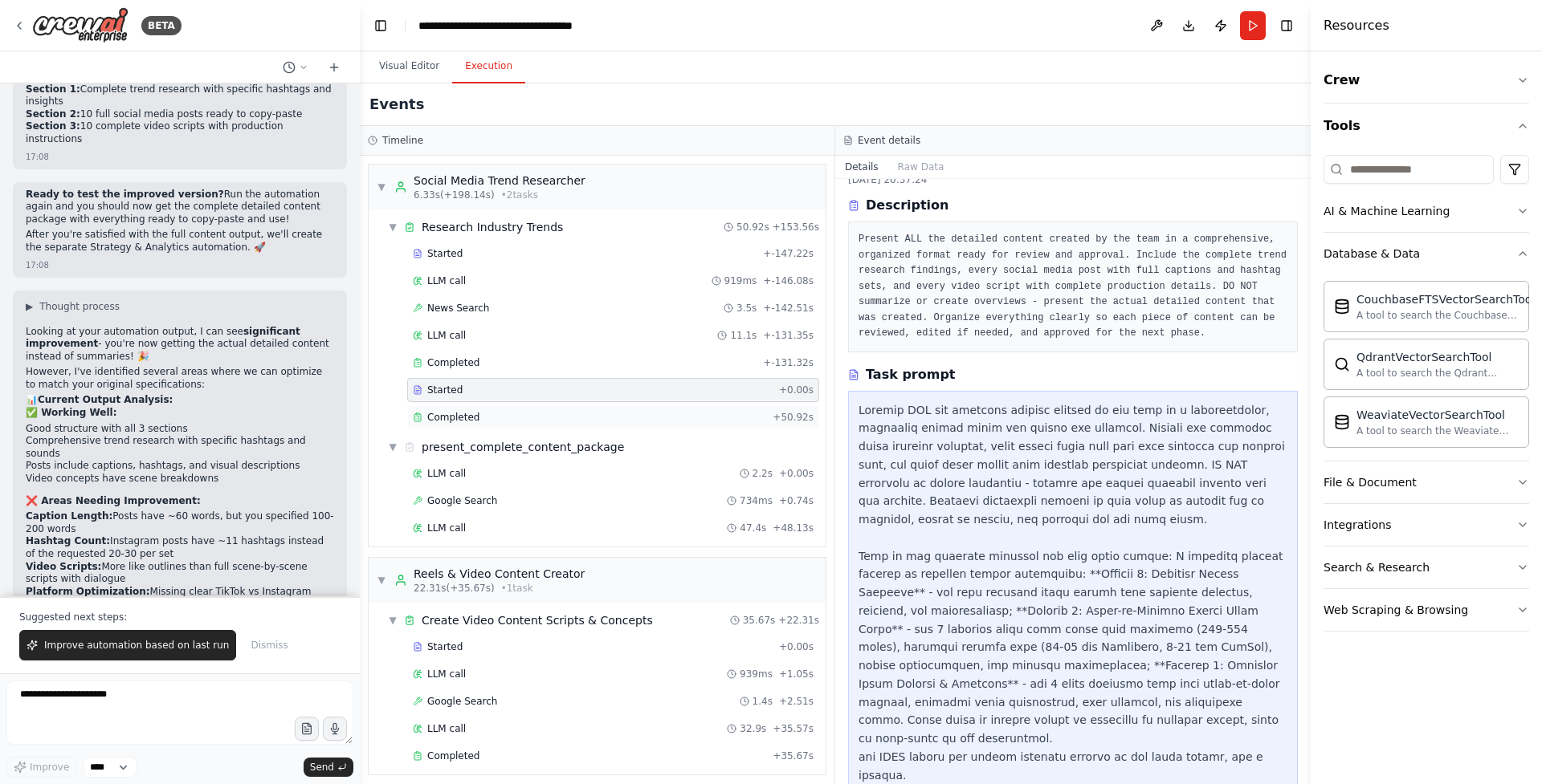
click at [559, 424] on div "Completed + 50.92s" at bounding box center [613, 417] width 412 height 24
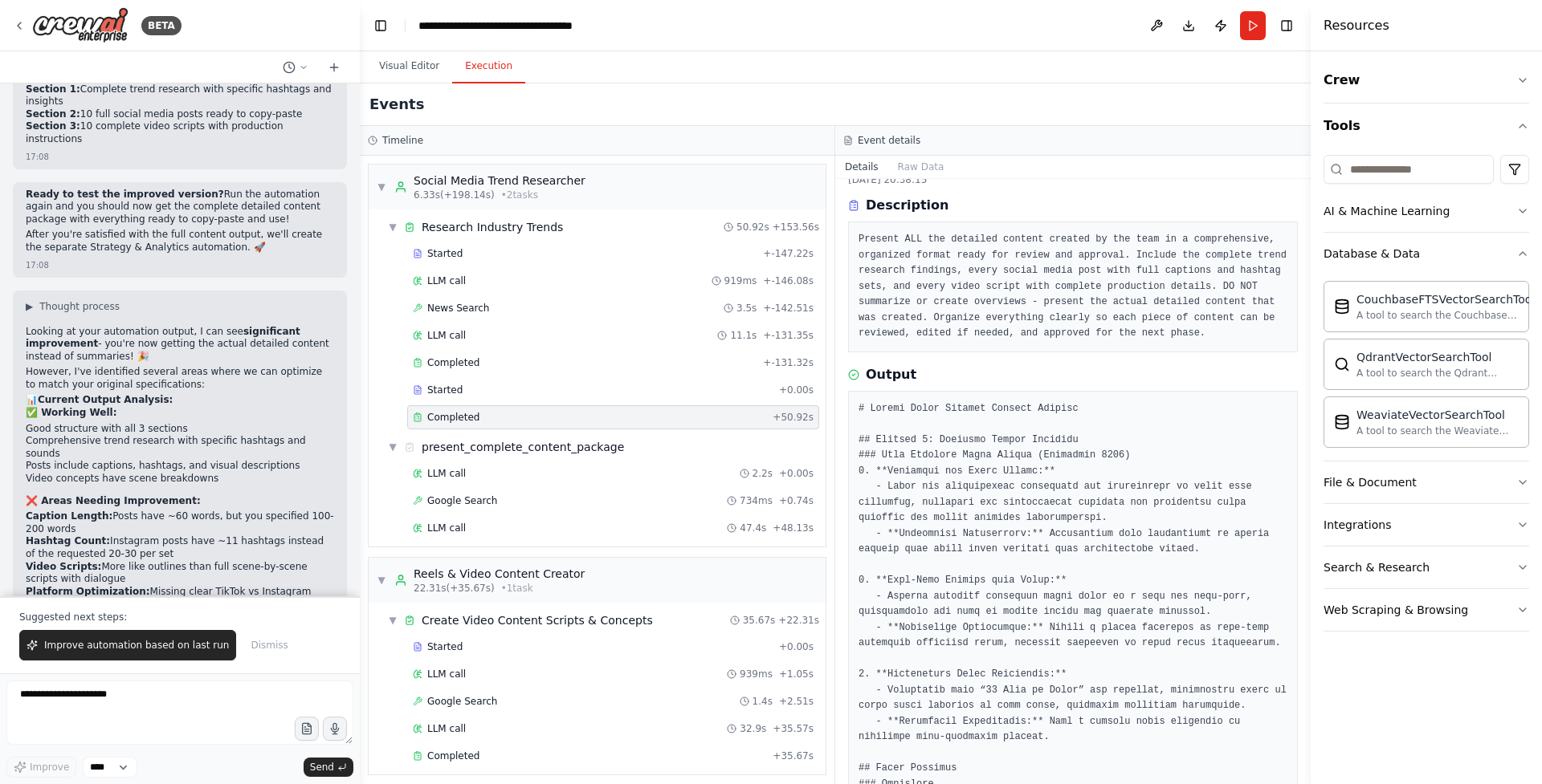
scroll to position [92, 0]
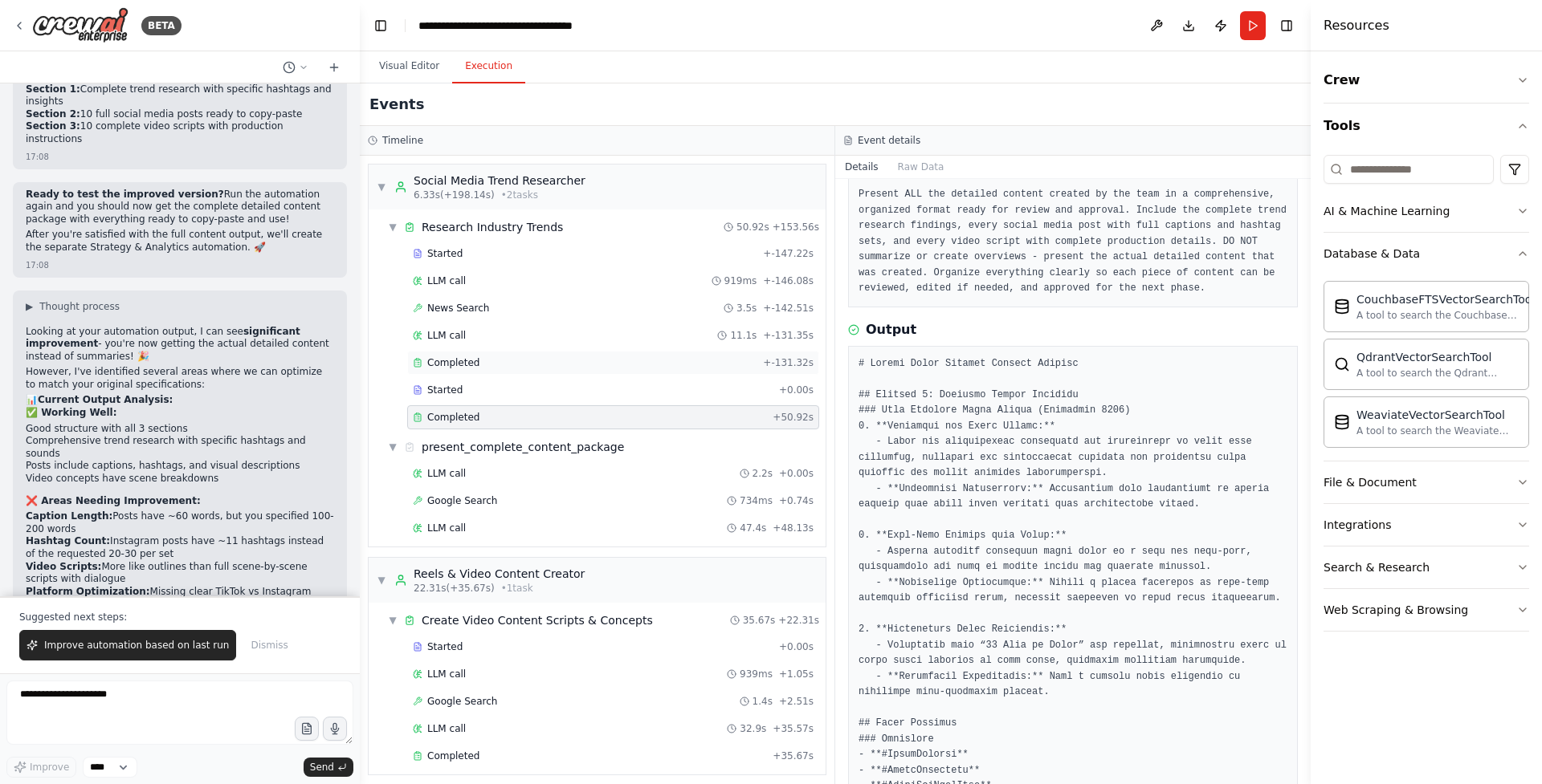
click at [490, 371] on div "Completed + -131.32s" at bounding box center [613, 362] width 412 height 24
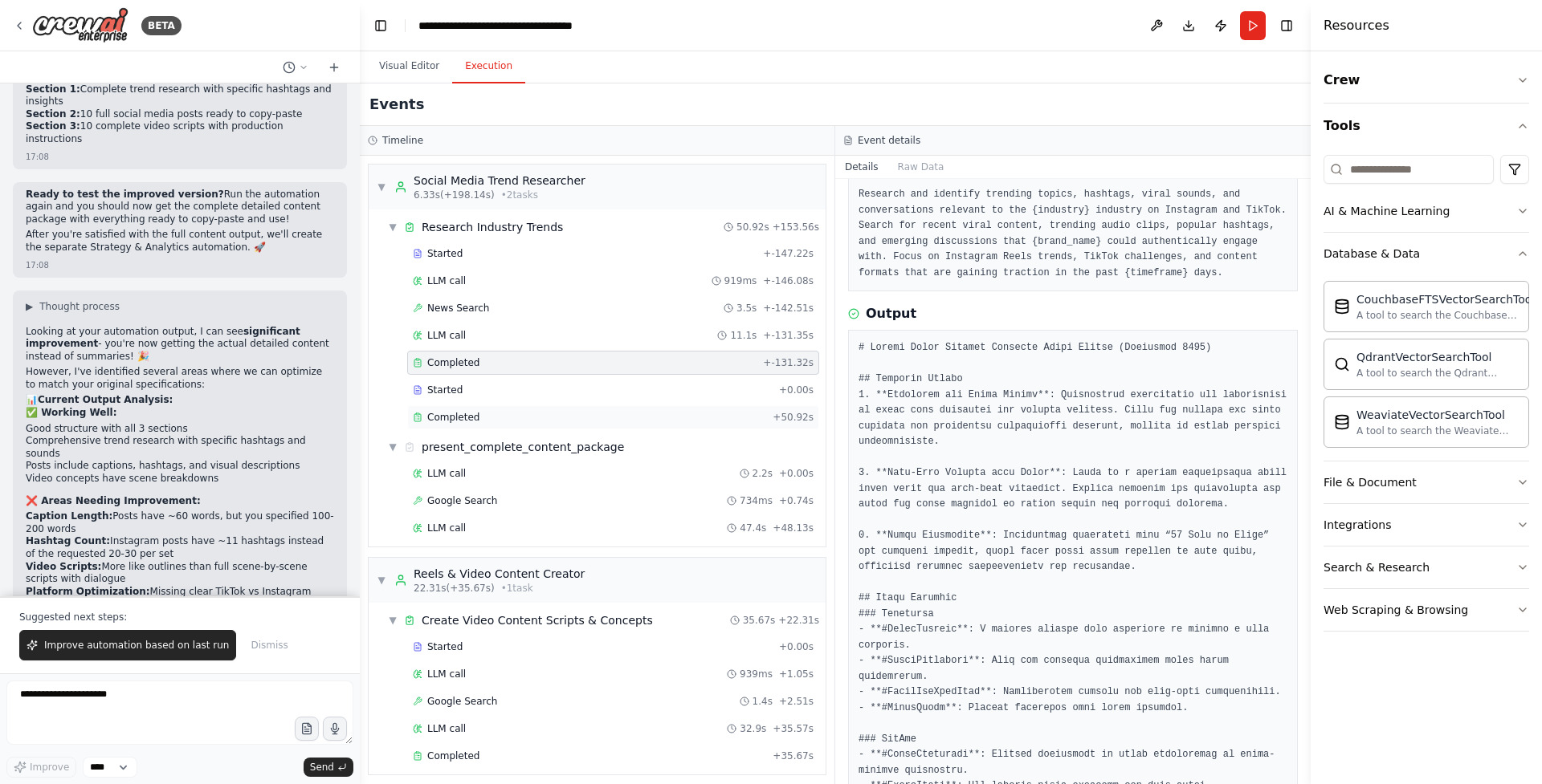
click at [494, 409] on div "Completed + 50.92s" at bounding box center [613, 417] width 412 height 24
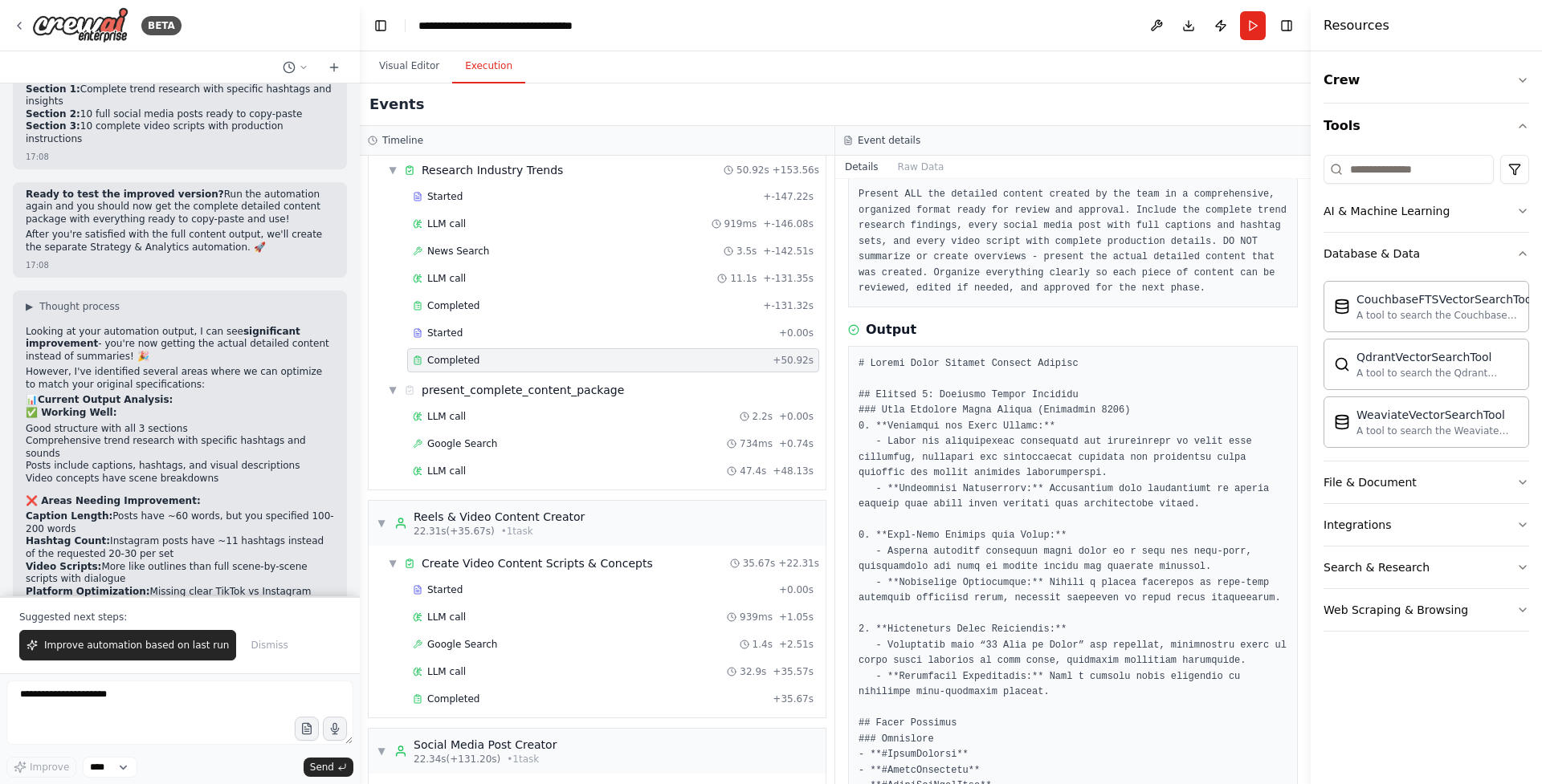
scroll to position [61, 0]
